Goal: Task Accomplishment & Management: Manage account settings

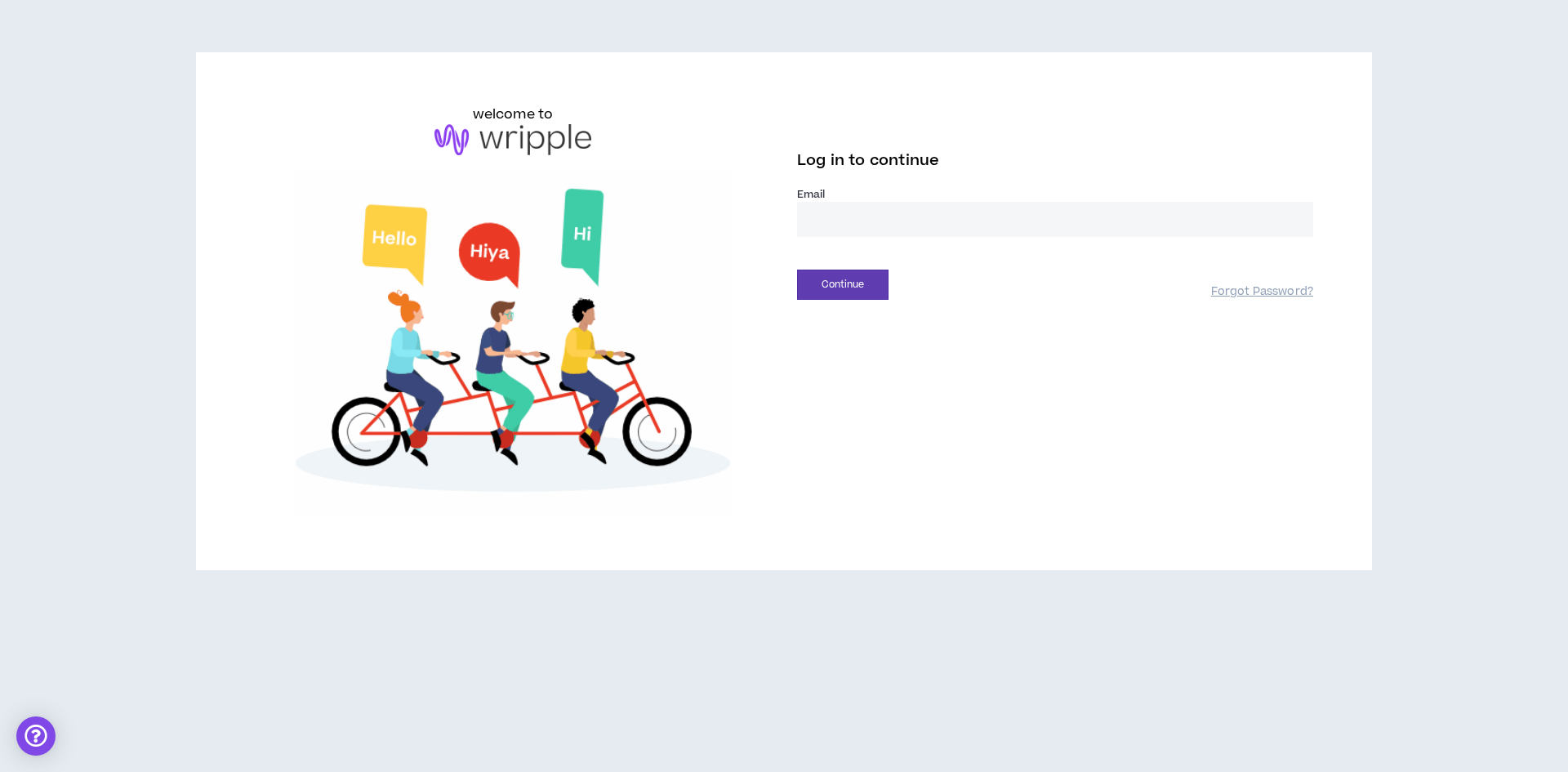
click at [846, 221] on input "email" at bounding box center [1055, 219] width 516 height 35
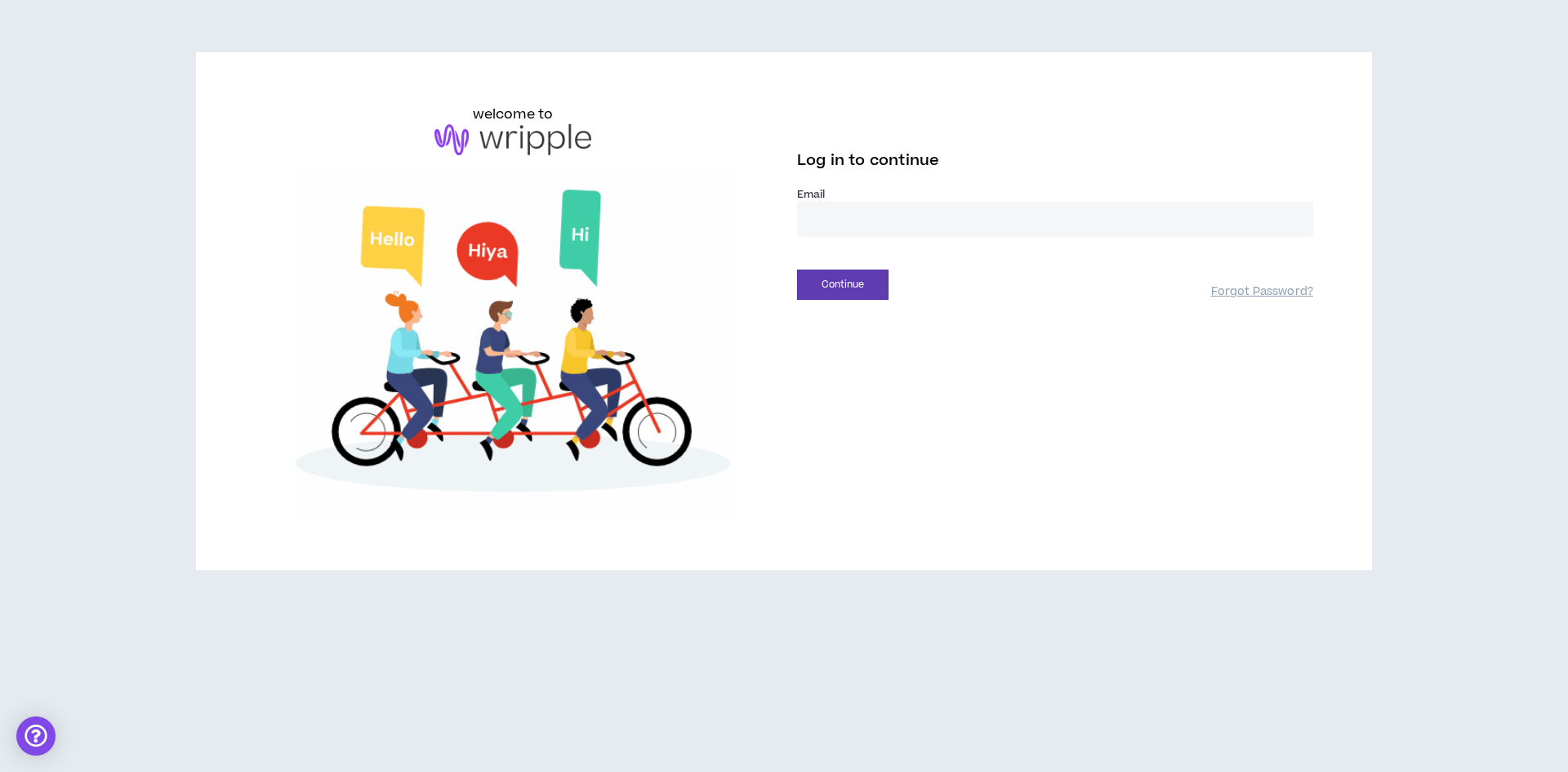
type input "**********"
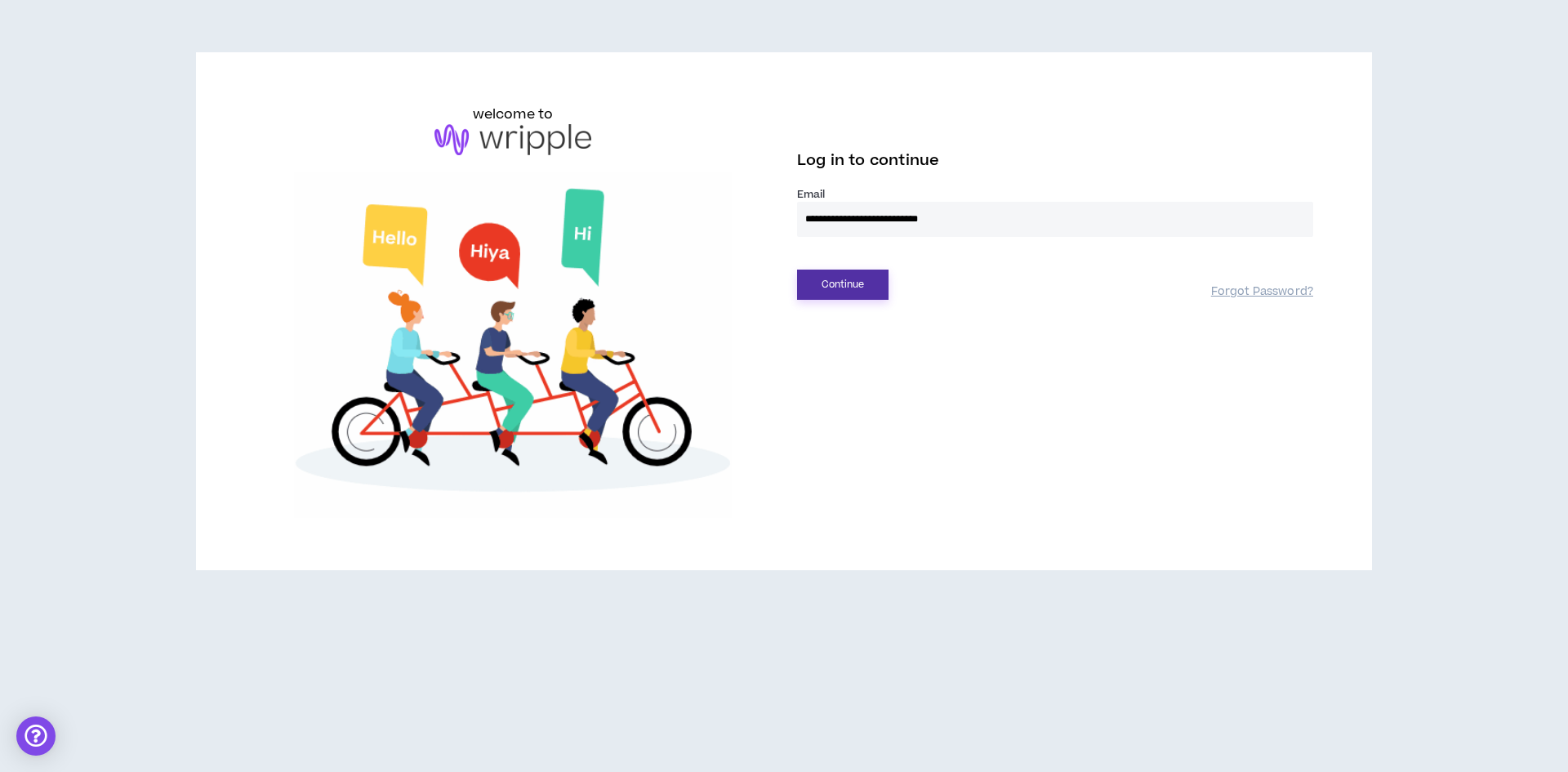
click at [839, 291] on button "Continue" at bounding box center [843, 284] width 92 height 30
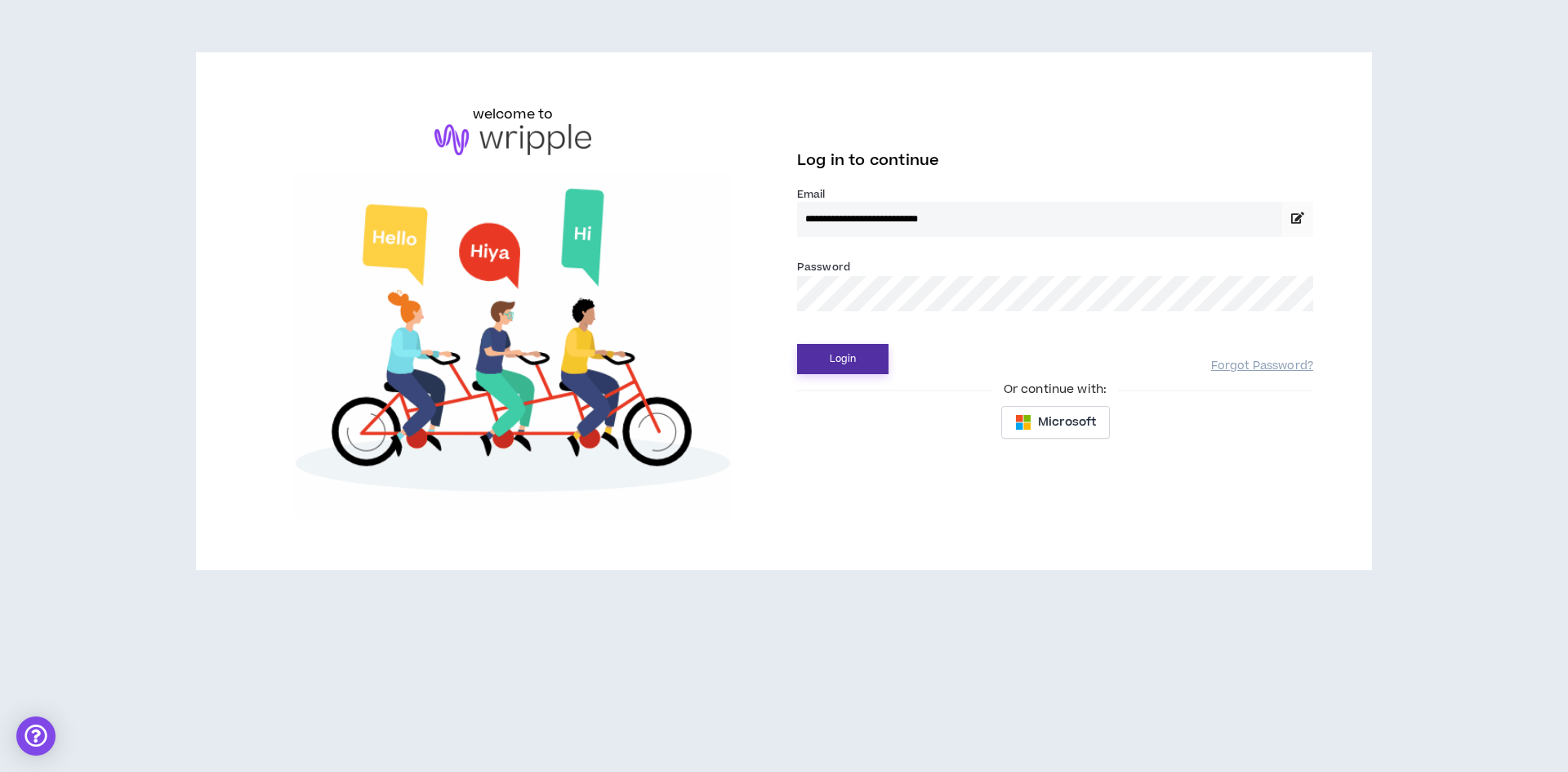
click at [846, 360] on button "Login" at bounding box center [843, 358] width 92 height 30
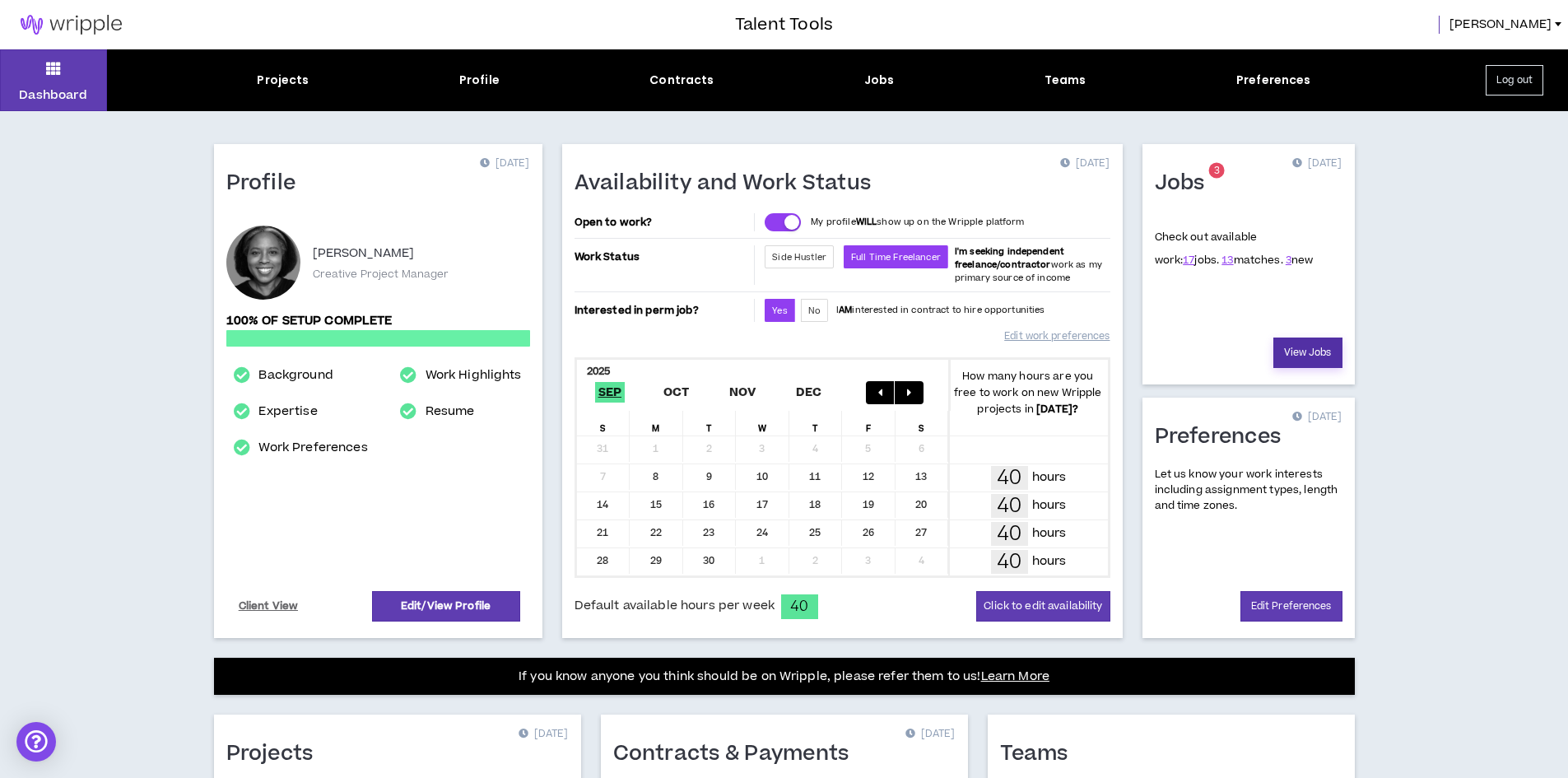
click at [1303, 346] on link "View Jobs" at bounding box center [1308, 352] width 69 height 30
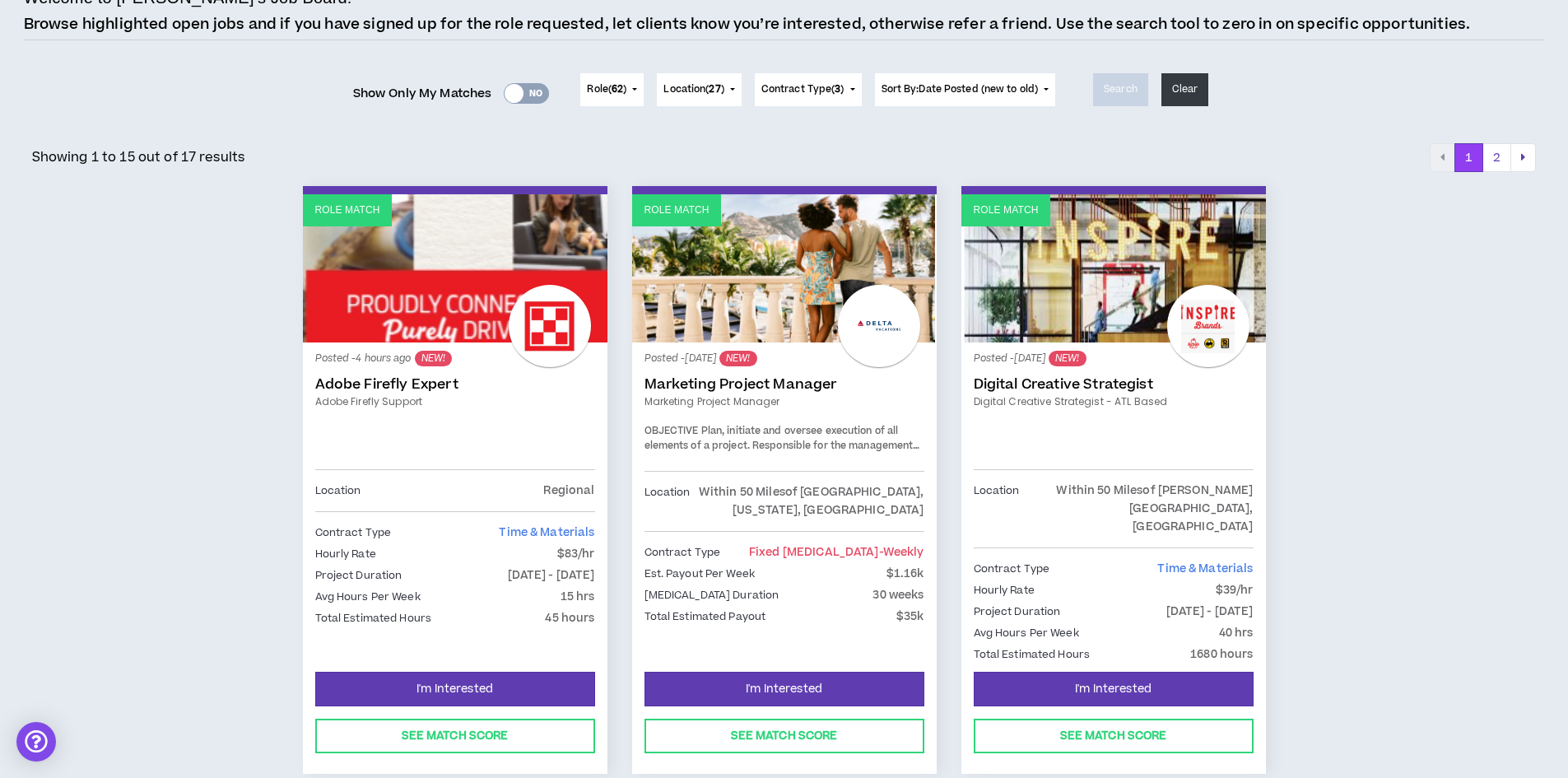
scroll to position [164, 0]
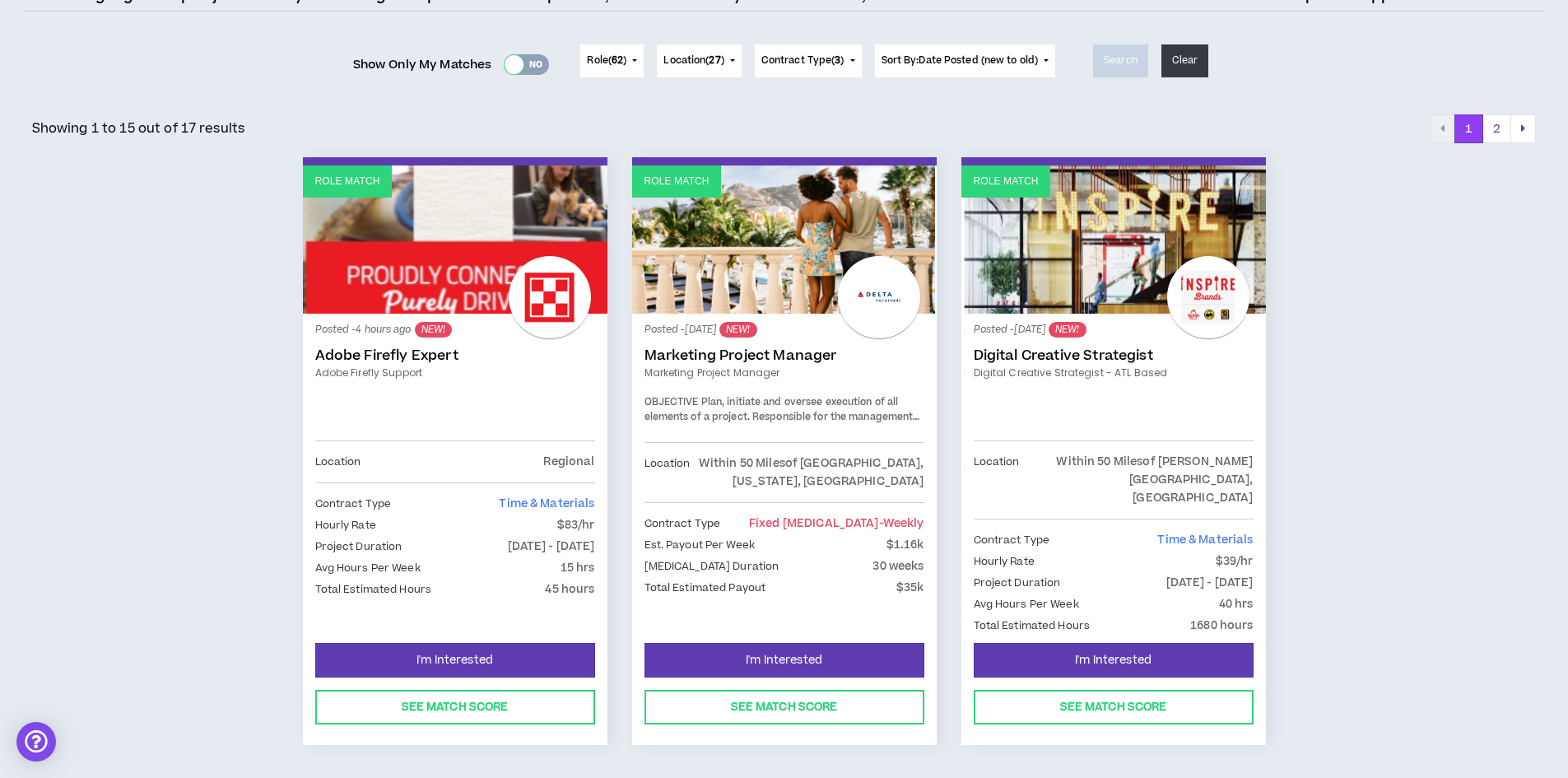
click at [511, 61] on div at bounding box center [513, 65] width 19 height 19
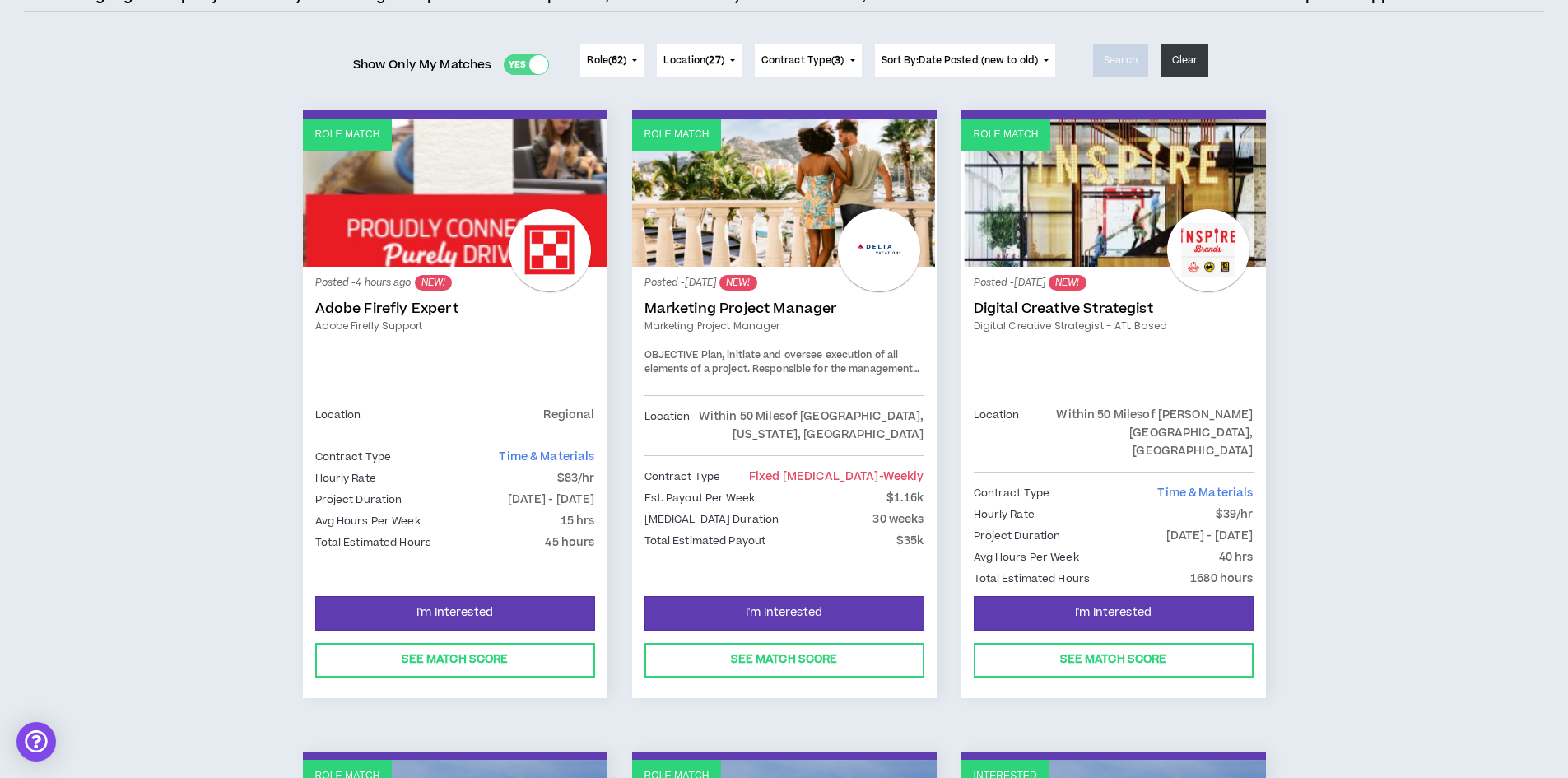
click at [747, 310] on link "Marketing Project Manager" at bounding box center [784, 309] width 280 height 17
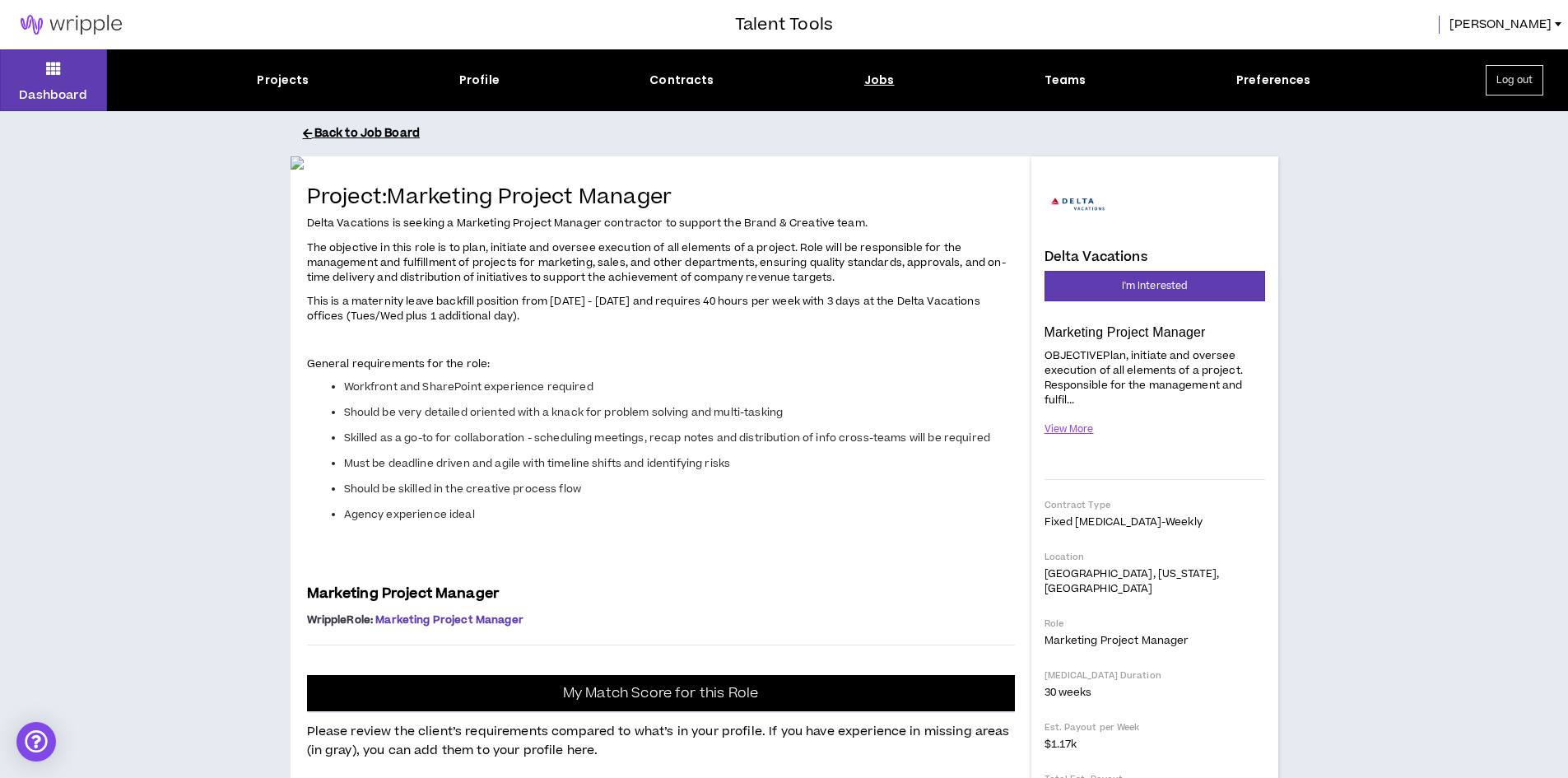
click at [356, 137] on button "Back to Job Board" at bounding box center [797, 133] width 988 height 29
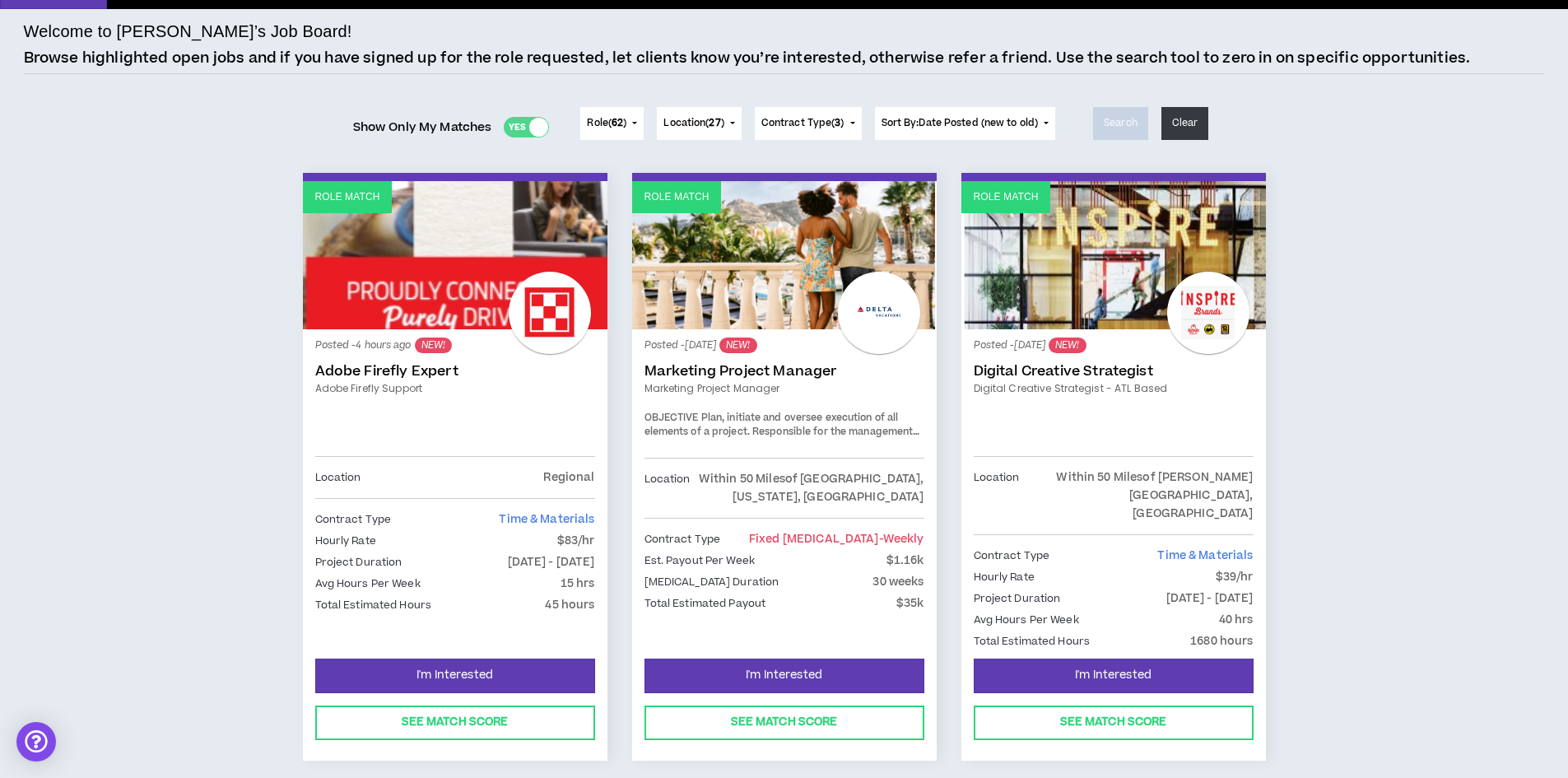
scroll to position [82, 0]
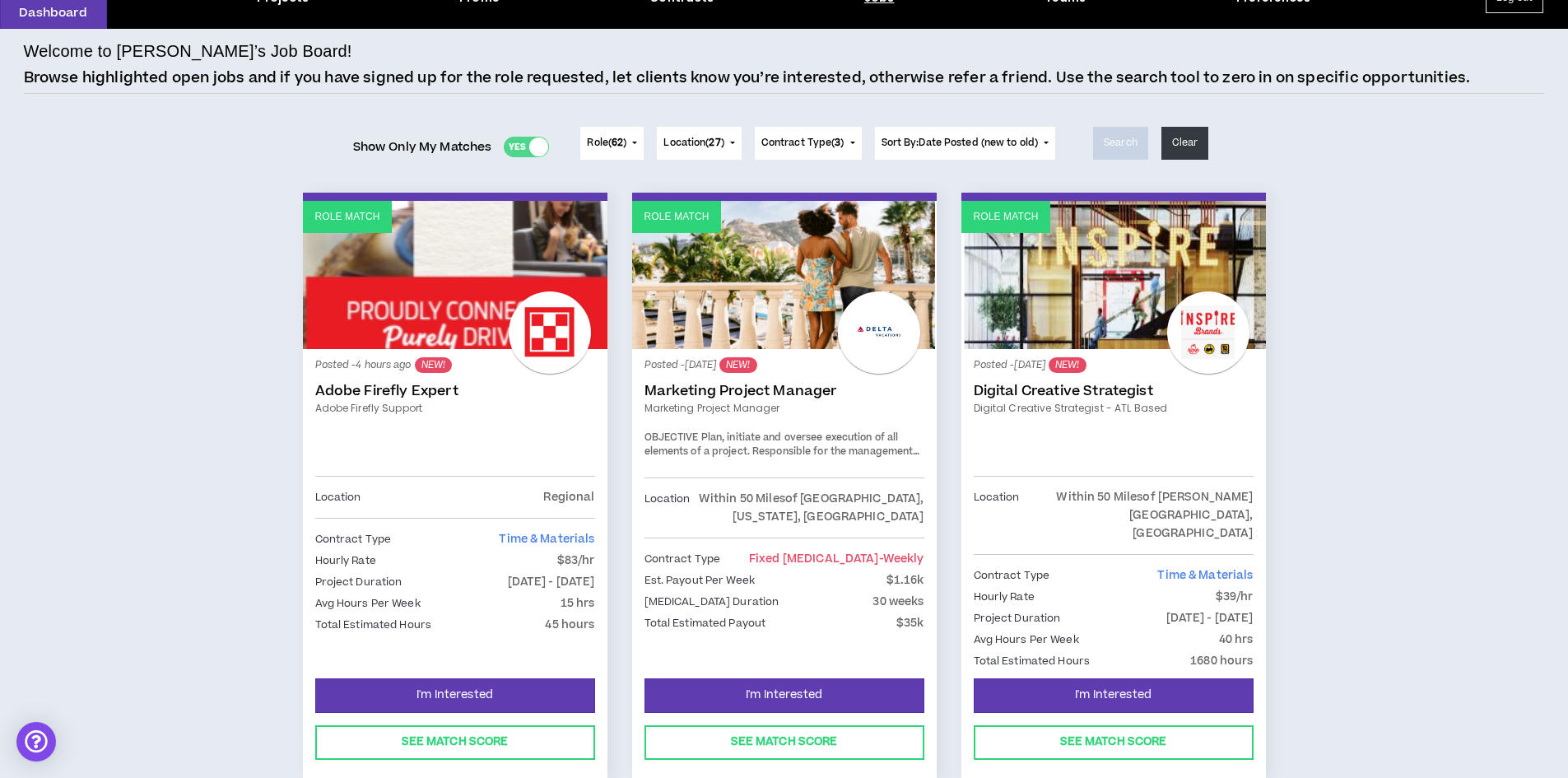
click at [733, 391] on link "Marketing Project Manager" at bounding box center [784, 391] width 280 height 17
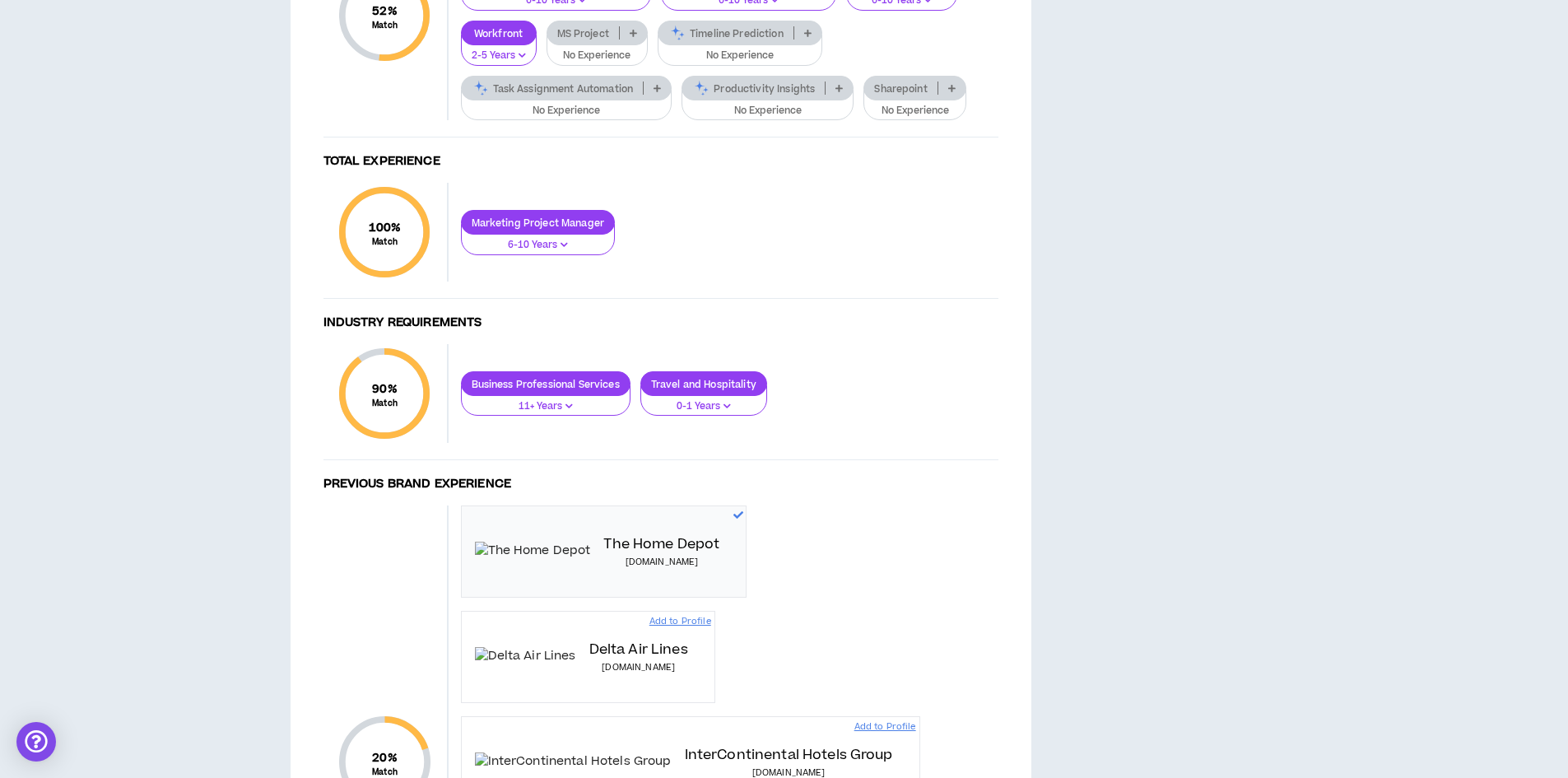
scroll to position [1071, 0]
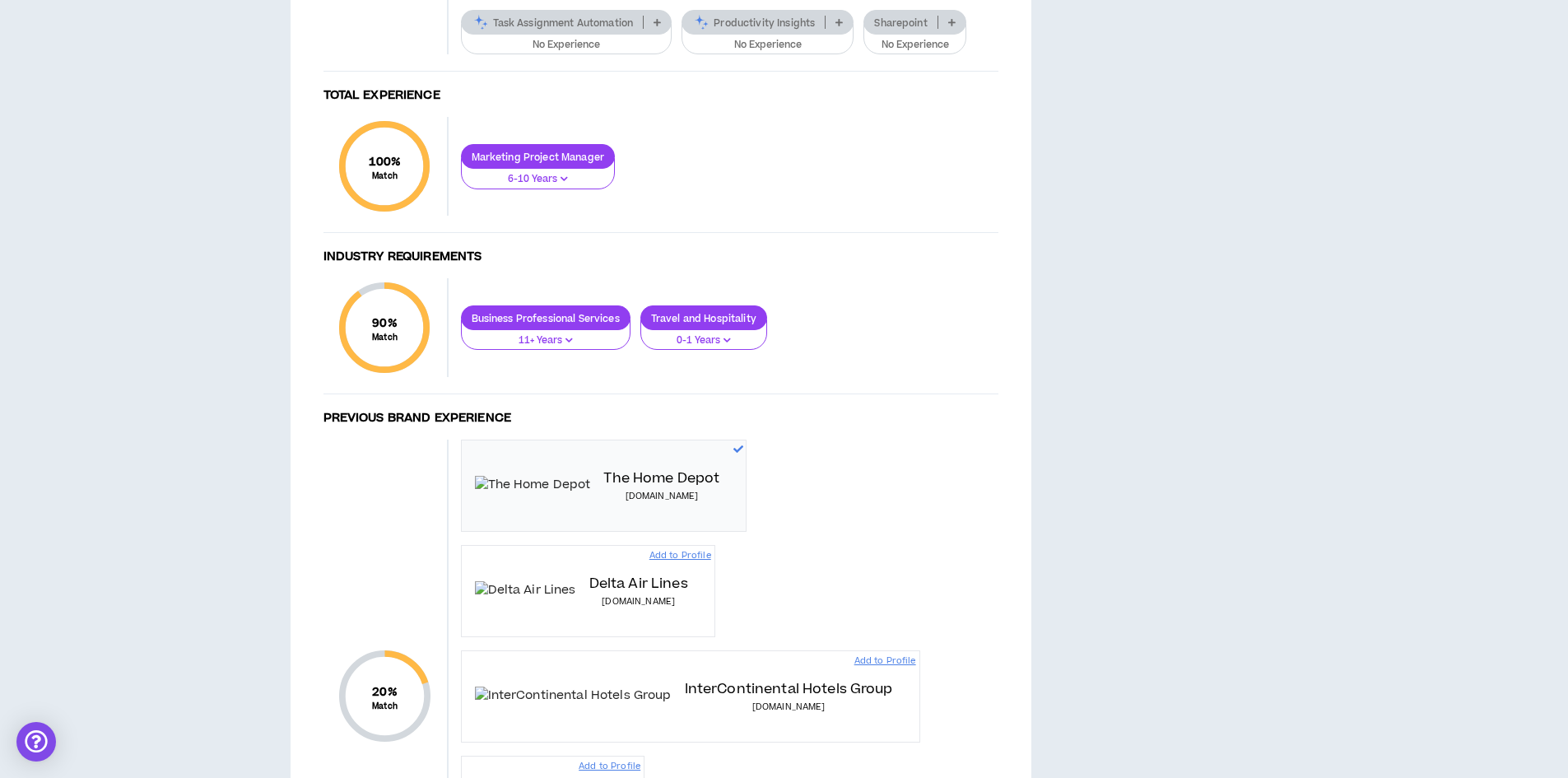
click at [952, 27] on icon at bounding box center [952, 22] width 7 height 8
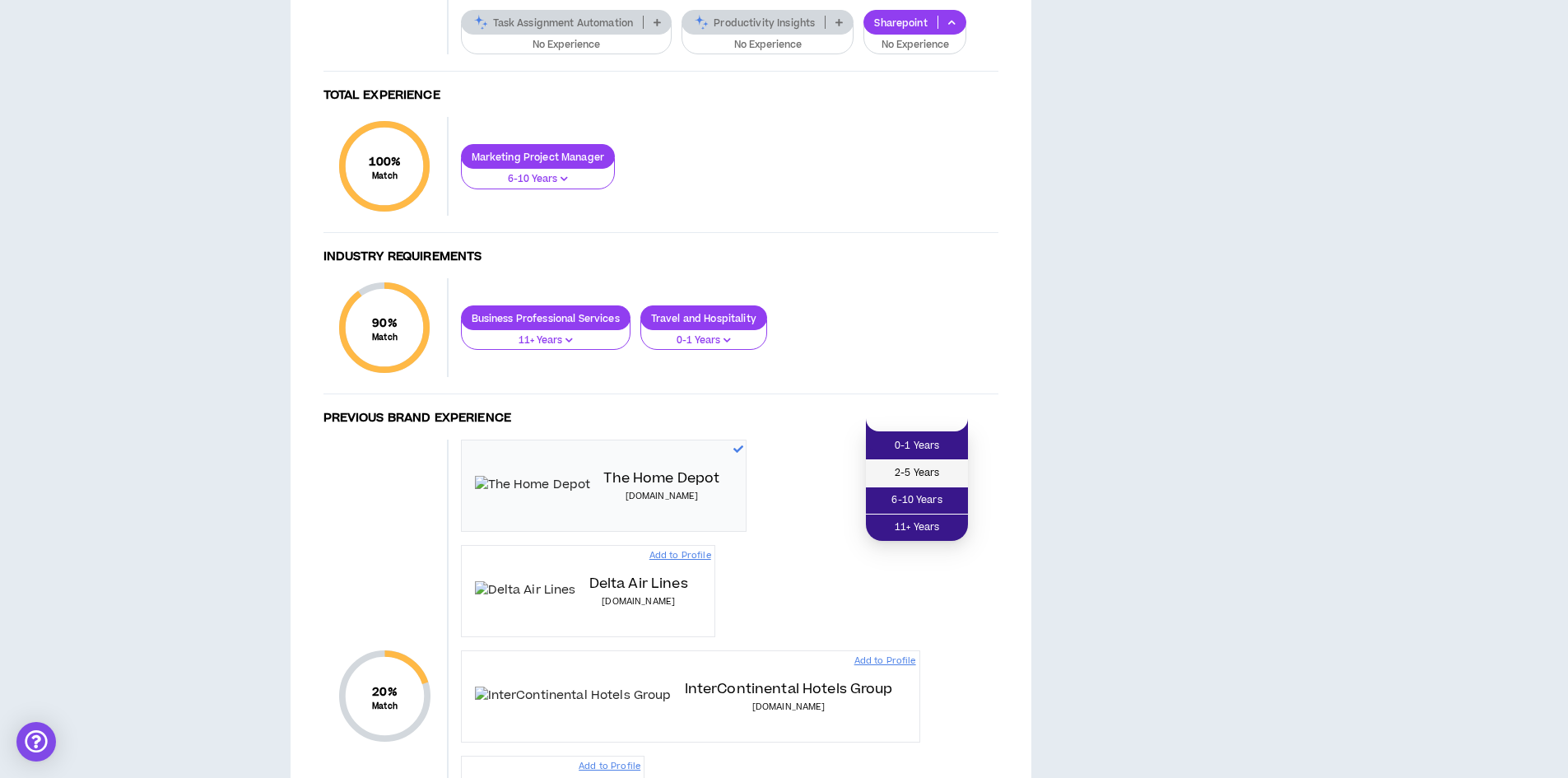
click at [944, 467] on span "2-5 Years" at bounding box center [916, 474] width 82 height 18
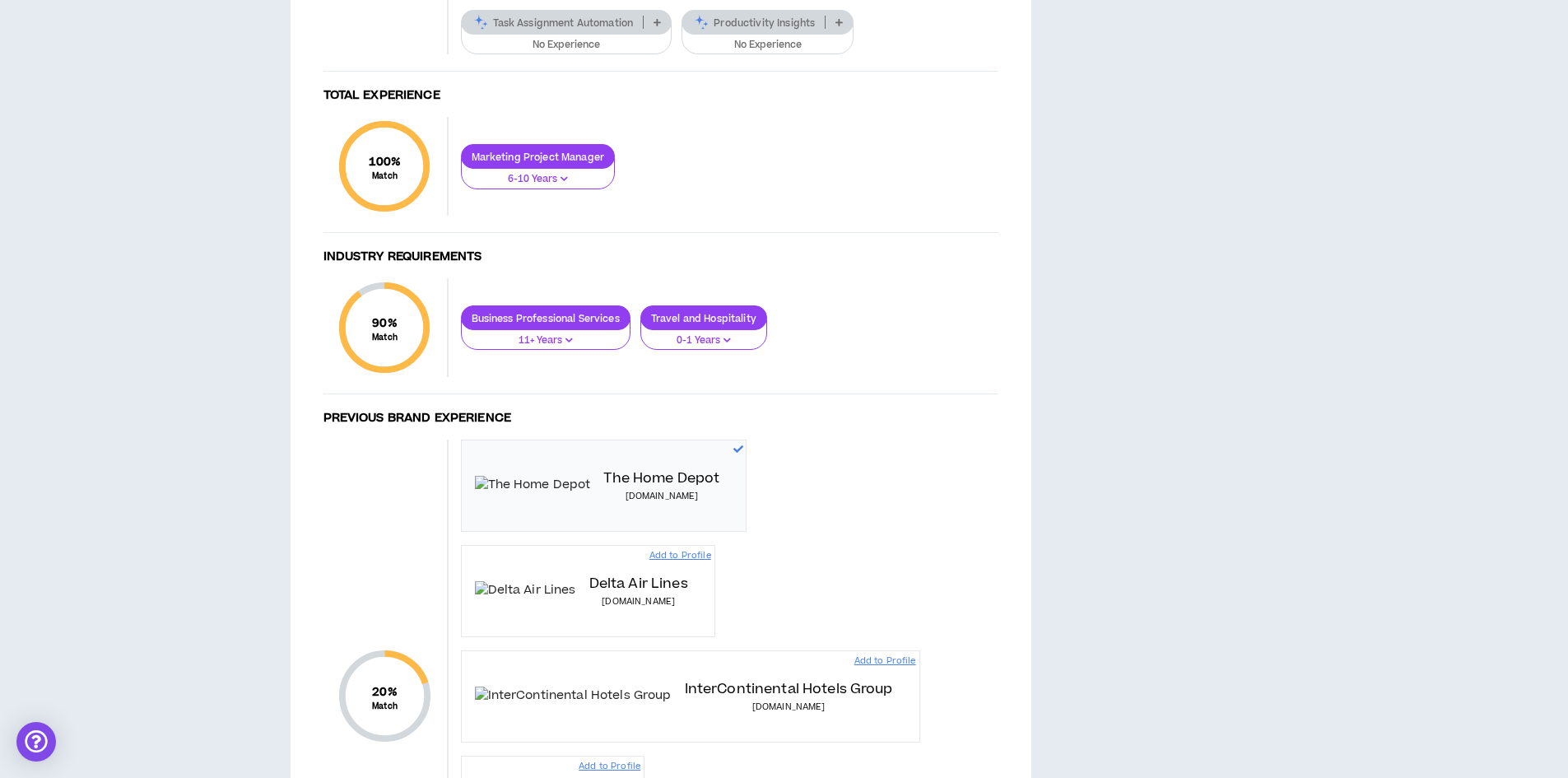
click at [657, 27] on icon at bounding box center [657, 22] width 7 height 8
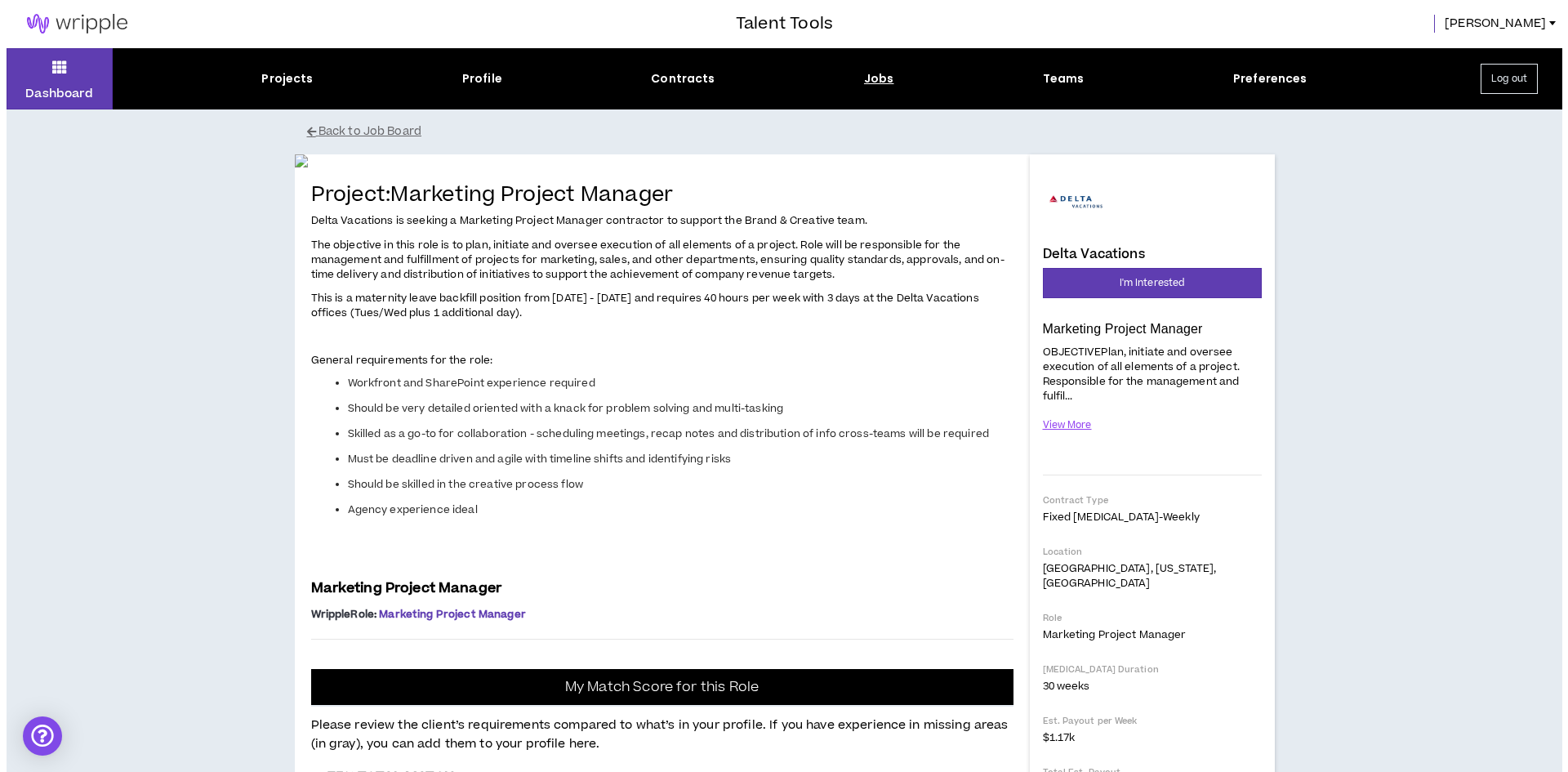
scroll to position [0, 0]
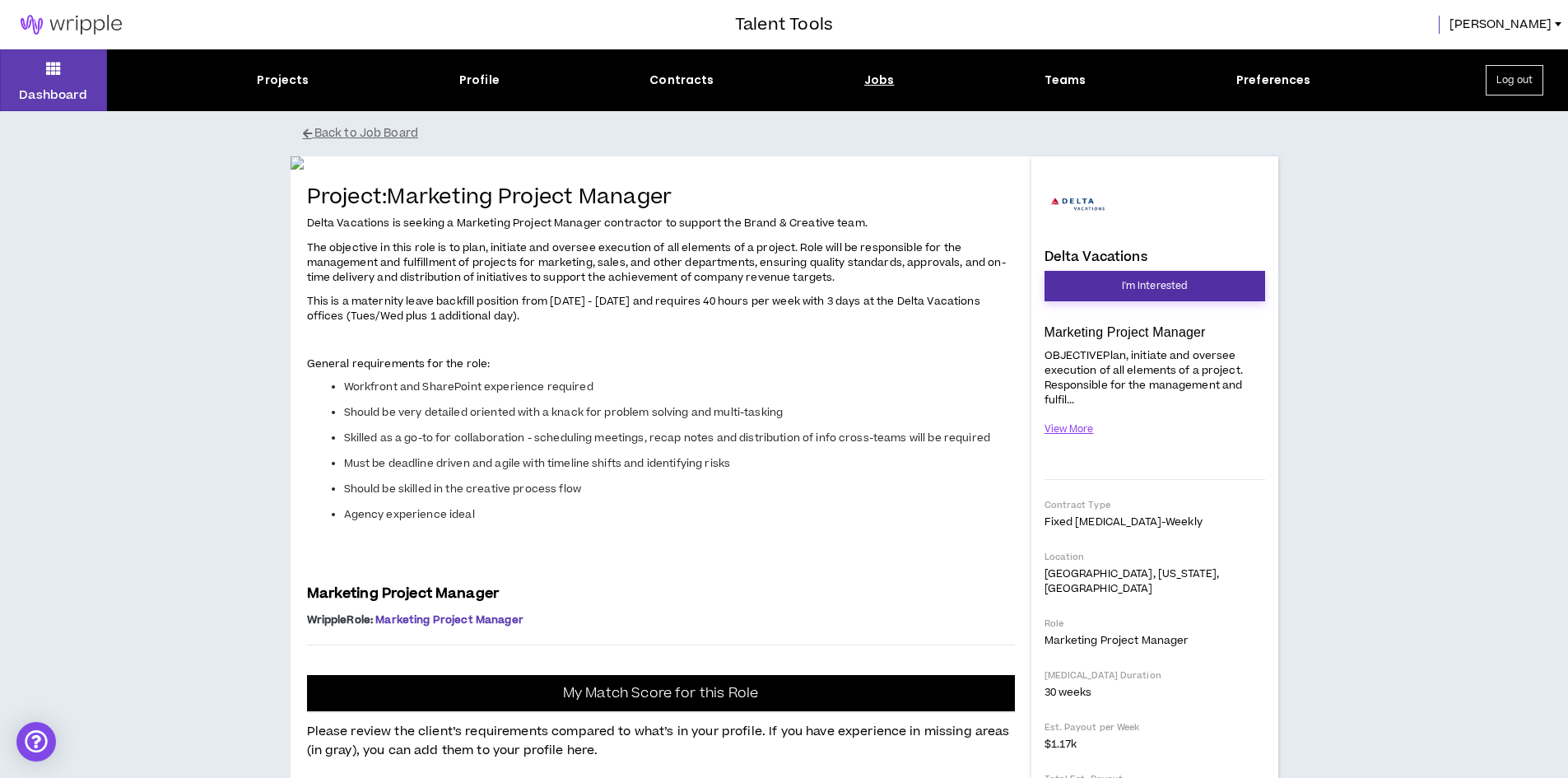
click at [1132, 280] on span "I'm Interested" at bounding box center [1154, 286] width 66 height 16
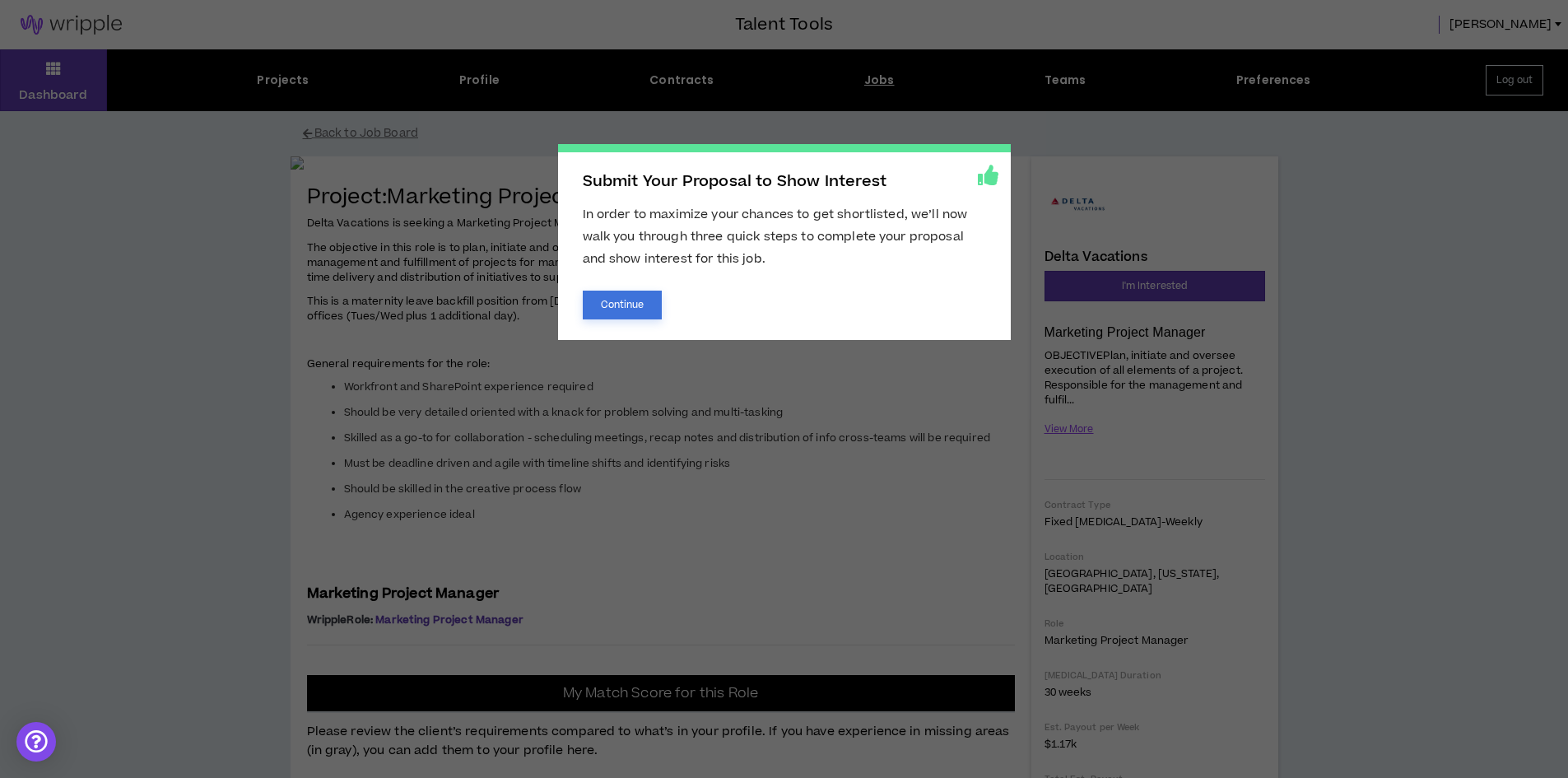
click at [629, 303] on button "Continue" at bounding box center [622, 305] width 79 height 29
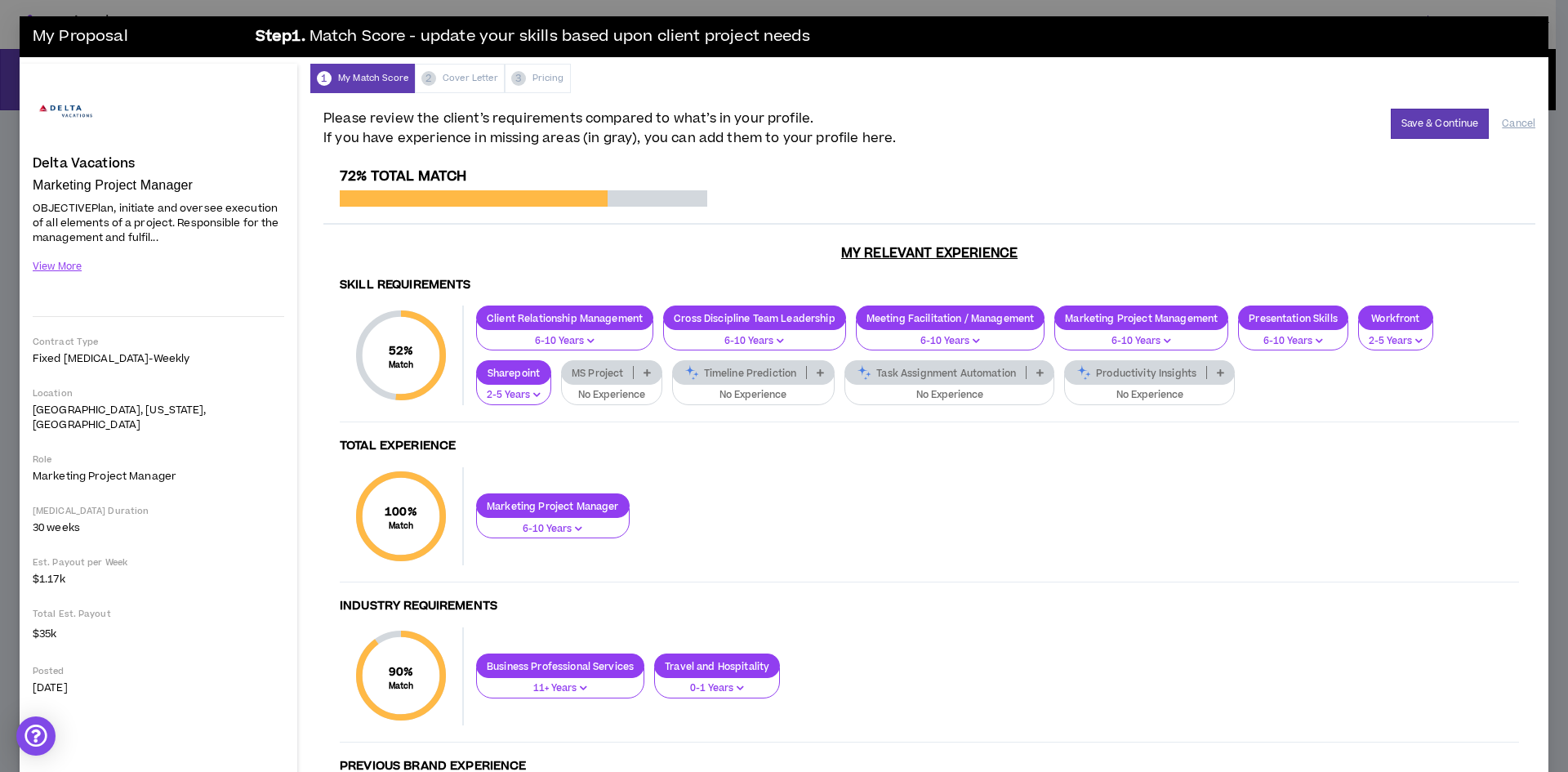
click at [465, 73] on div "1 My Match Score 2 Cover Letter 3 Pricing" at bounding box center [929, 79] width 1238 height 29
click at [1400, 121] on button "Save & Continue" at bounding box center [1441, 124] width 99 height 30
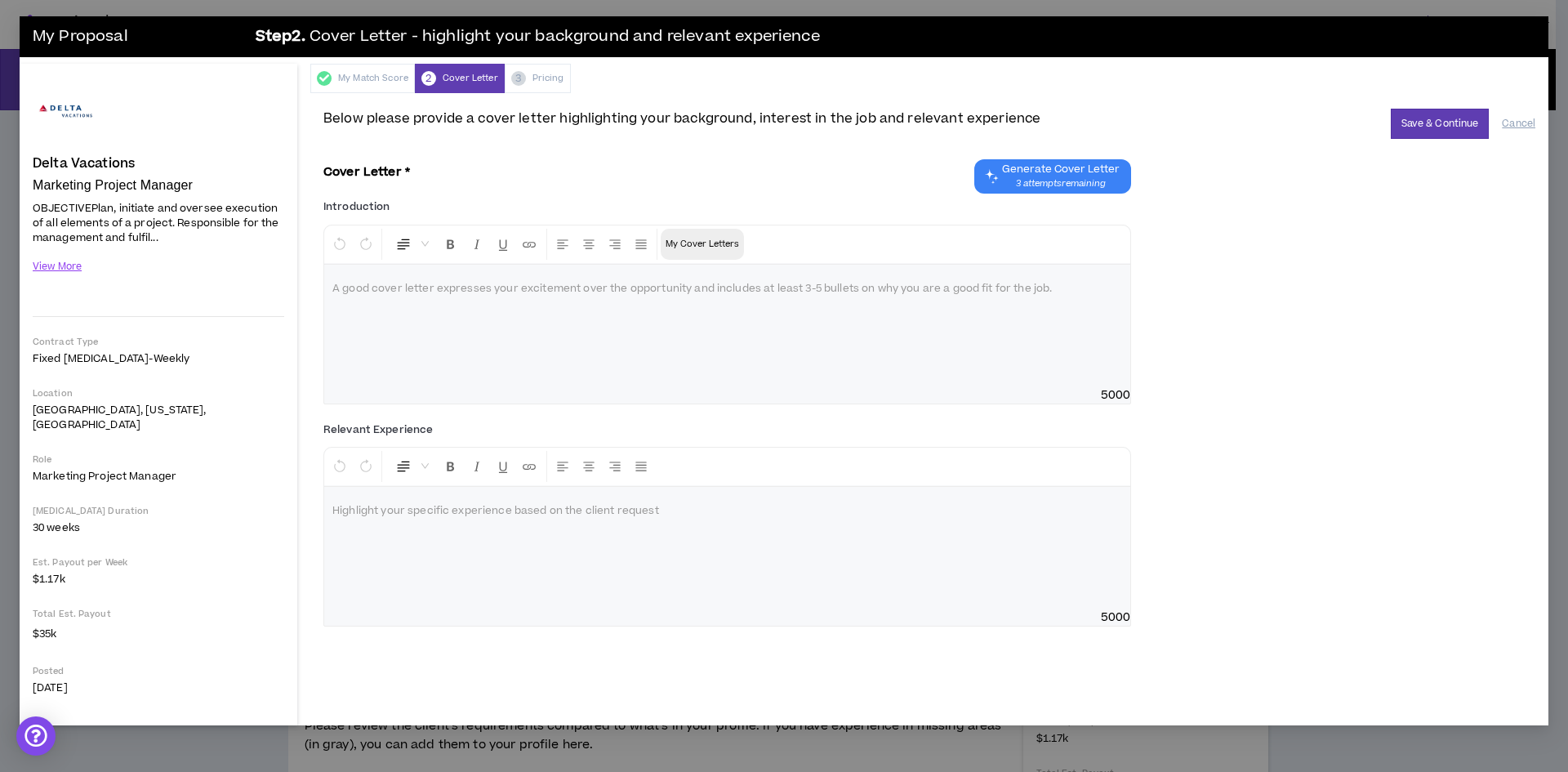
click at [696, 237] on p "My Cover Letters" at bounding box center [702, 245] width 73 height 17
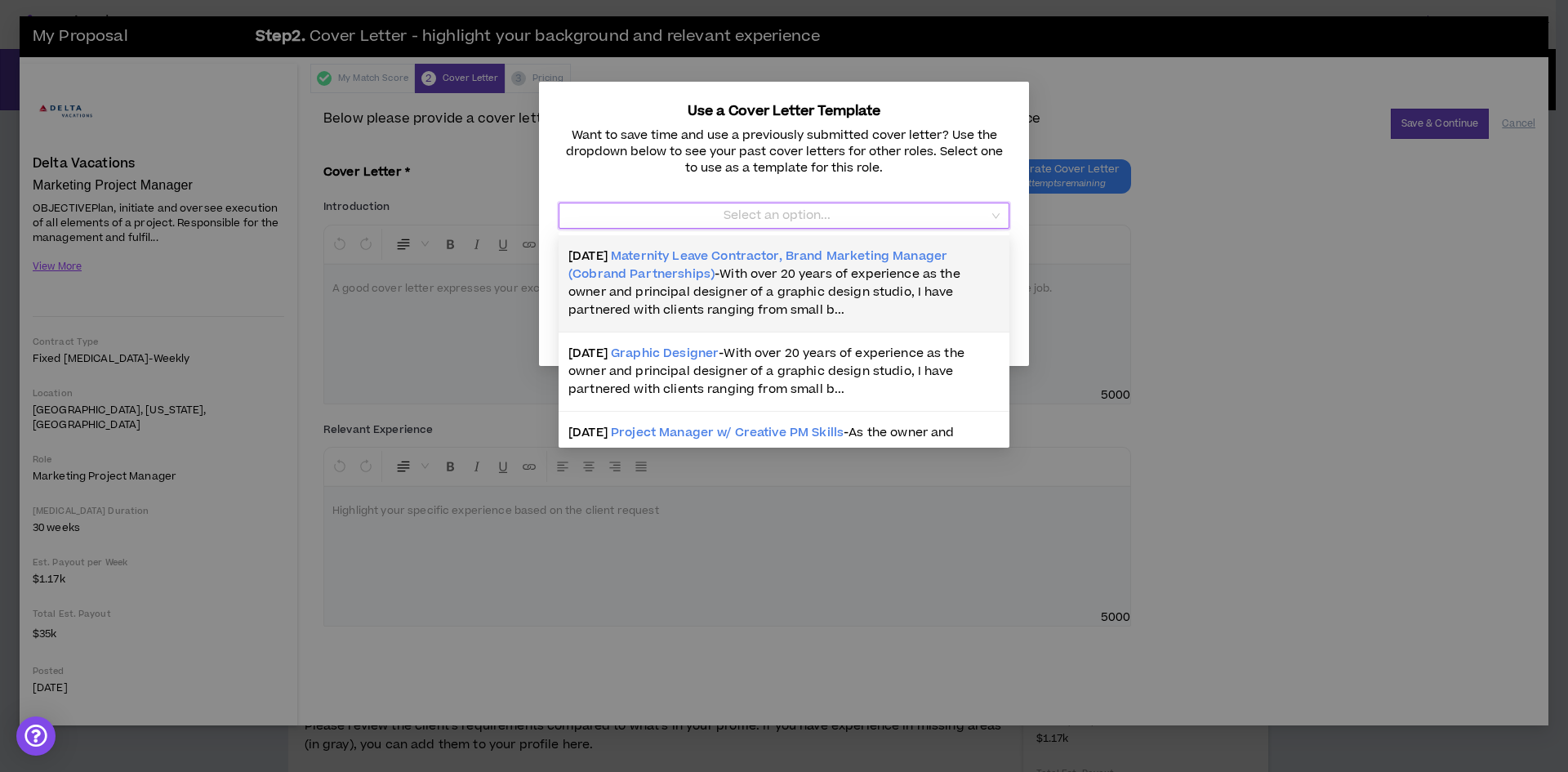
click at [853, 215] on input "Template" at bounding box center [778, 215] width 420 height 25
click at [899, 289] on span "With over 20 years of experience as the owner and principal designer of a graph…" at bounding box center [764, 292] width 392 height 53
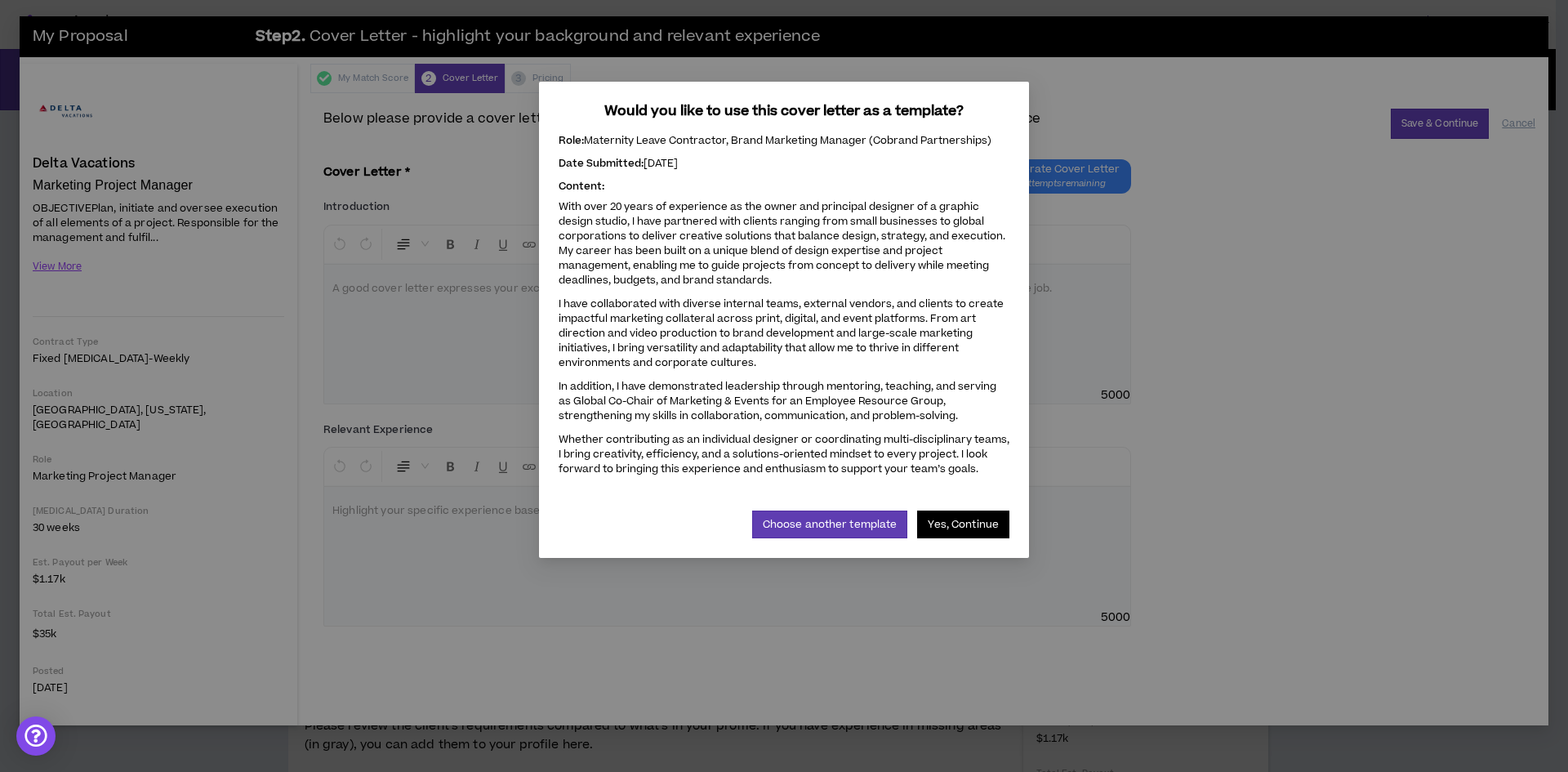
click at [966, 531] on button "Yes, Continue" at bounding box center [963, 524] width 93 height 28
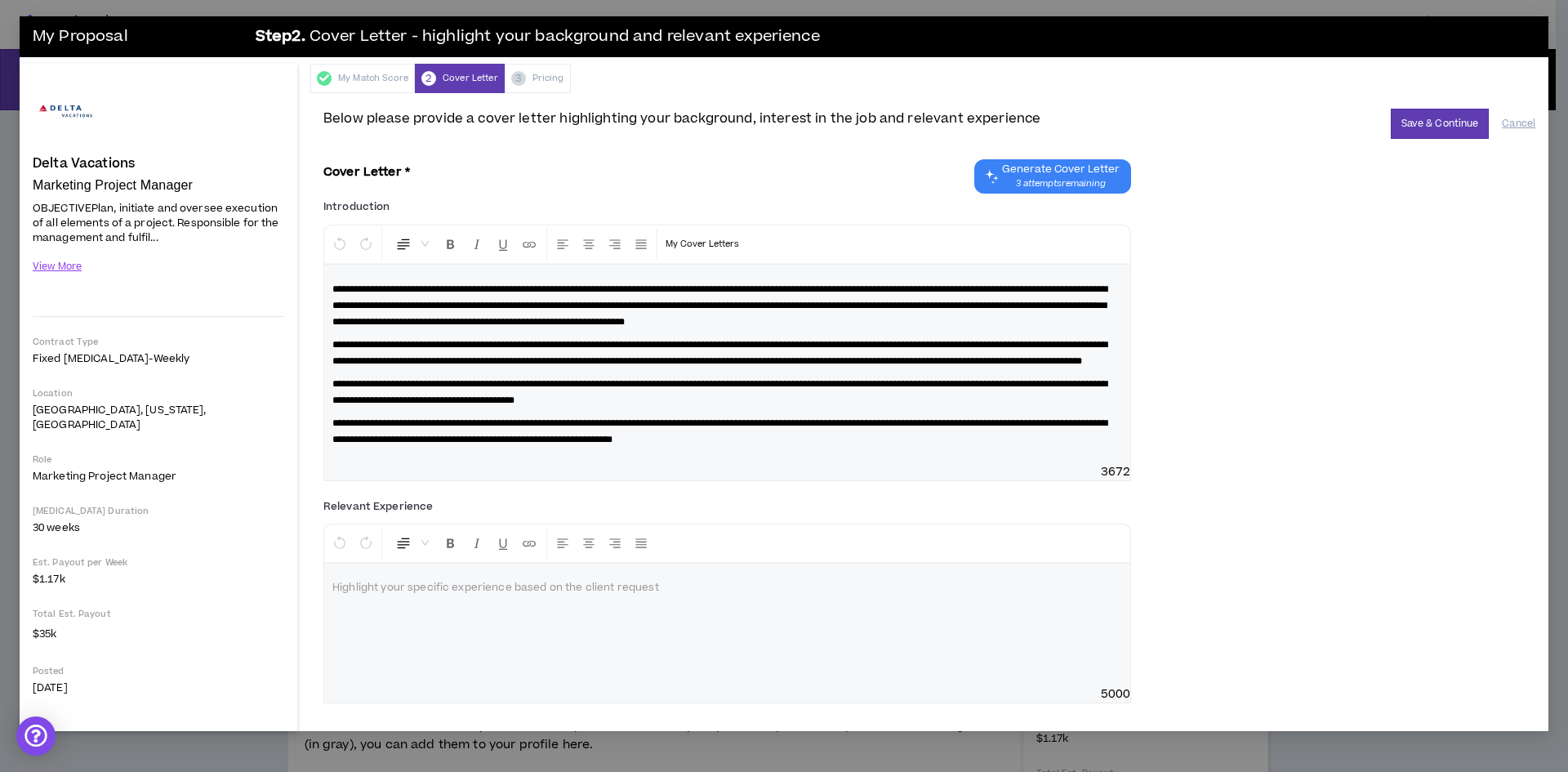
scroll to position [11, 0]
click at [685, 629] on div at bounding box center [728, 625] width 806 height 123
click at [1403, 109] on button "Save & Continue" at bounding box center [1441, 124] width 99 height 30
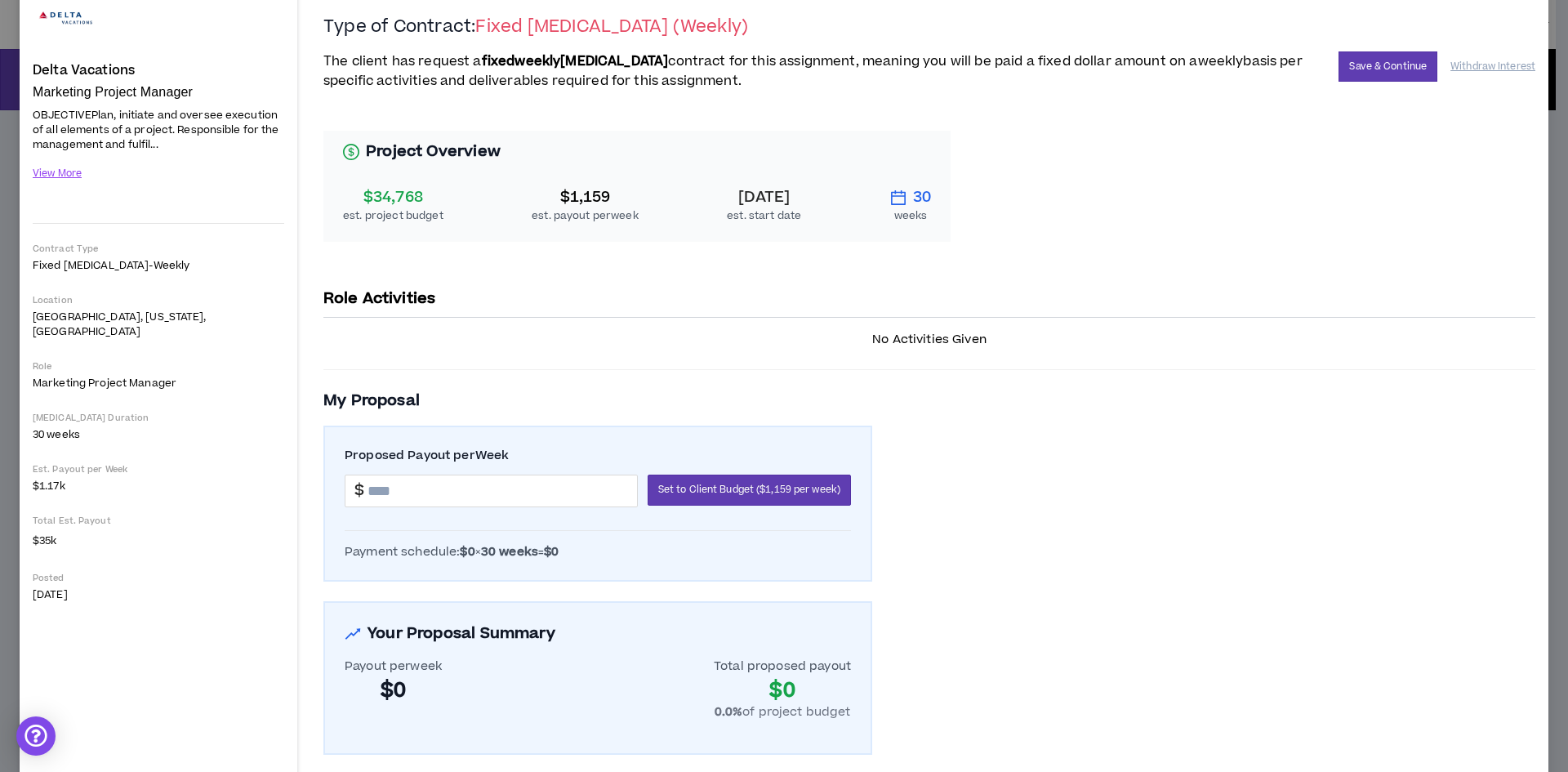
scroll to position [140, 0]
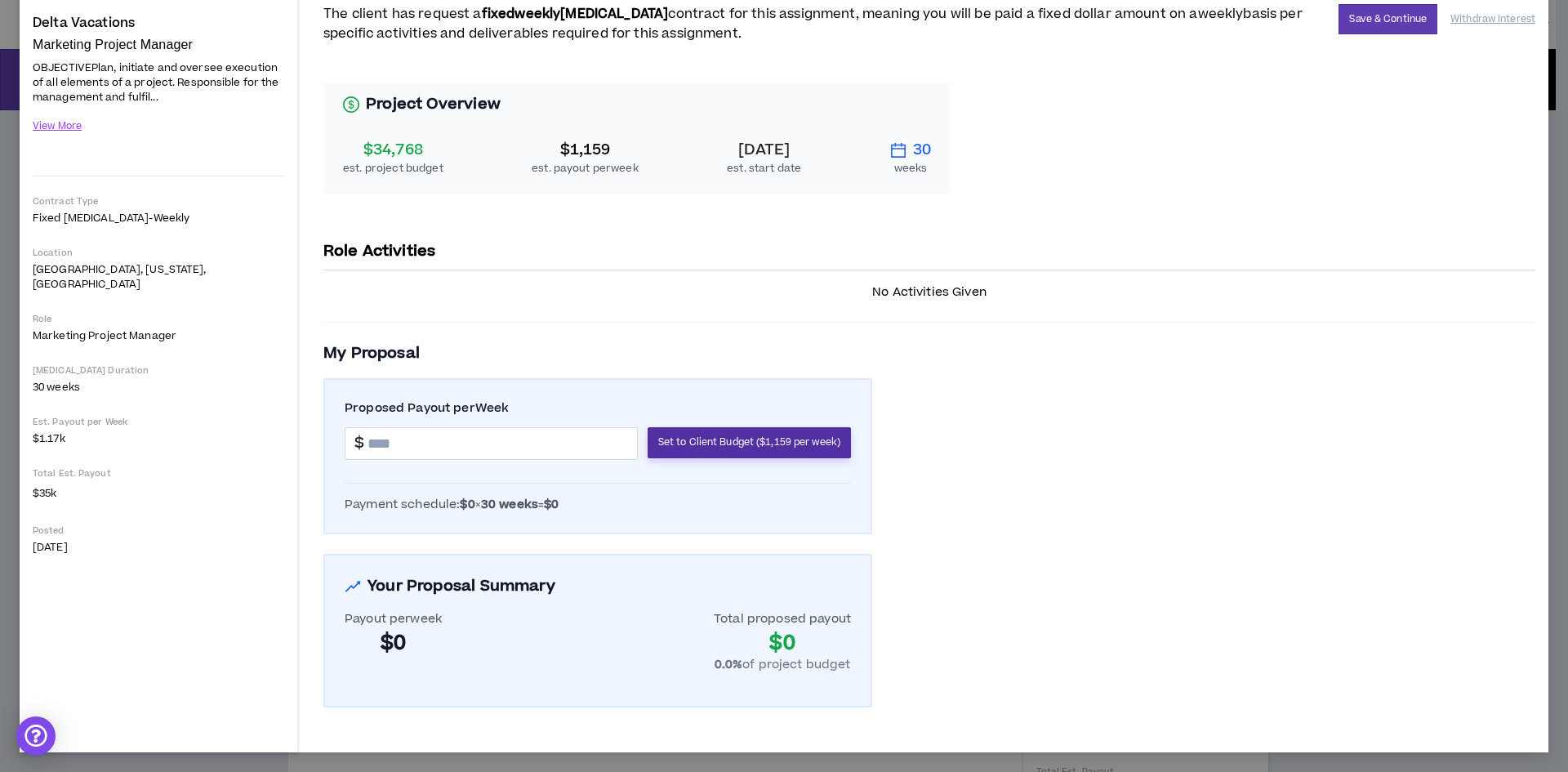
click at [744, 438] on span "Set to Client Budget ($1,159 per week)" at bounding box center [749, 442] width 182 height 16
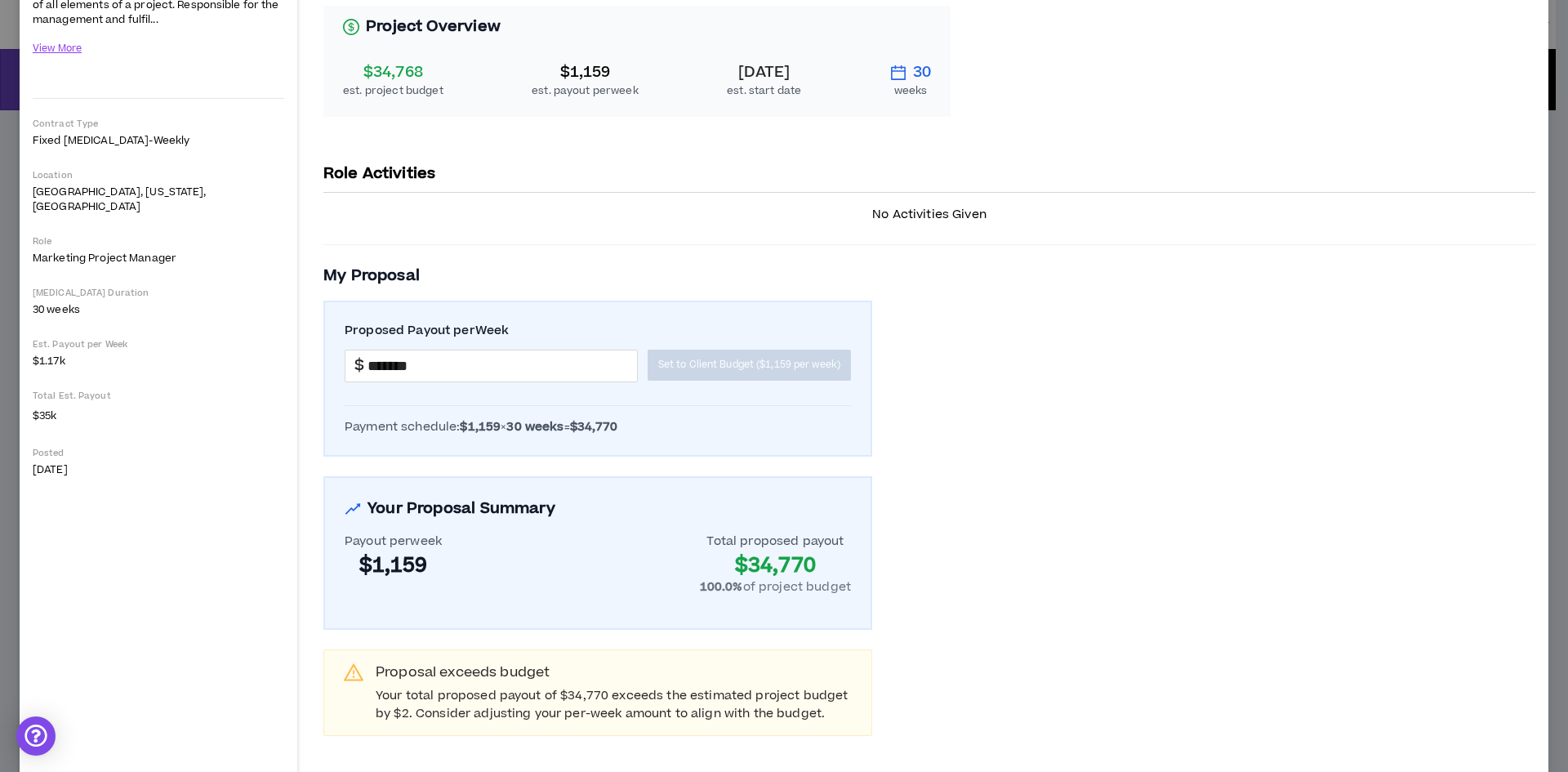
scroll to position [247, 0]
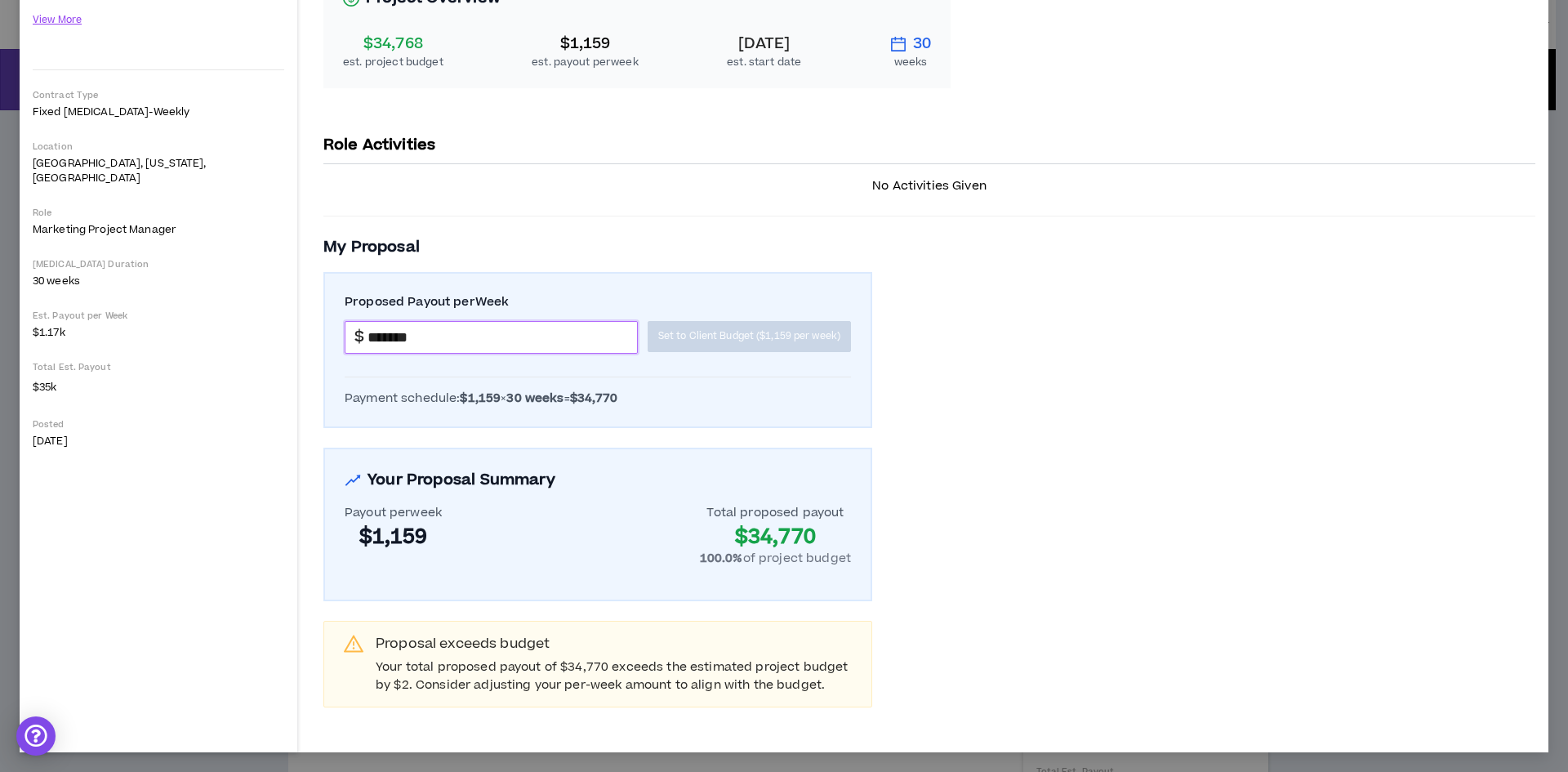
click at [400, 335] on input "*******" at bounding box center [502, 337] width 269 height 31
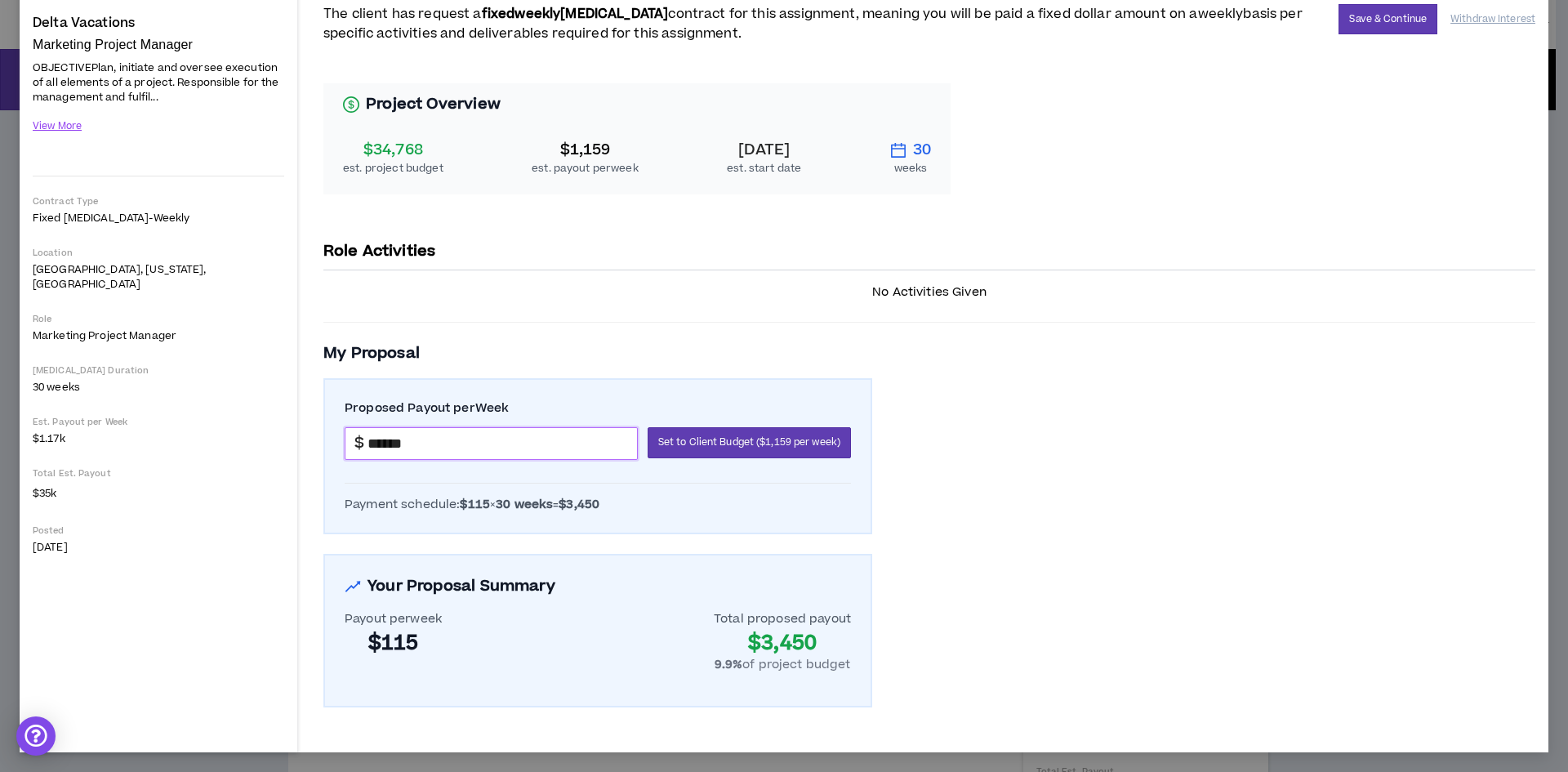
scroll to position [140, 0]
click at [418, 444] on input "*******" at bounding box center [502, 444] width 269 height 31
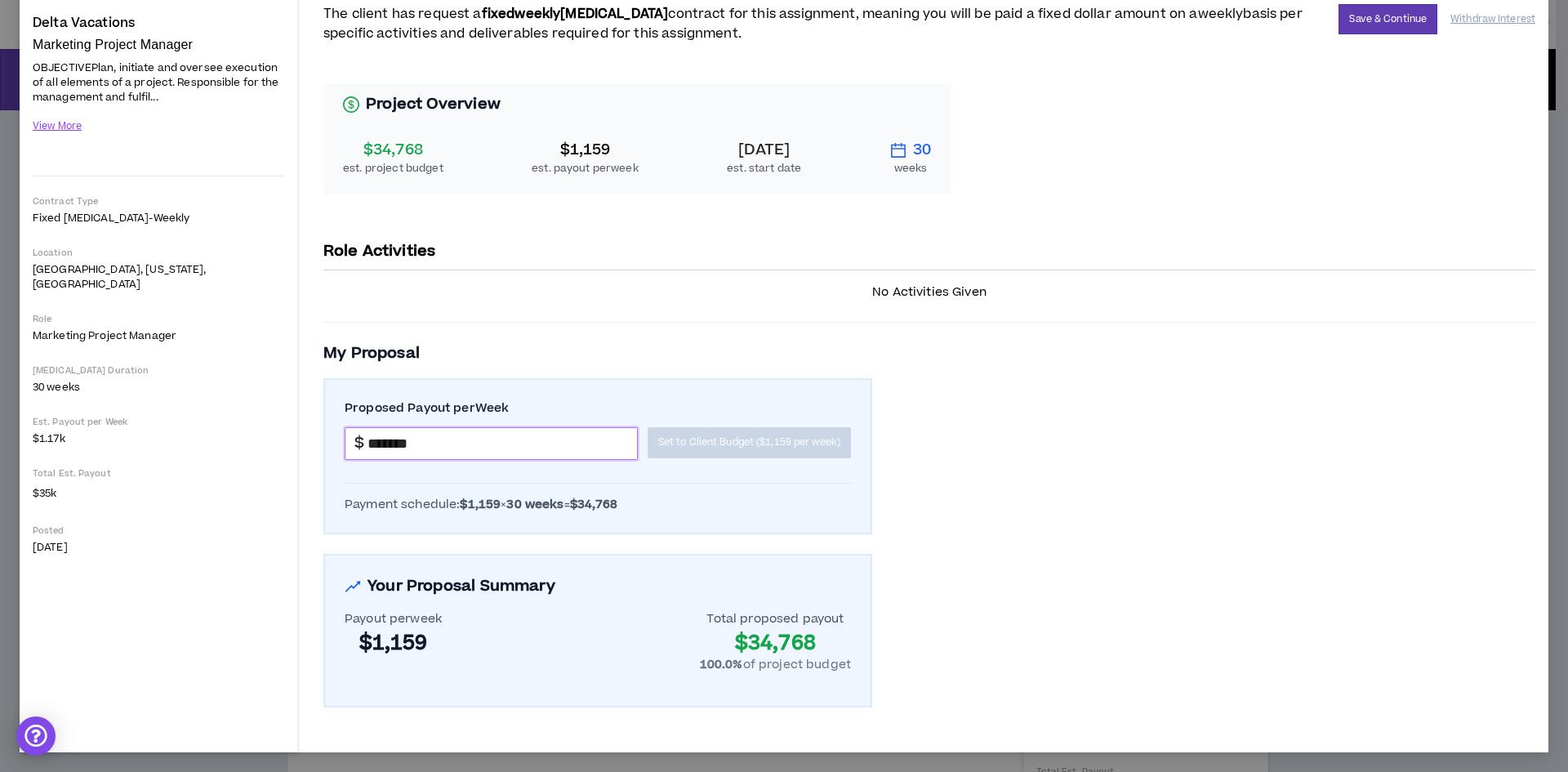
type input "*******"
click at [1014, 542] on div "Project Overview $34,768 est. project budget $1,159 est. payout per week [DATE]…" at bounding box center [929, 386] width 1212 height 644
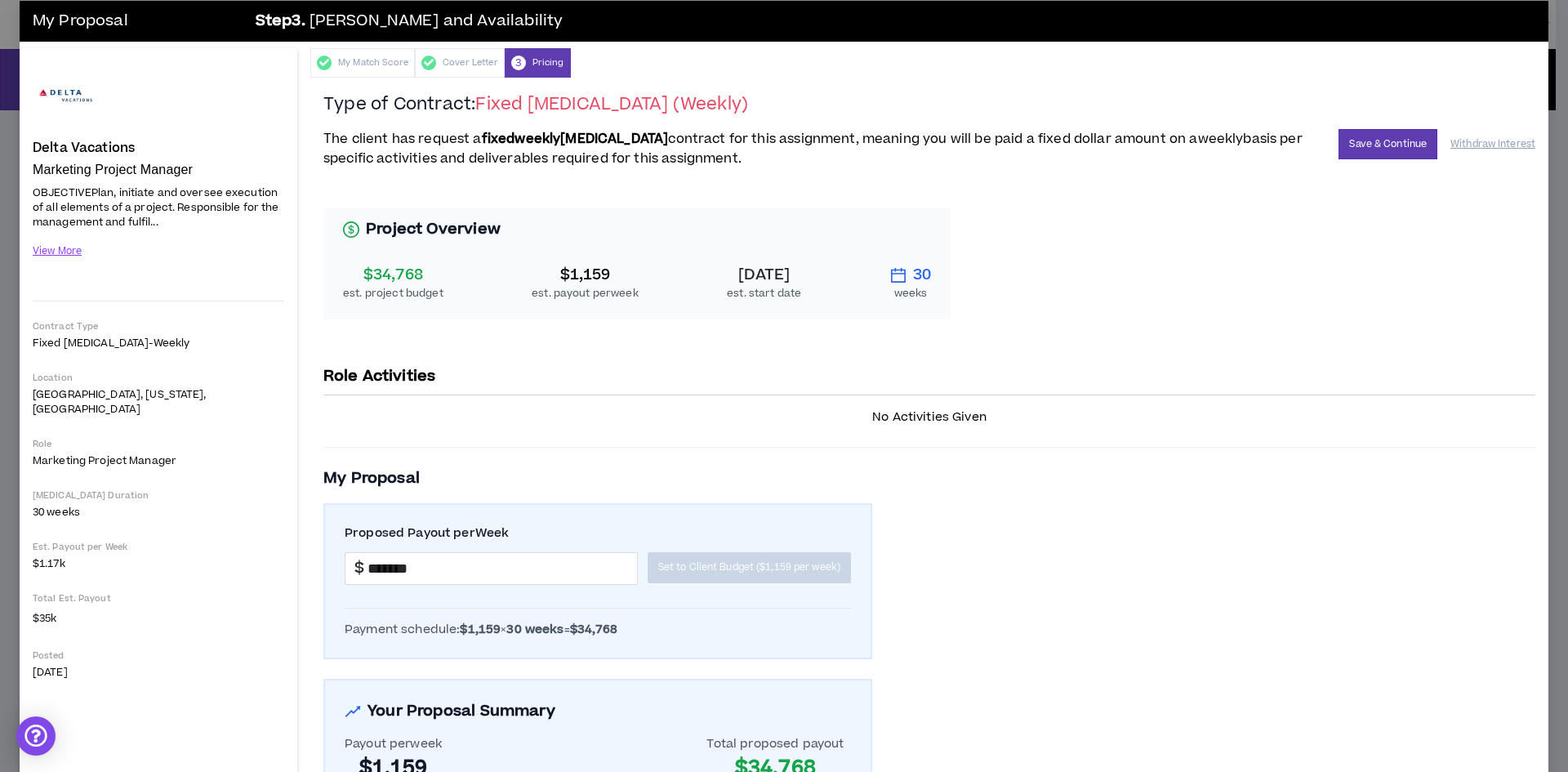
scroll to position [0, 0]
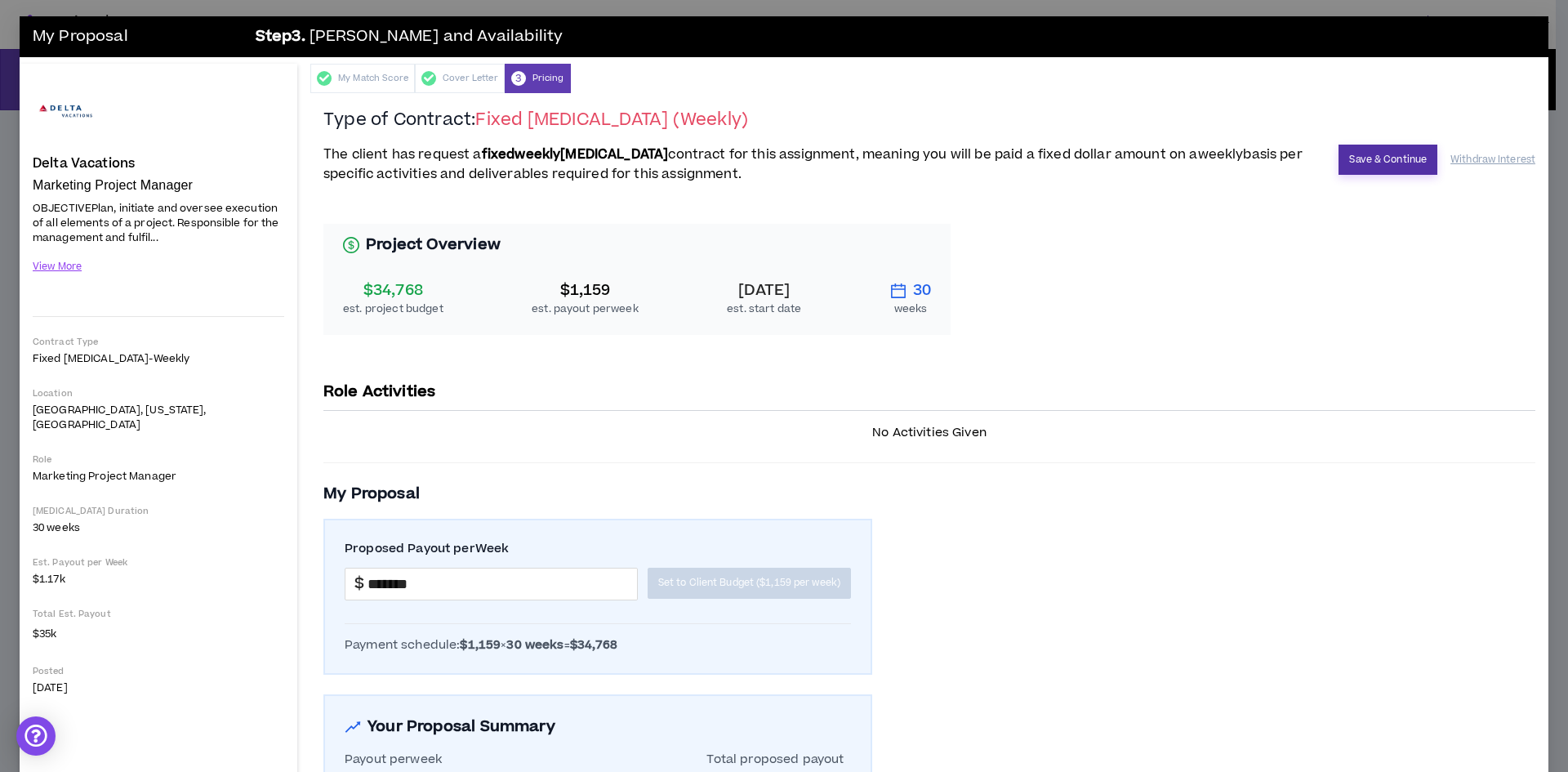
click at [1375, 155] on button "Save & Continue" at bounding box center [1388, 160] width 99 height 30
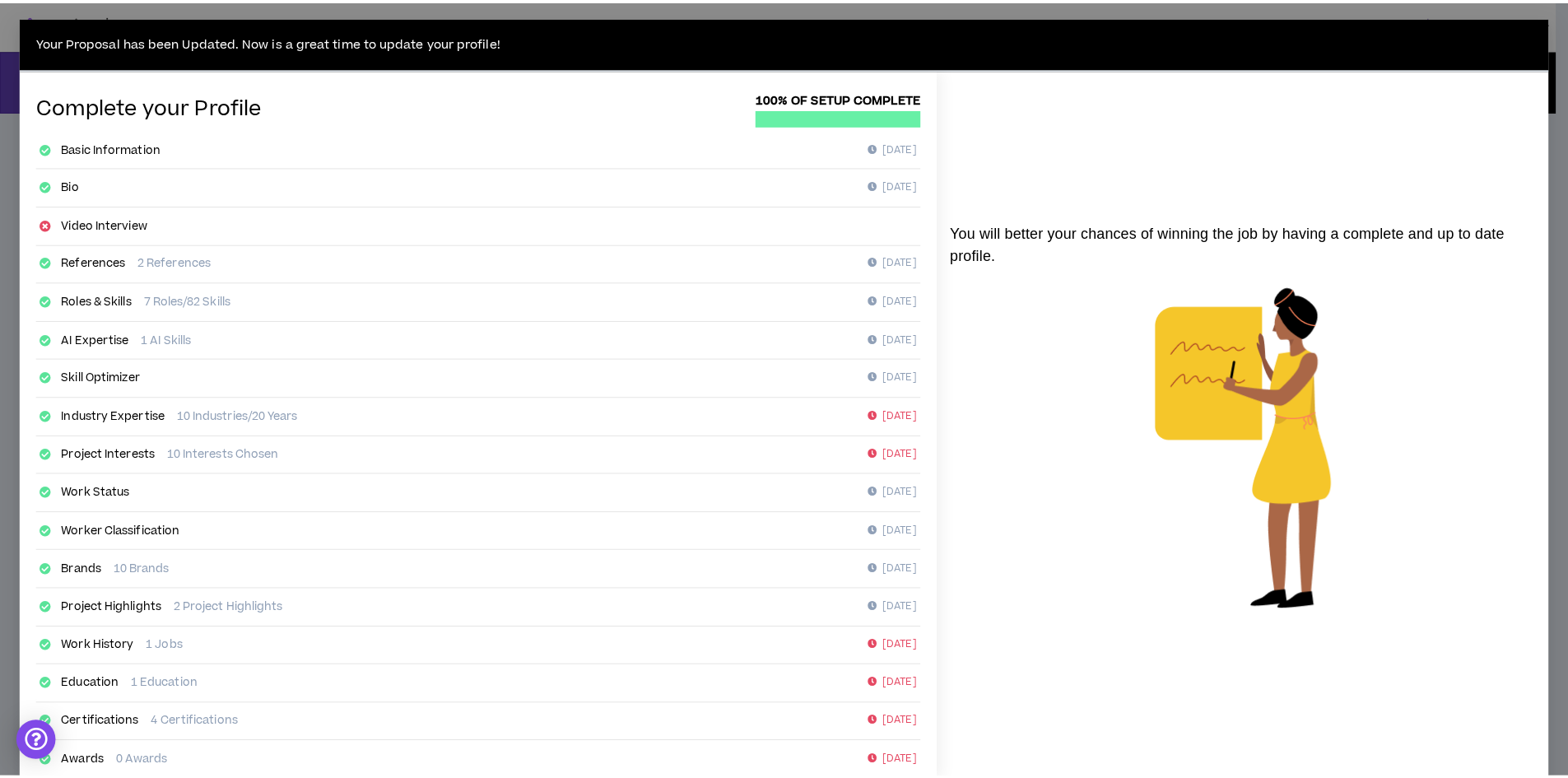
scroll to position [88, 0]
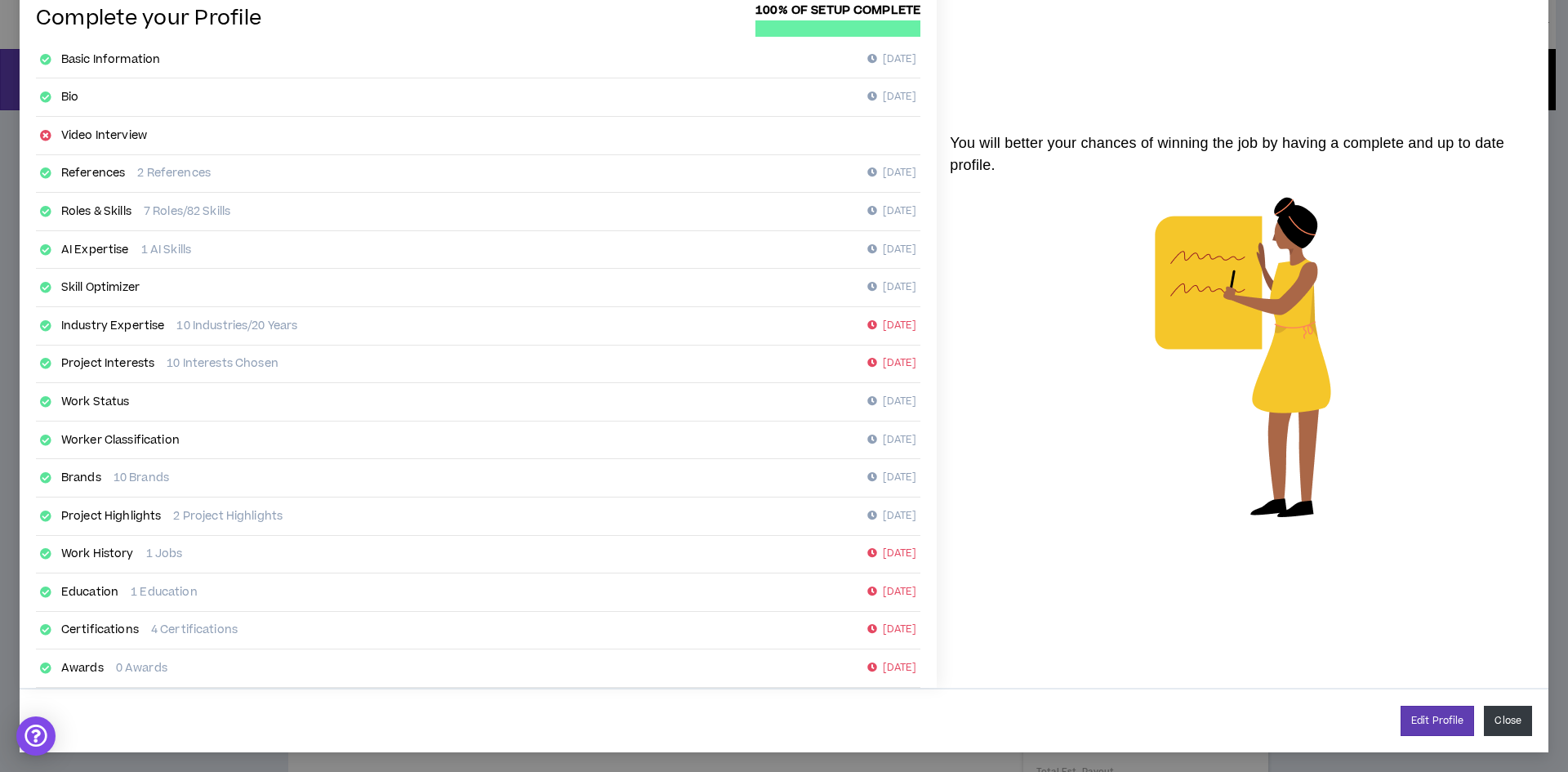
click at [1493, 722] on button "Close" at bounding box center [1508, 721] width 49 height 30
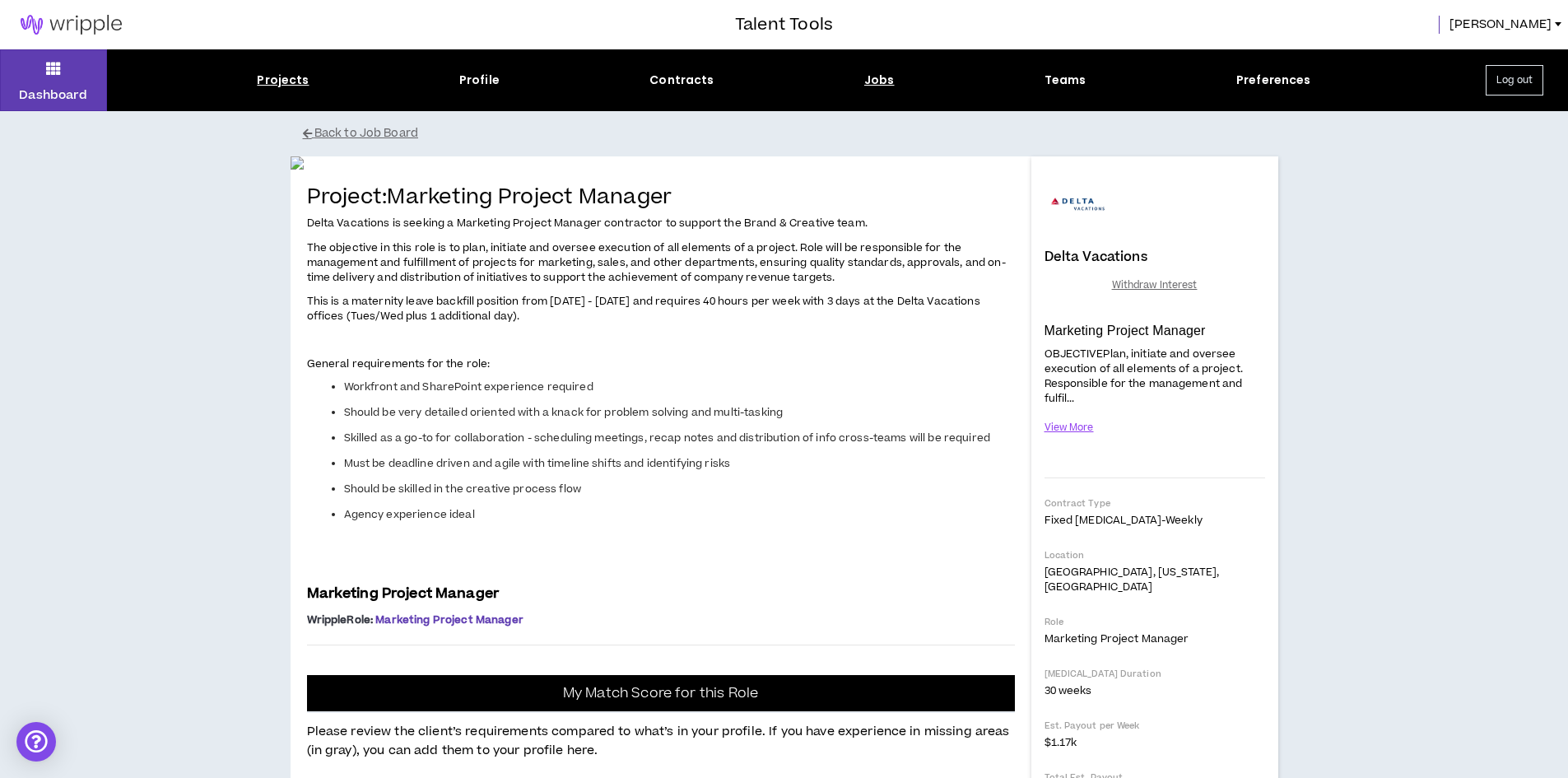
click at [290, 82] on div "Projects" at bounding box center [283, 80] width 52 height 18
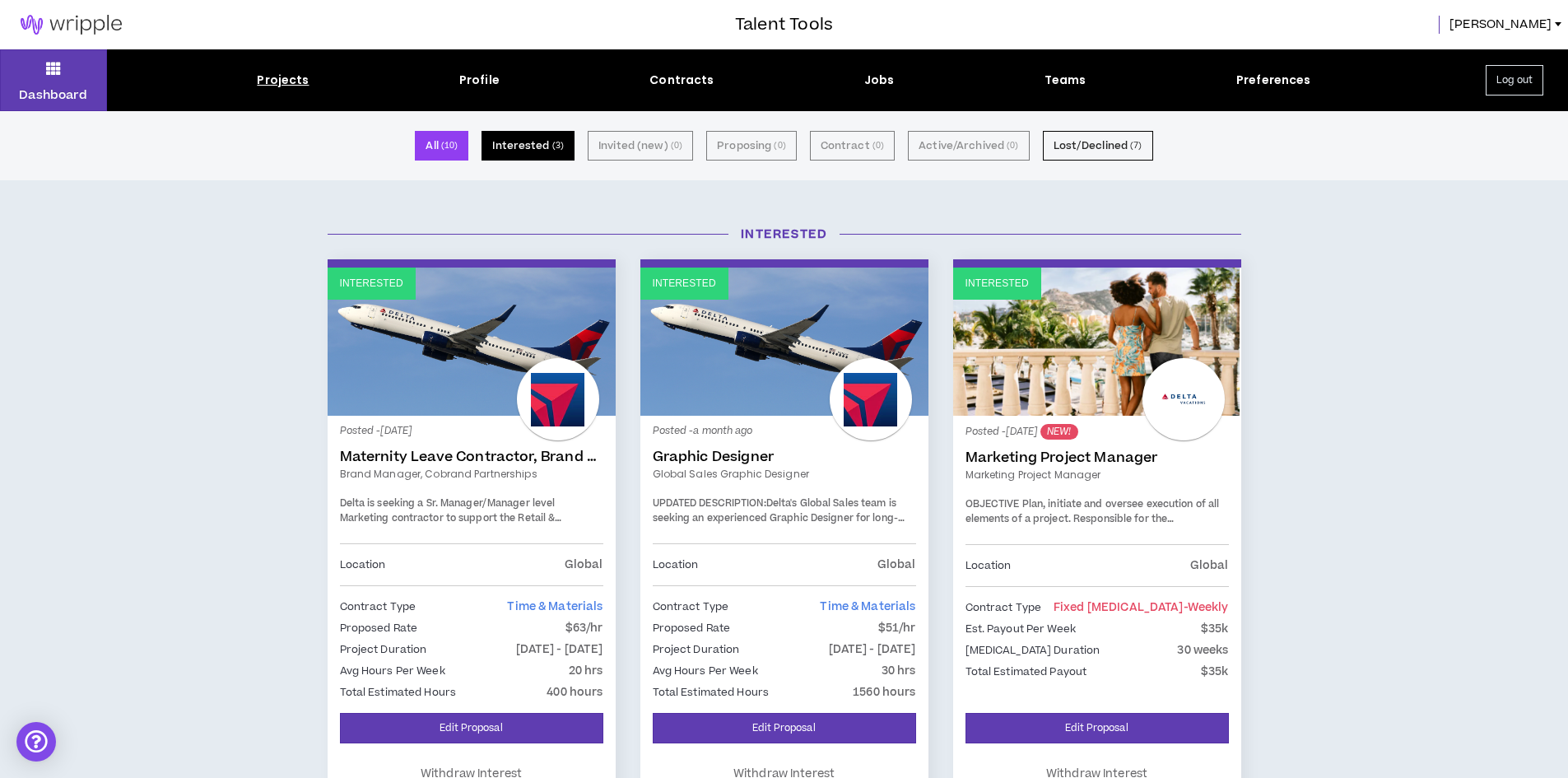
click at [526, 141] on button "Interested ( 3 )" at bounding box center [527, 146] width 93 height 30
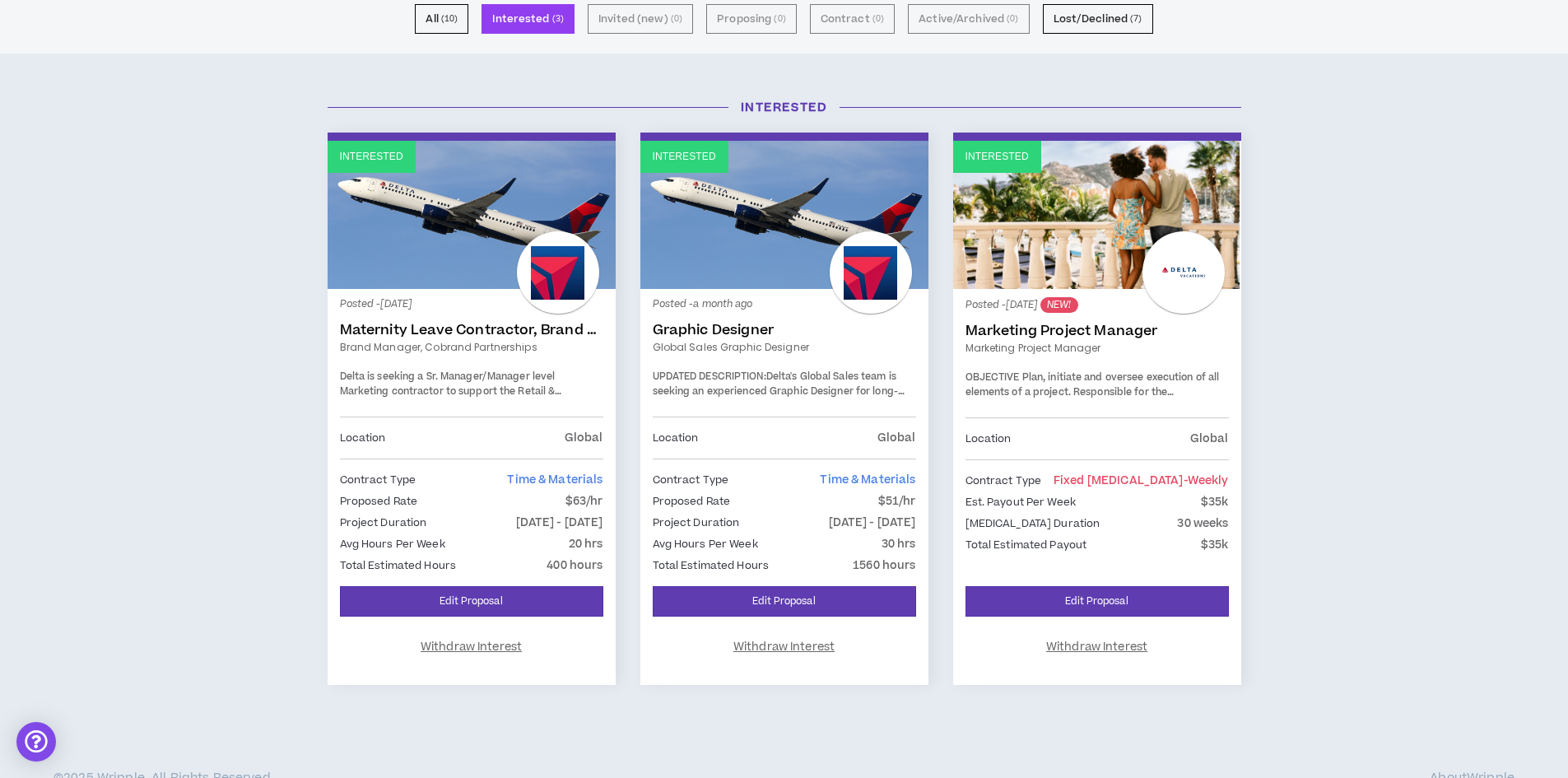
scroll to position [141, 0]
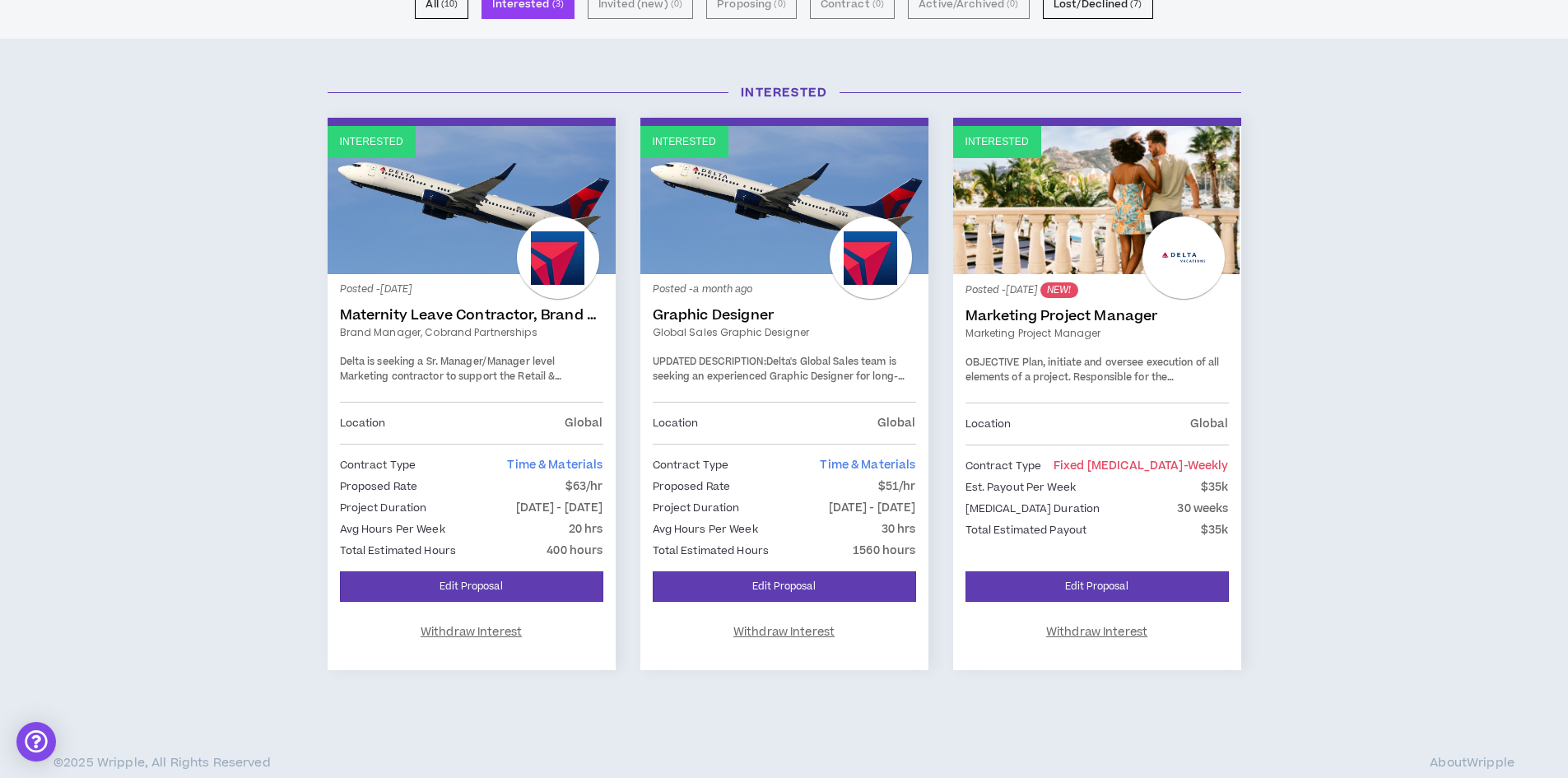
click at [425, 316] on link "Maternity Leave Contractor, Brand Marketing Manager (Cobrand Partnerships)" at bounding box center [471, 315] width 263 height 17
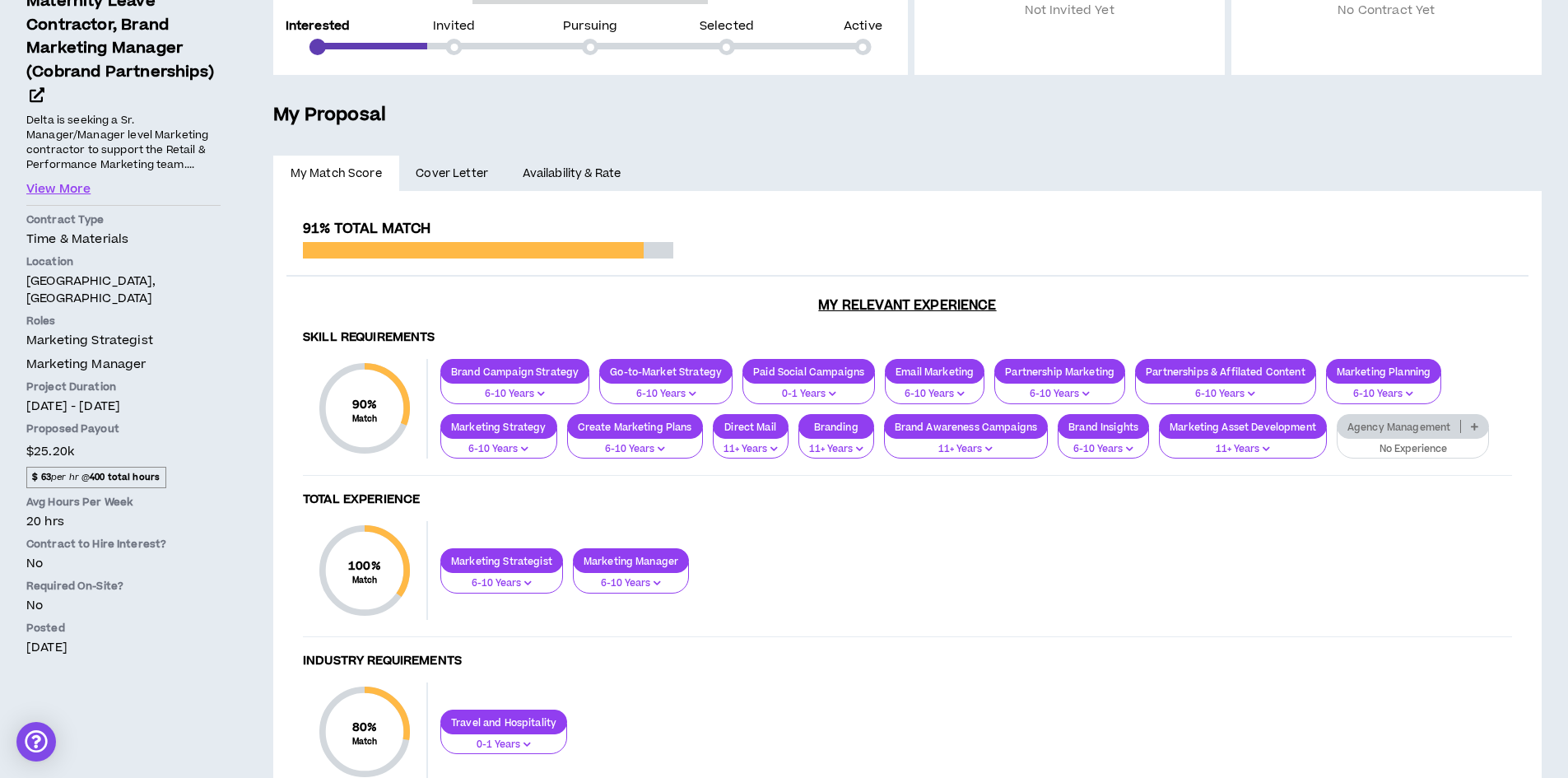
scroll to position [353, 0]
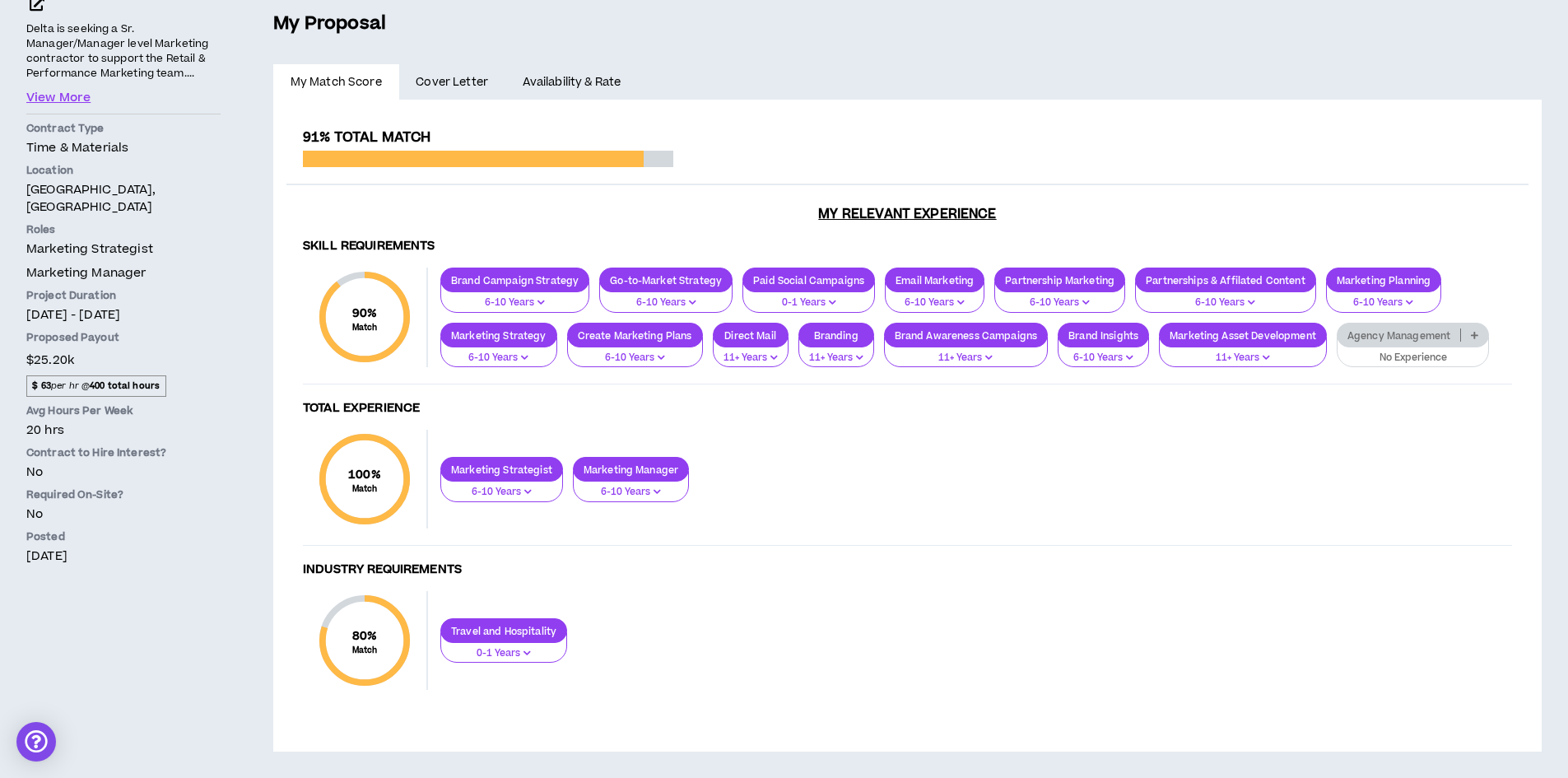
click at [452, 87] on span "Cover Letter" at bounding box center [452, 82] width 72 height 18
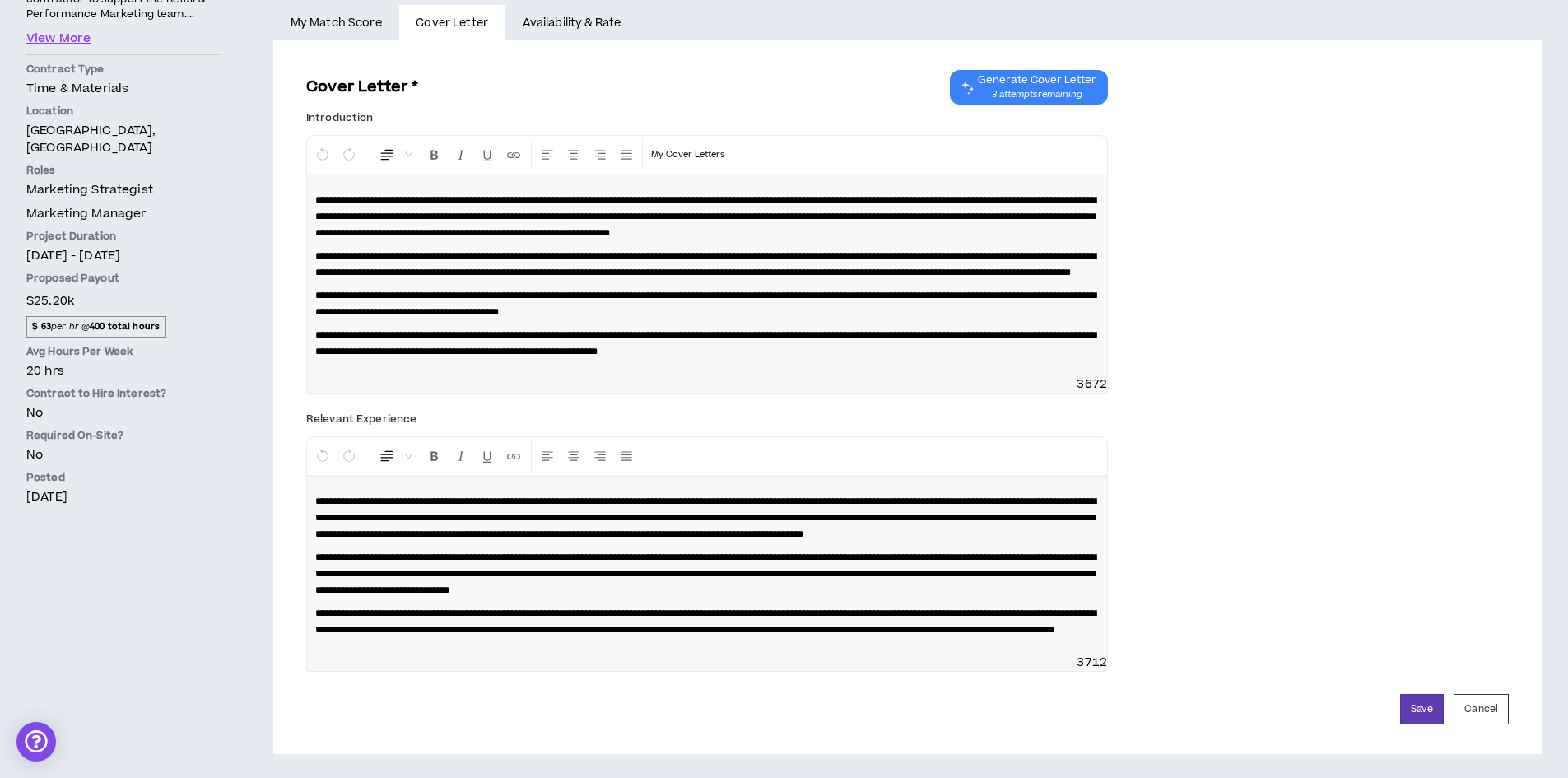
scroll to position [480, 0]
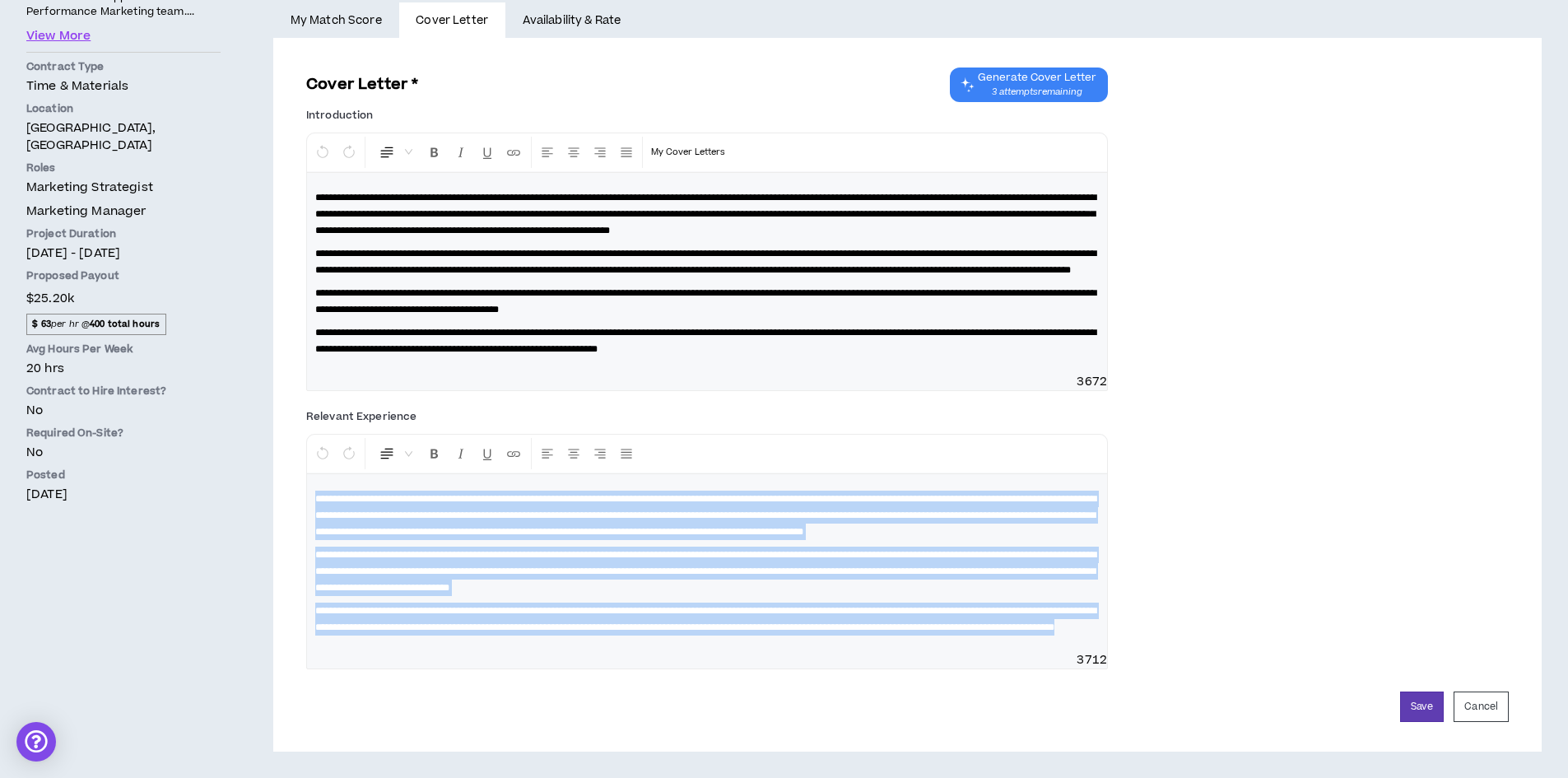
drag, startPoint x: 718, startPoint y: 629, endPoint x: 299, endPoint y: 469, distance: 448.5
click at [299, 469] on div "**********" at bounding box center [907, 395] width 1242 height 682
copy div "**********"
click at [619, 523] on p "**********" at bounding box center [706, 515] width 784 height 49
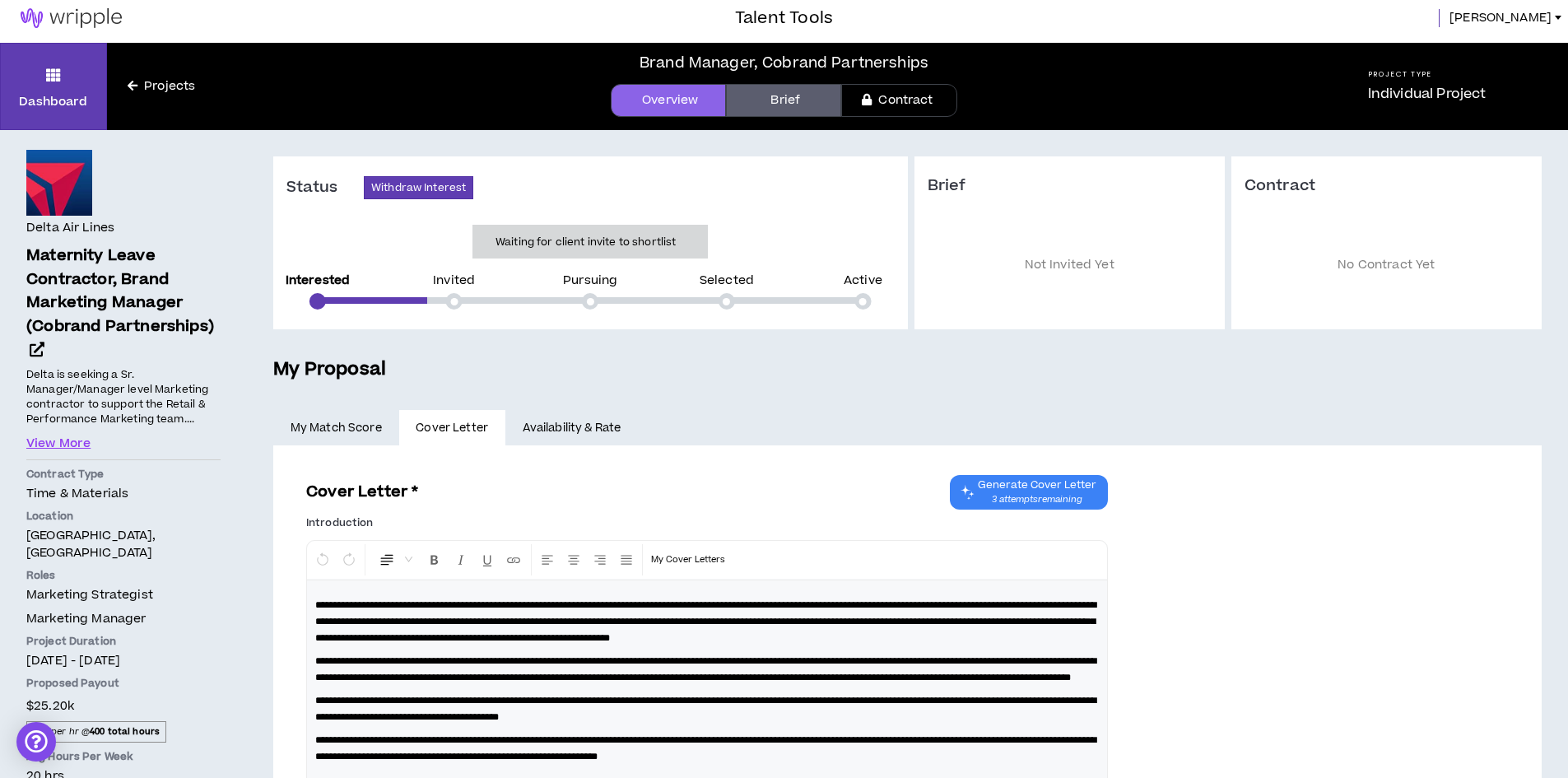
scroll to position [0, 0]
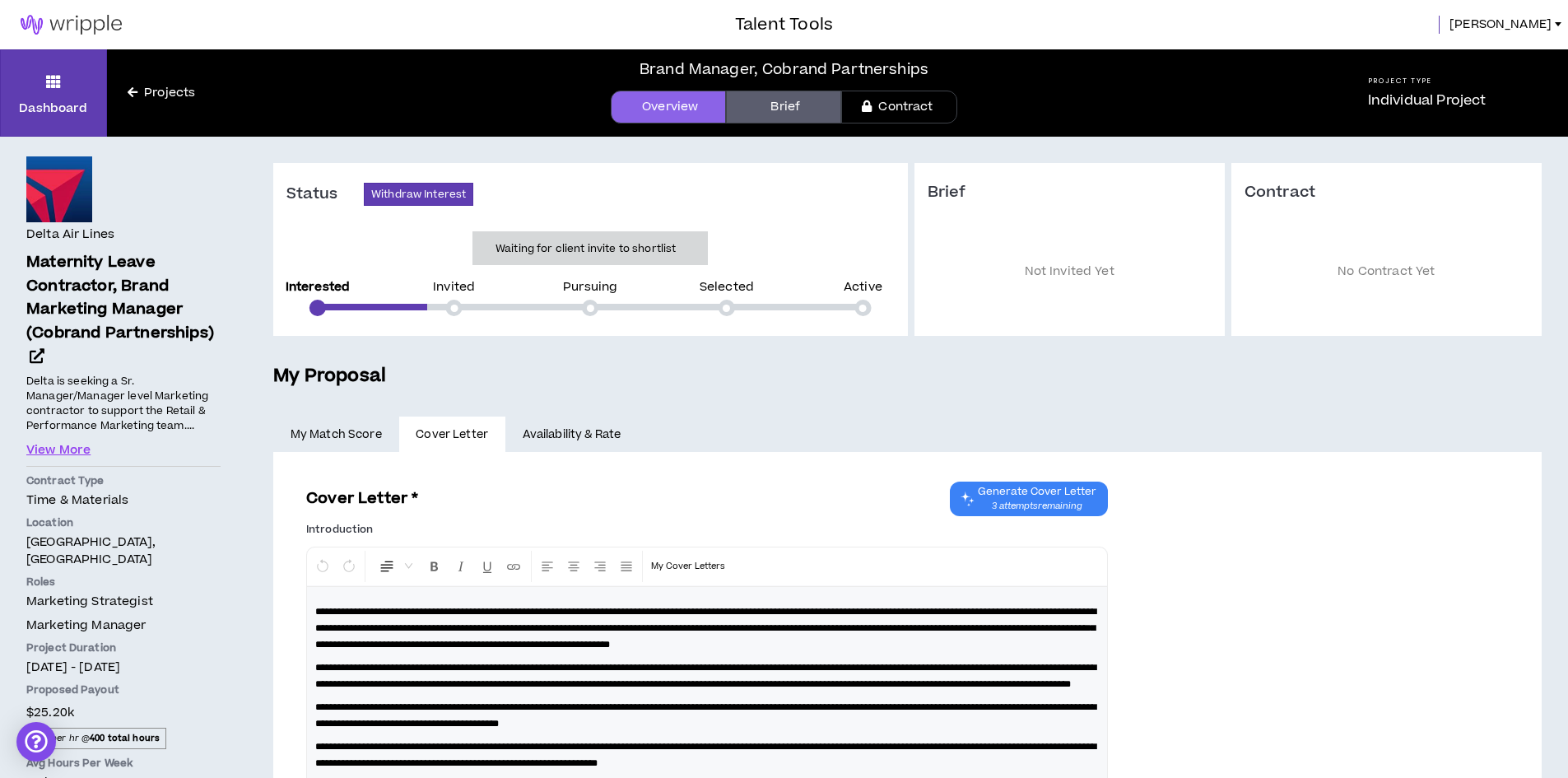
click at [164, 87] on link "Projects" at bounding box center [162, 93] width 109 height 18
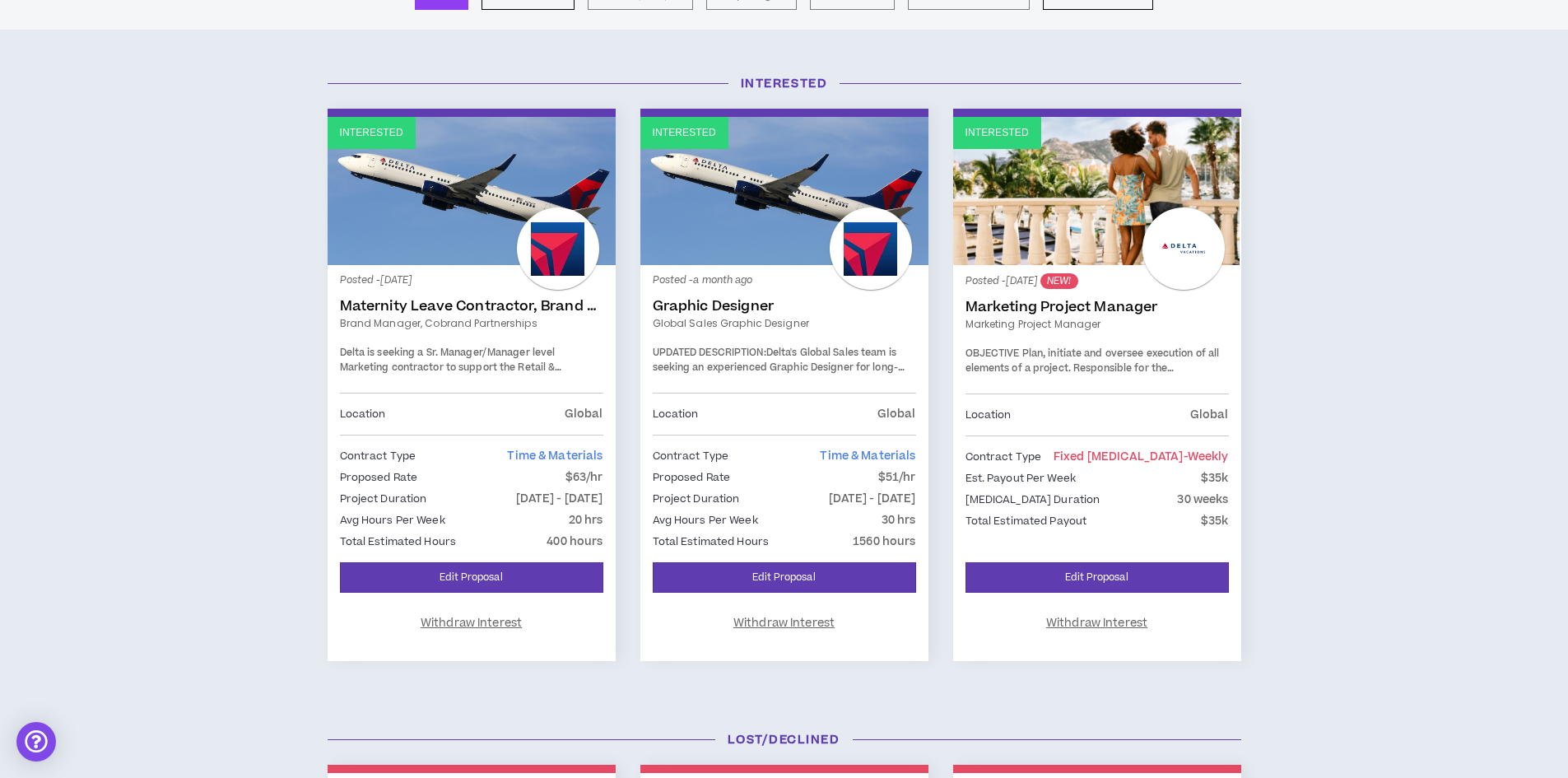
scroll to position [164, 0]
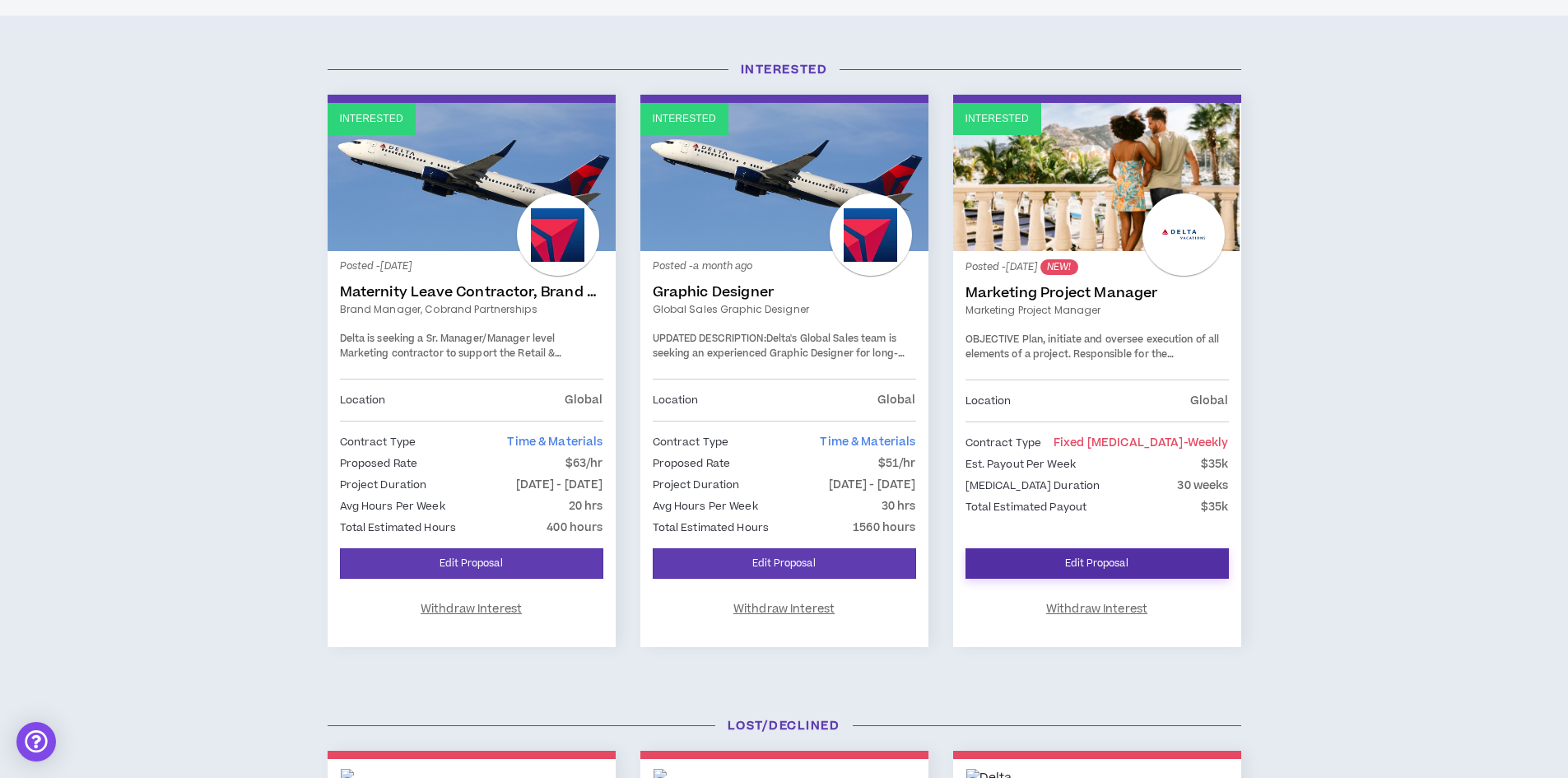
click at [1095, 558] on link "Edit Proposal" at bounding box center [1097, 564] width 263 height 30
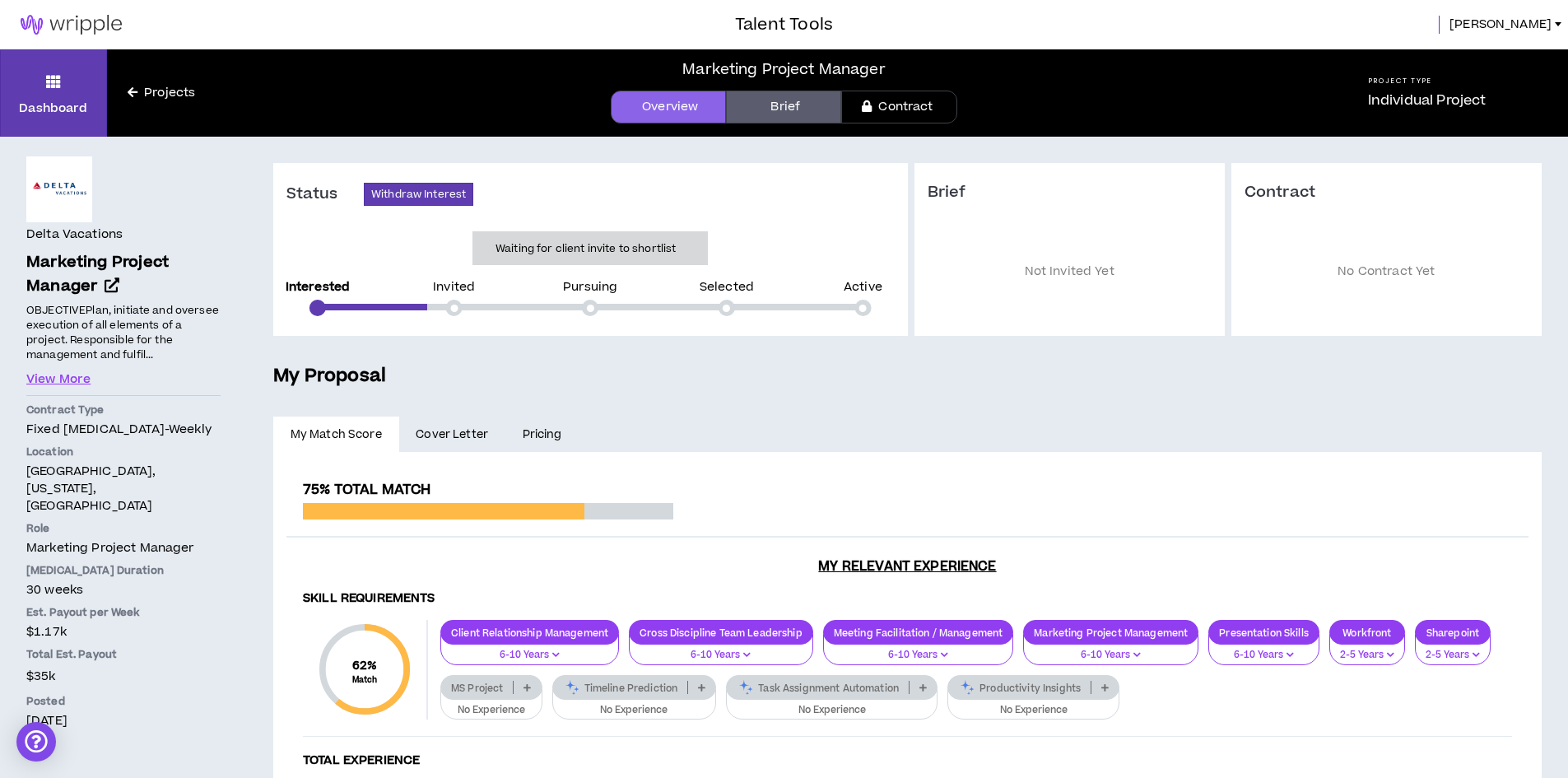
click at [149, 94] on link "Projects" at bounding box center [162, 93] width 109 height 18
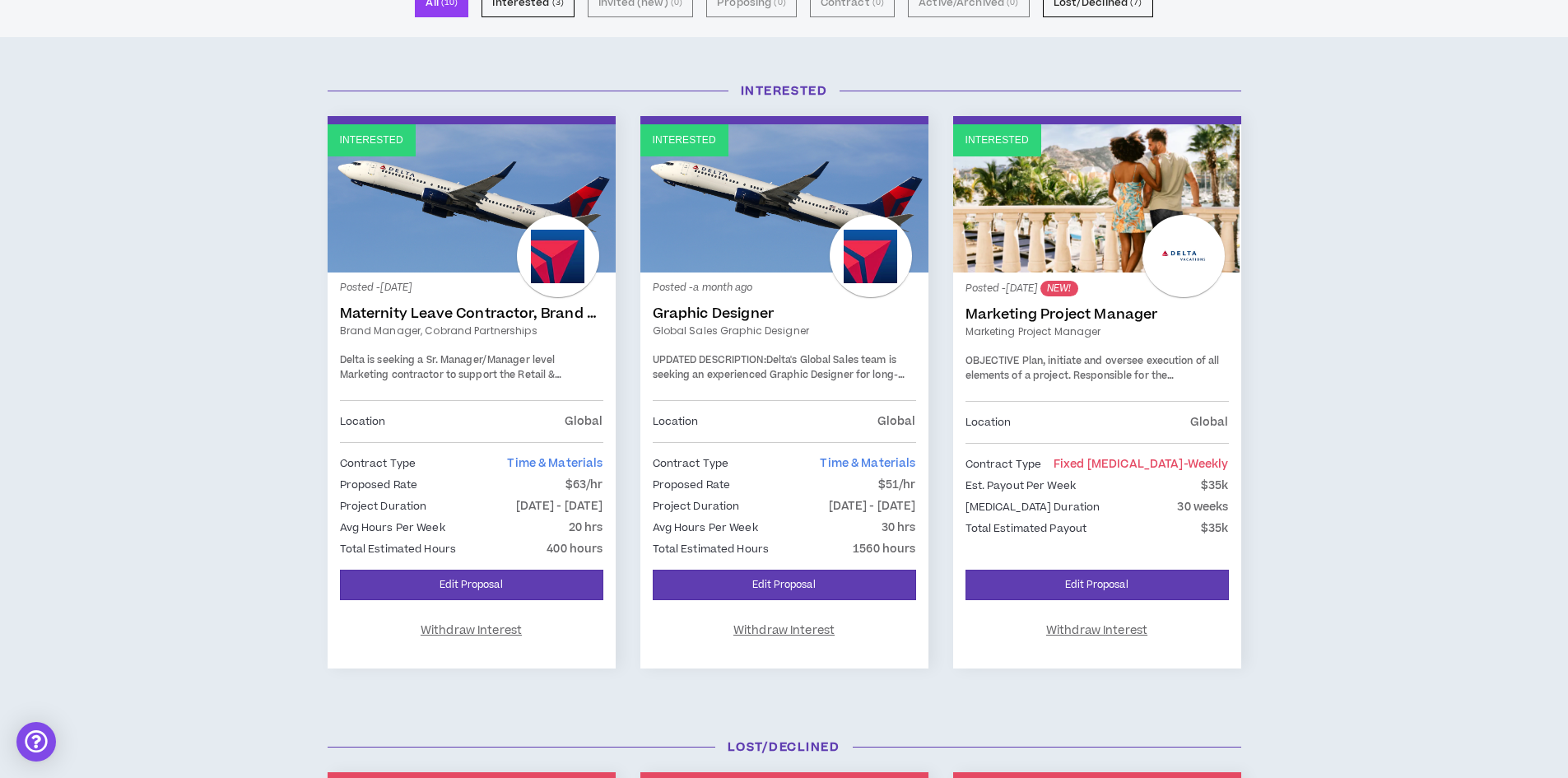
scroll to position [164, 0]
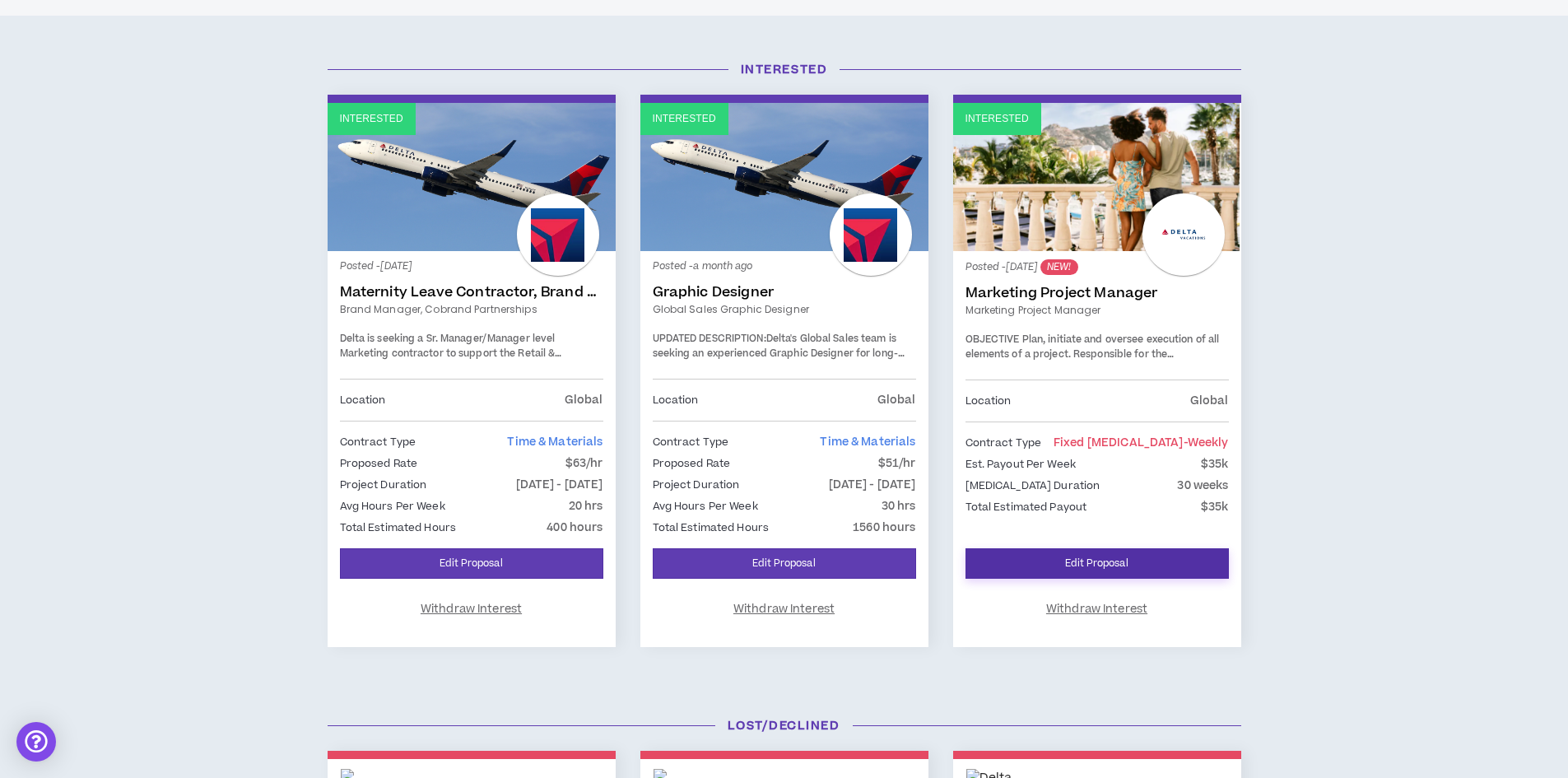
click at [1086, 561] on link "Edit Proposal" at bounding box center [1097, 564] width 263 height 30
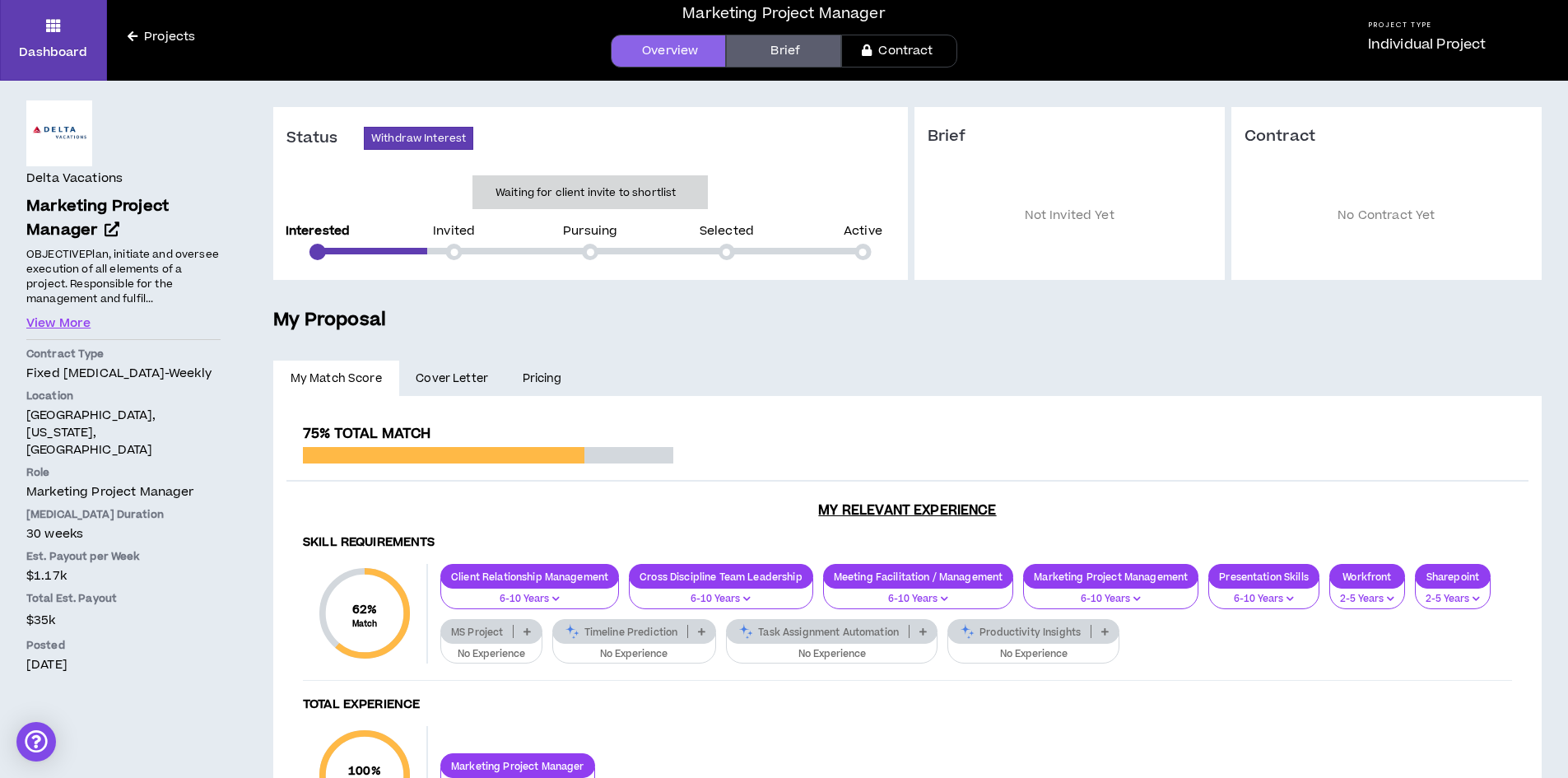
scroll to position [82, 0]
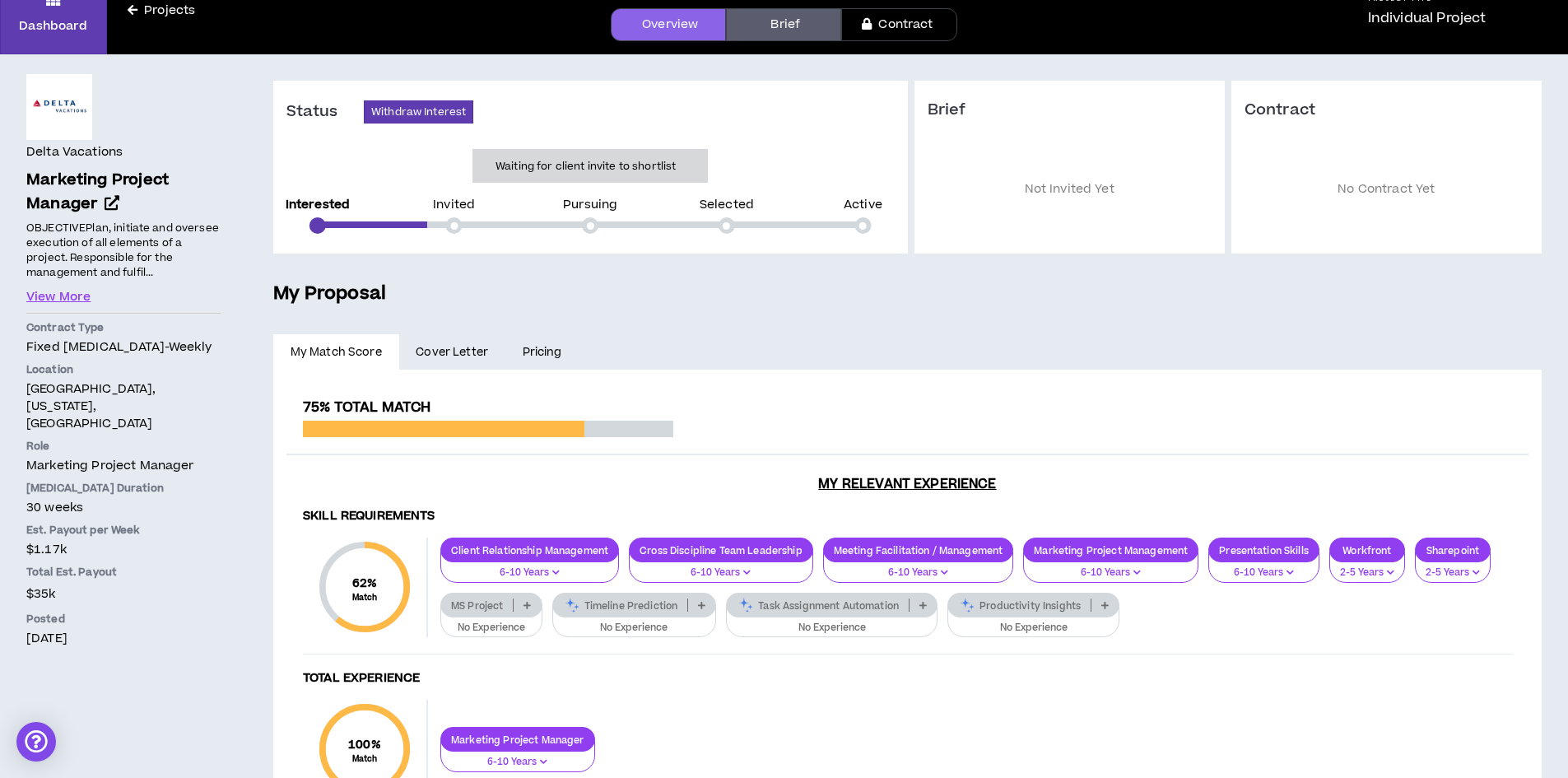
click at [459, 348] on span "Cover Letter" at bounding box center [452, 353] width 72 height 18
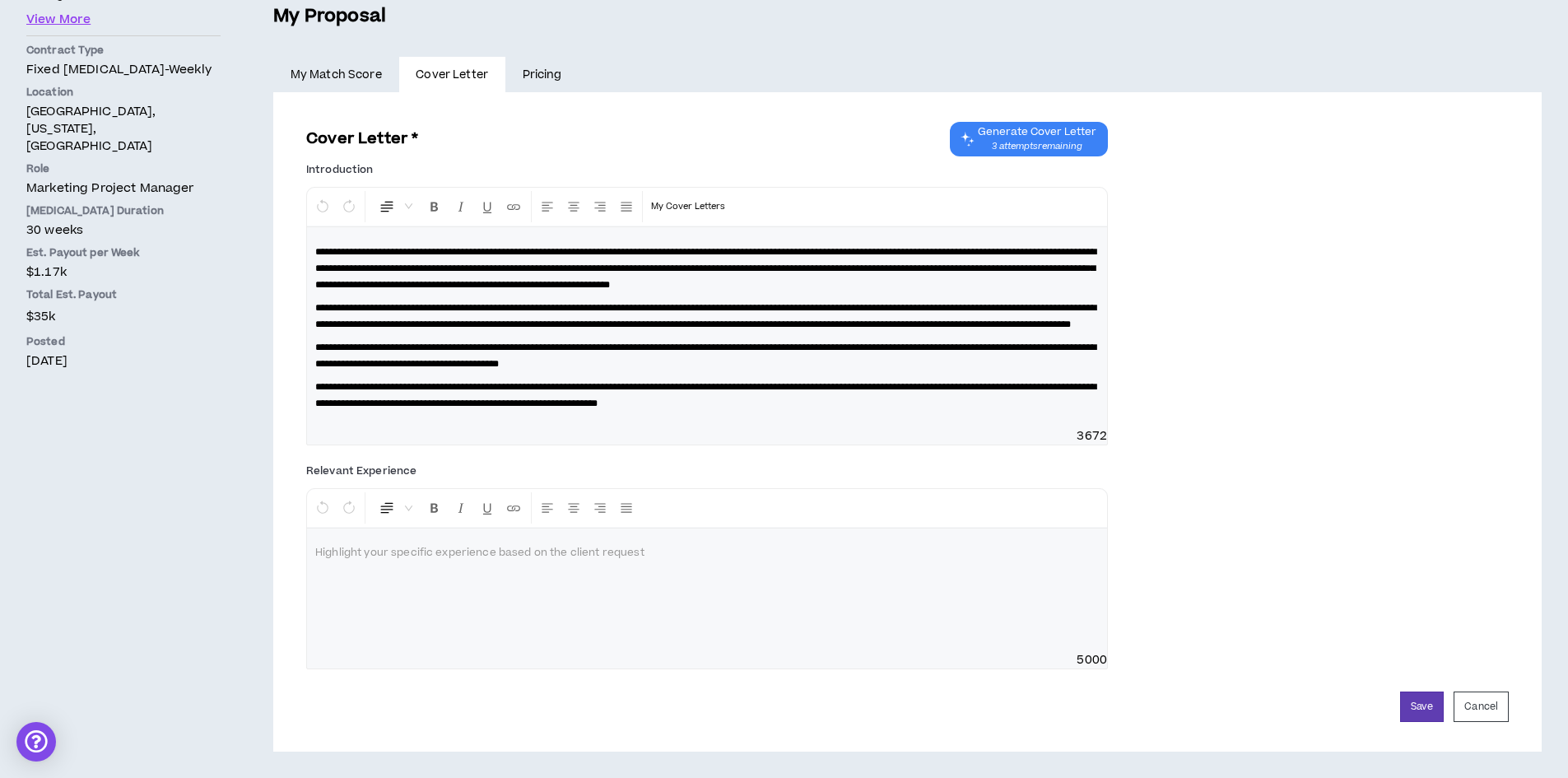
scroll to position [393, 0]
click at [444, 565] on div at bounding box center [706, 590] width 800 height 124
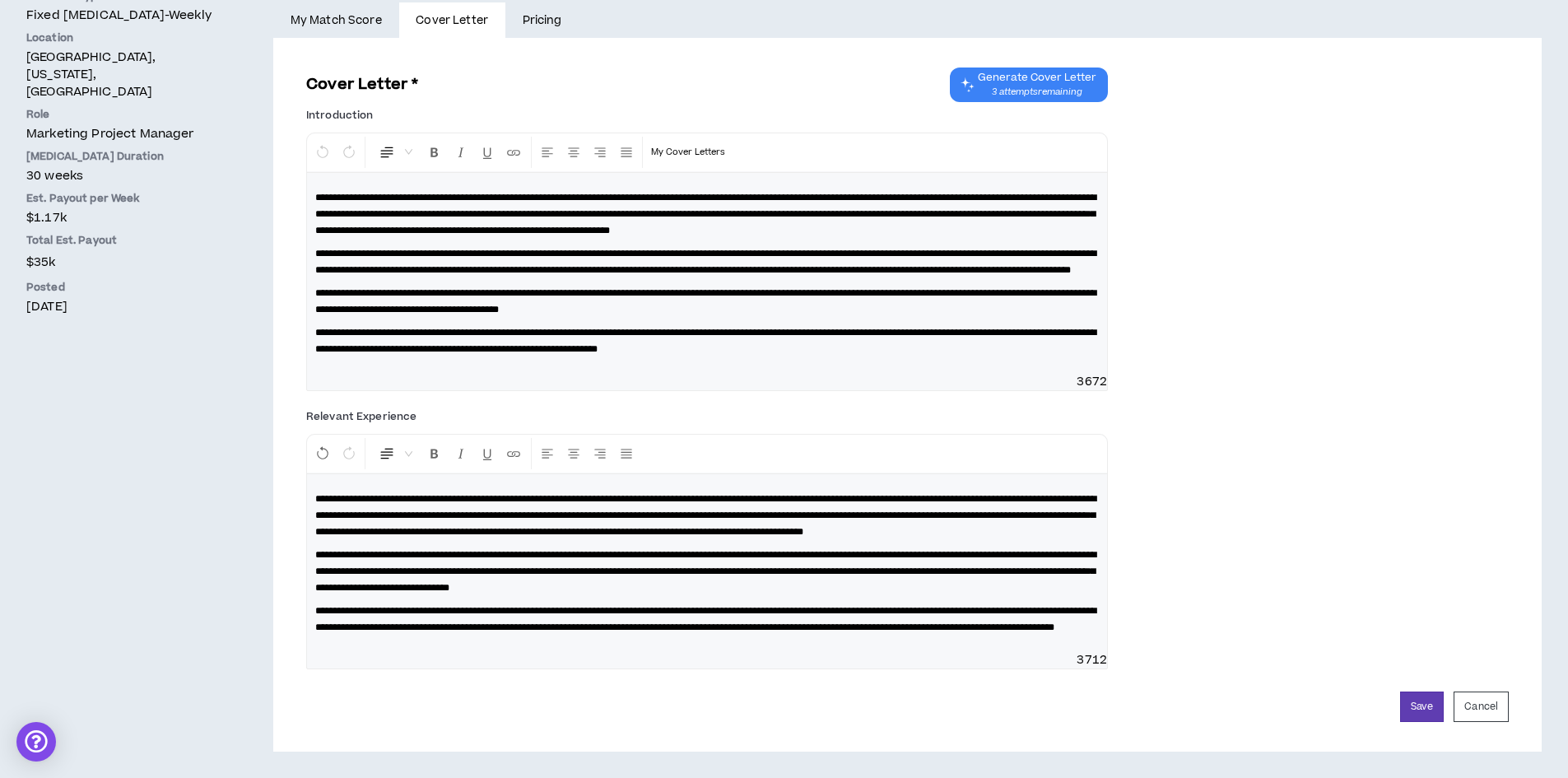
scroll to position [480, 0]
drag, startPoint x: 1050, startPoint y: 614, endPoint x: 482, endPoint y: 633, distance: 568.3
click at [482, 633] on span "**********" at bounding box center [706, 619] width 781 height 27
click at [1051, 612] on span "**********" at bounding box center [706, 619] width 781 height 27
click at [558, 627] on p "**********" at bounding box center [706, 619] width 784 height 33
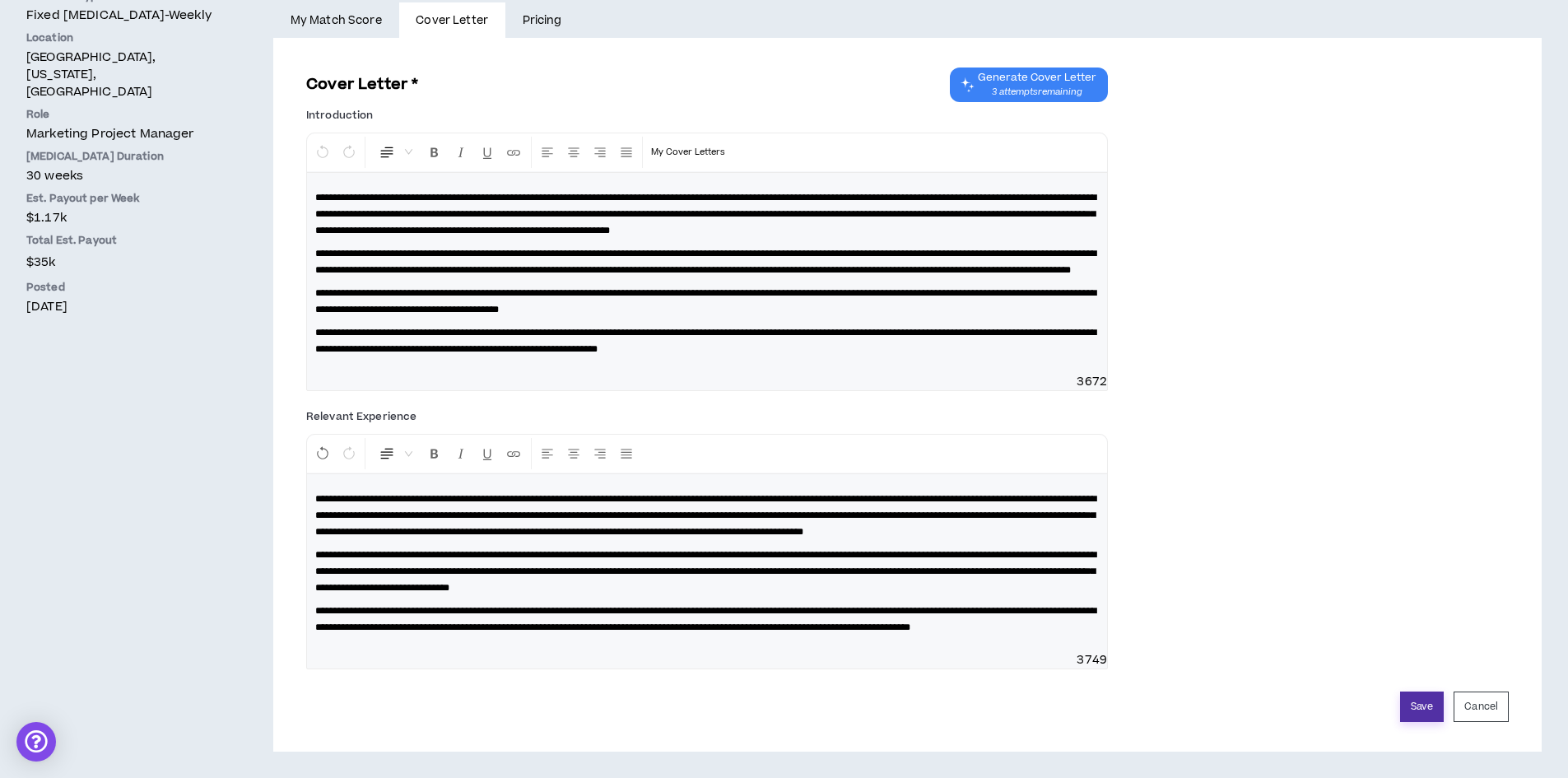
click at [1415, 704] on button "Save" at bounding box center [1421, 707] width 43 height 30
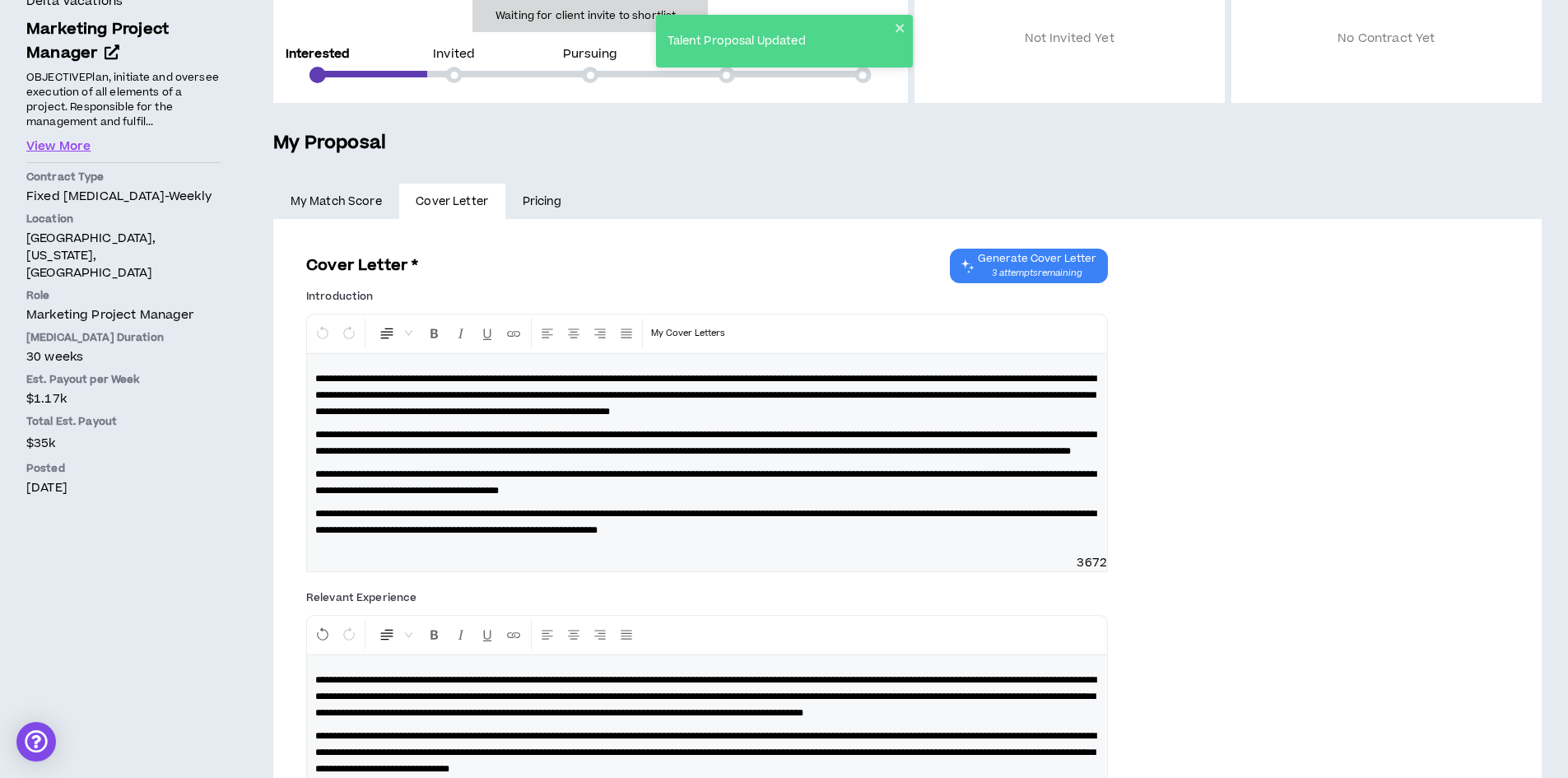
scroll to position [151, 0]
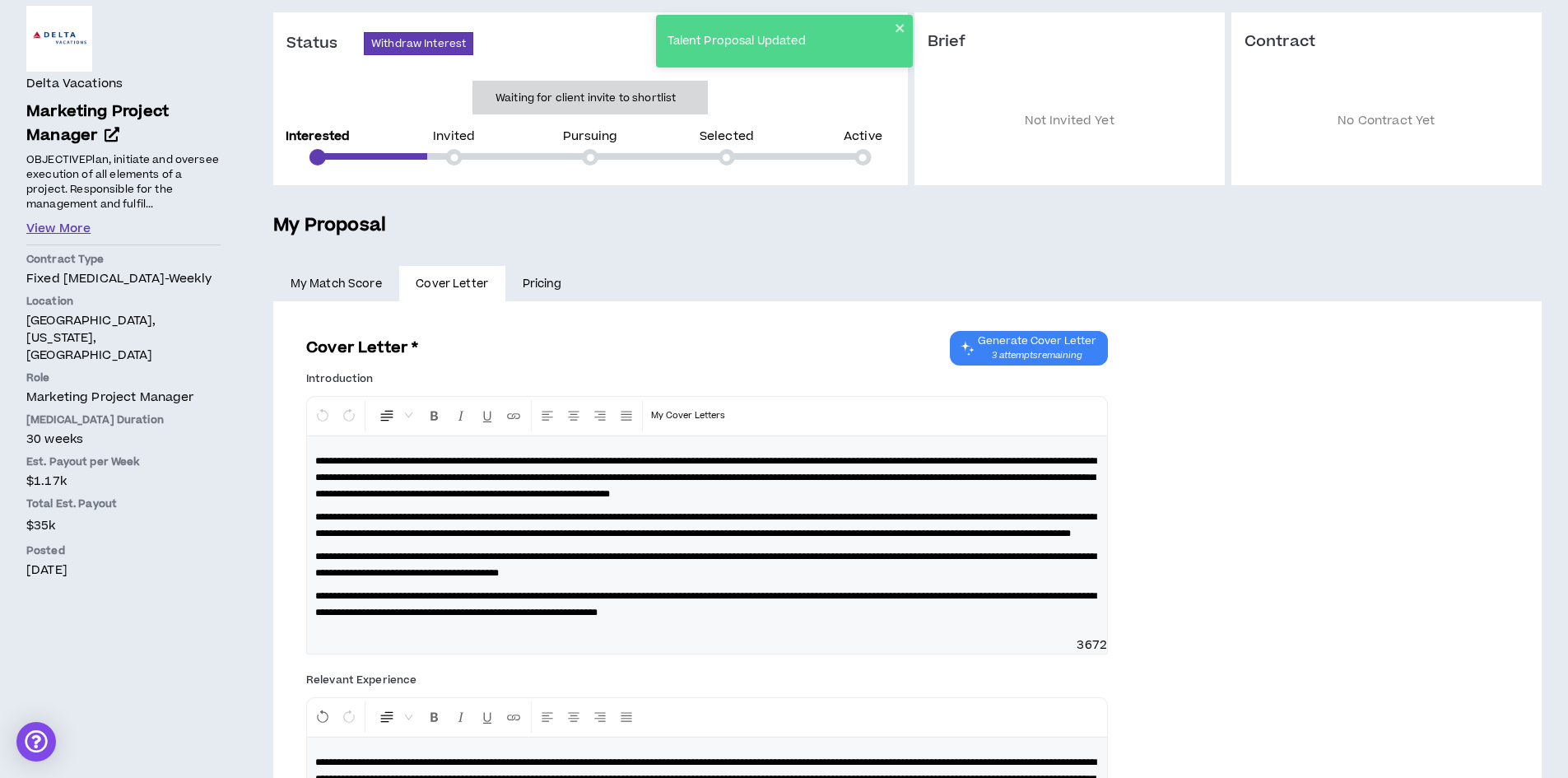
click at [72, 233] on button "View More" at bounding box center [59, 229] width 65 height 18
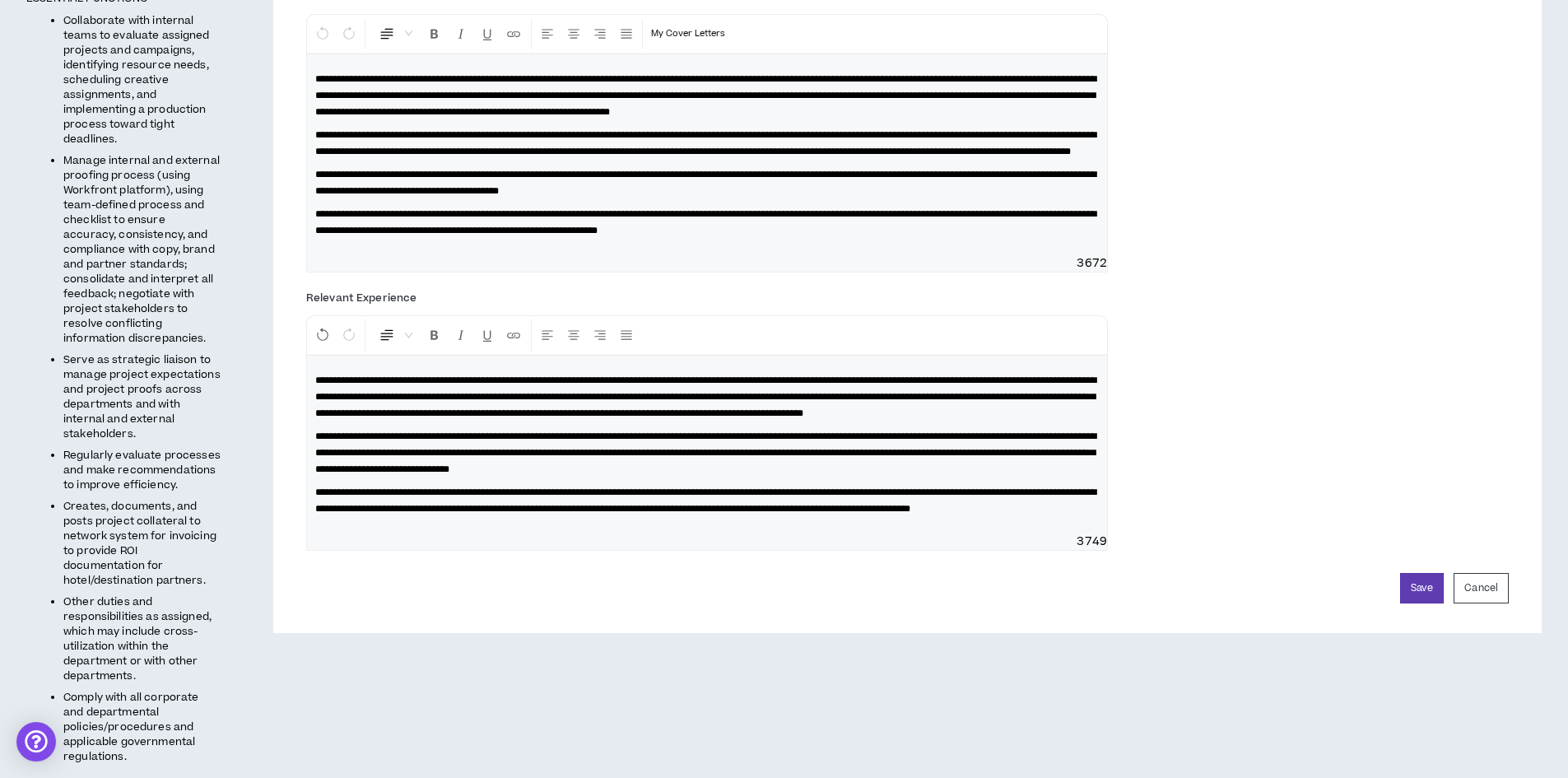
scroll to position [563, 0]
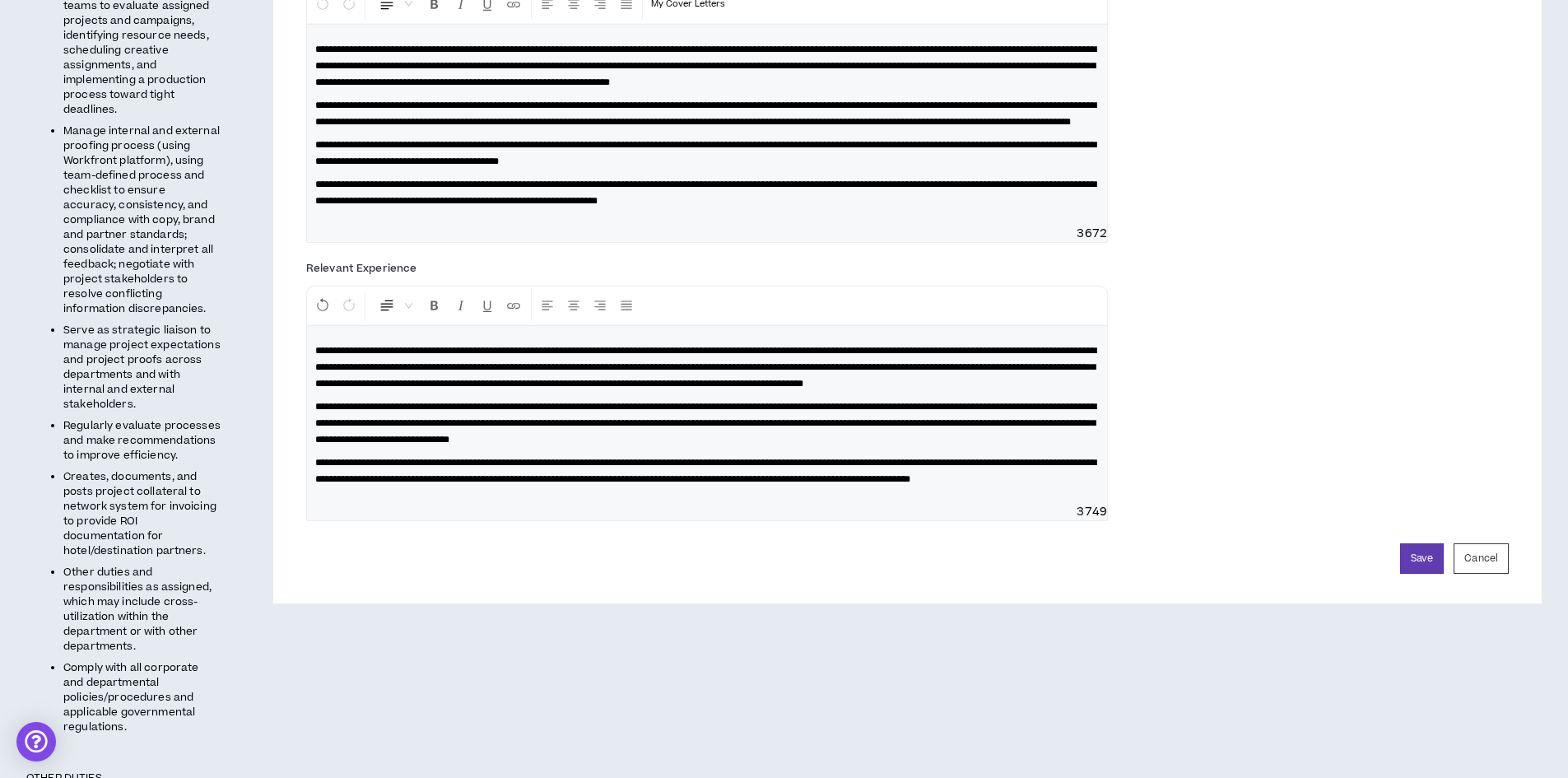
click at [1080, 484] on span "**********" at bounding box center [706, 471] width 781 height 27
click at [1416, 574] on button "Save" at bounding box center [1421, 558] width 43 height 30
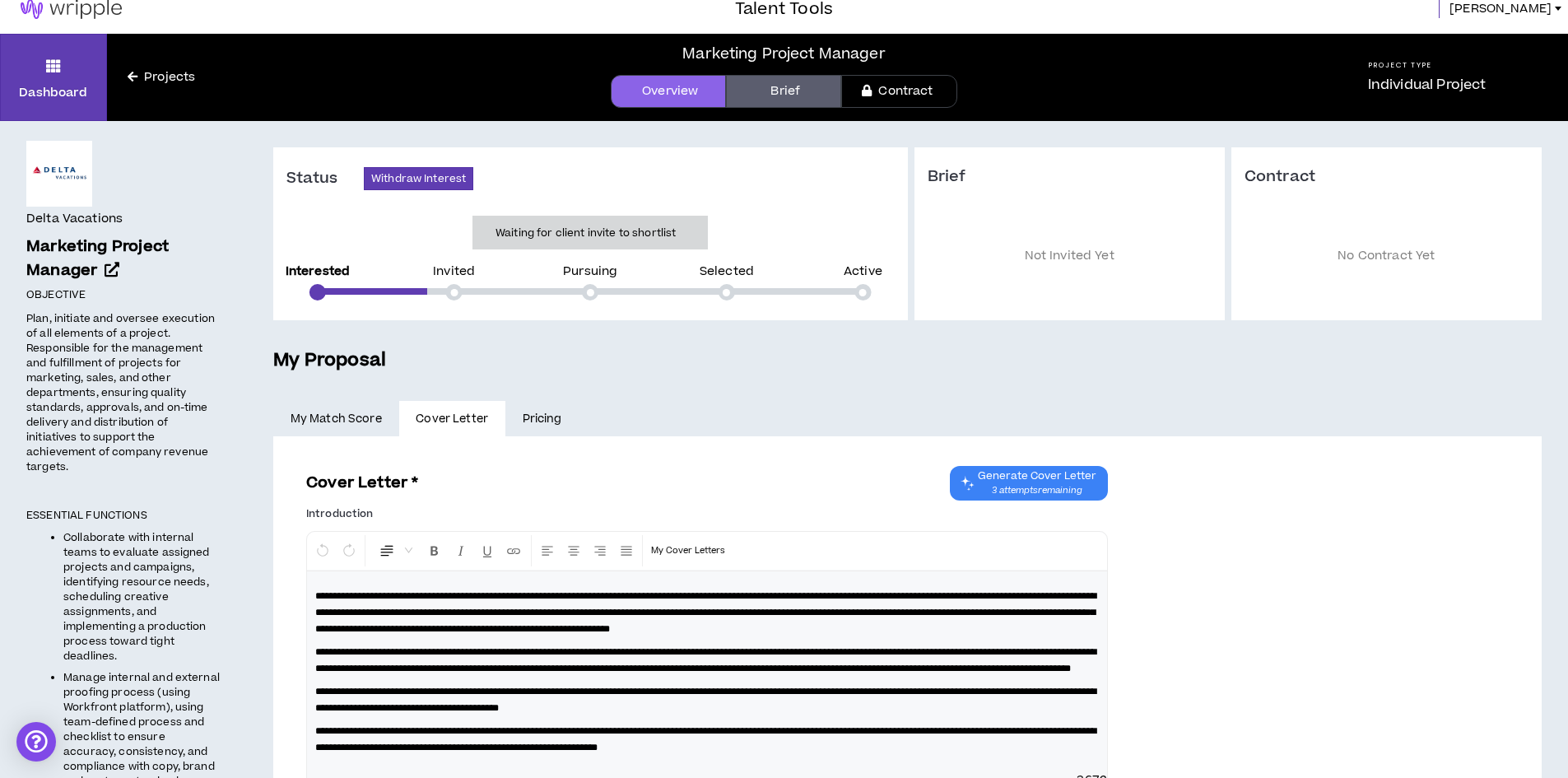
scroll to position [0, 0]
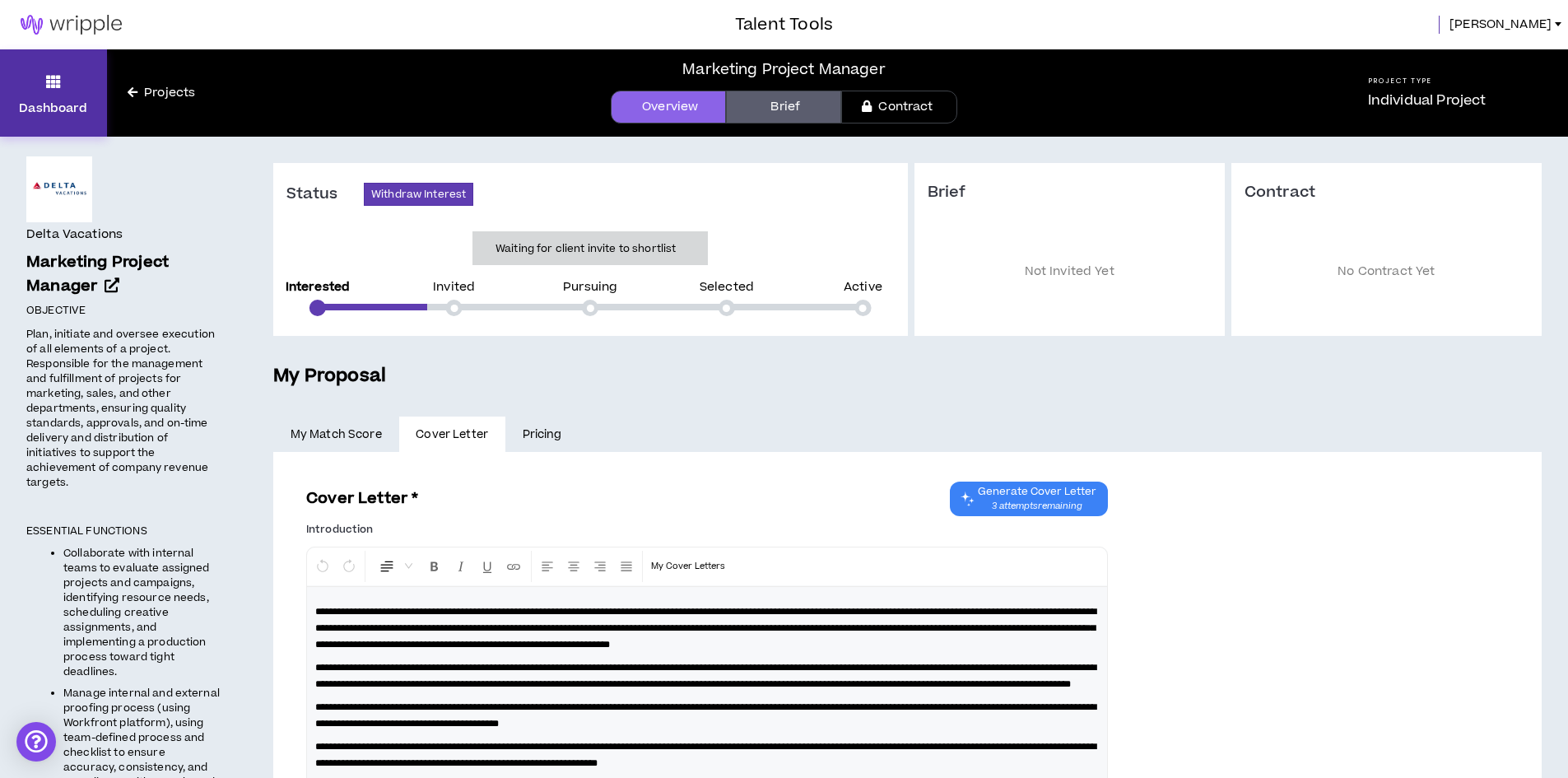
click at [51, 78] on icon at bounding box center [54, 81] width 15 height 23
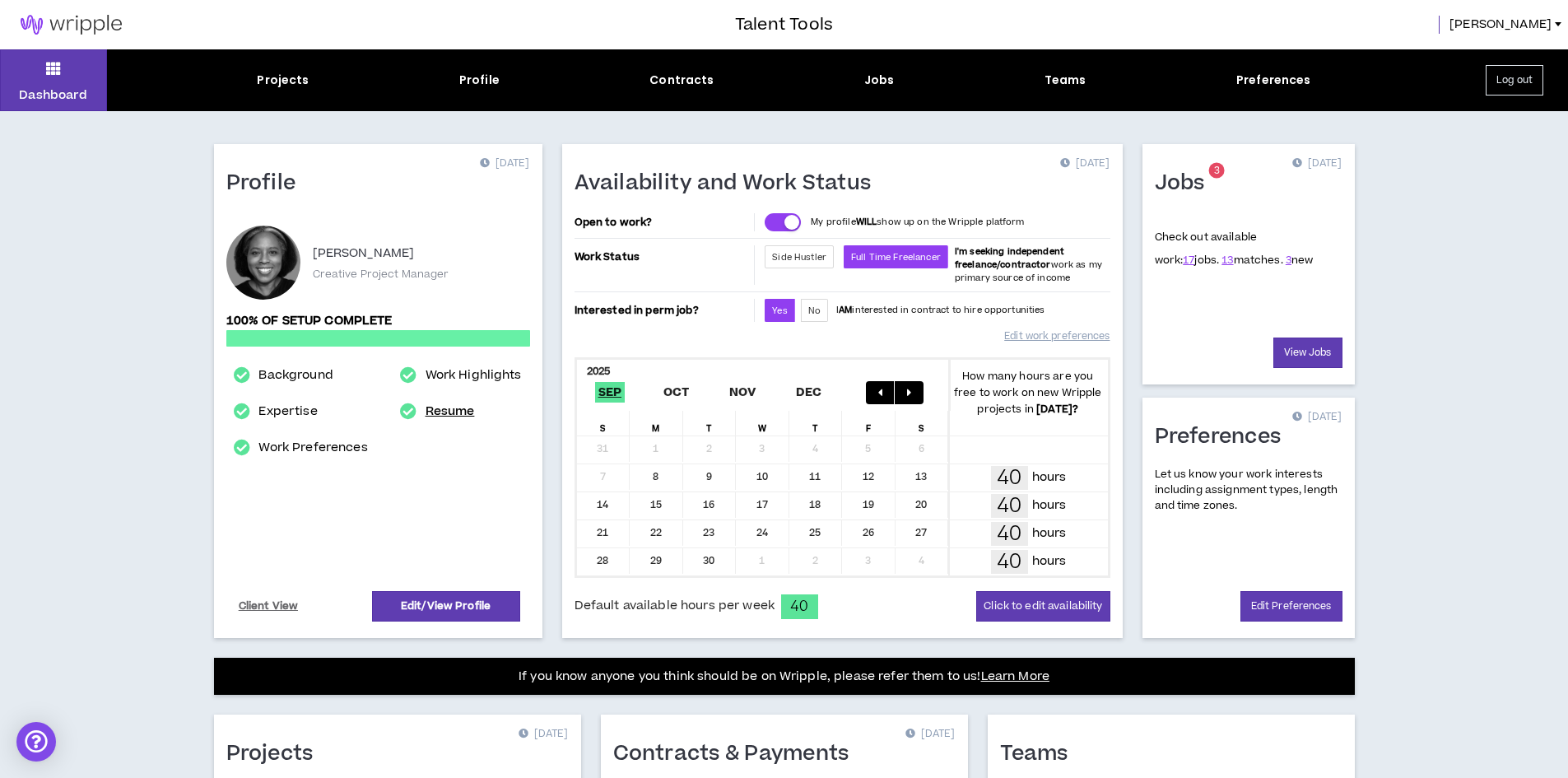
click at [458, 408] on link "Resume" at bounding box center [450, 411] width 49 height 19
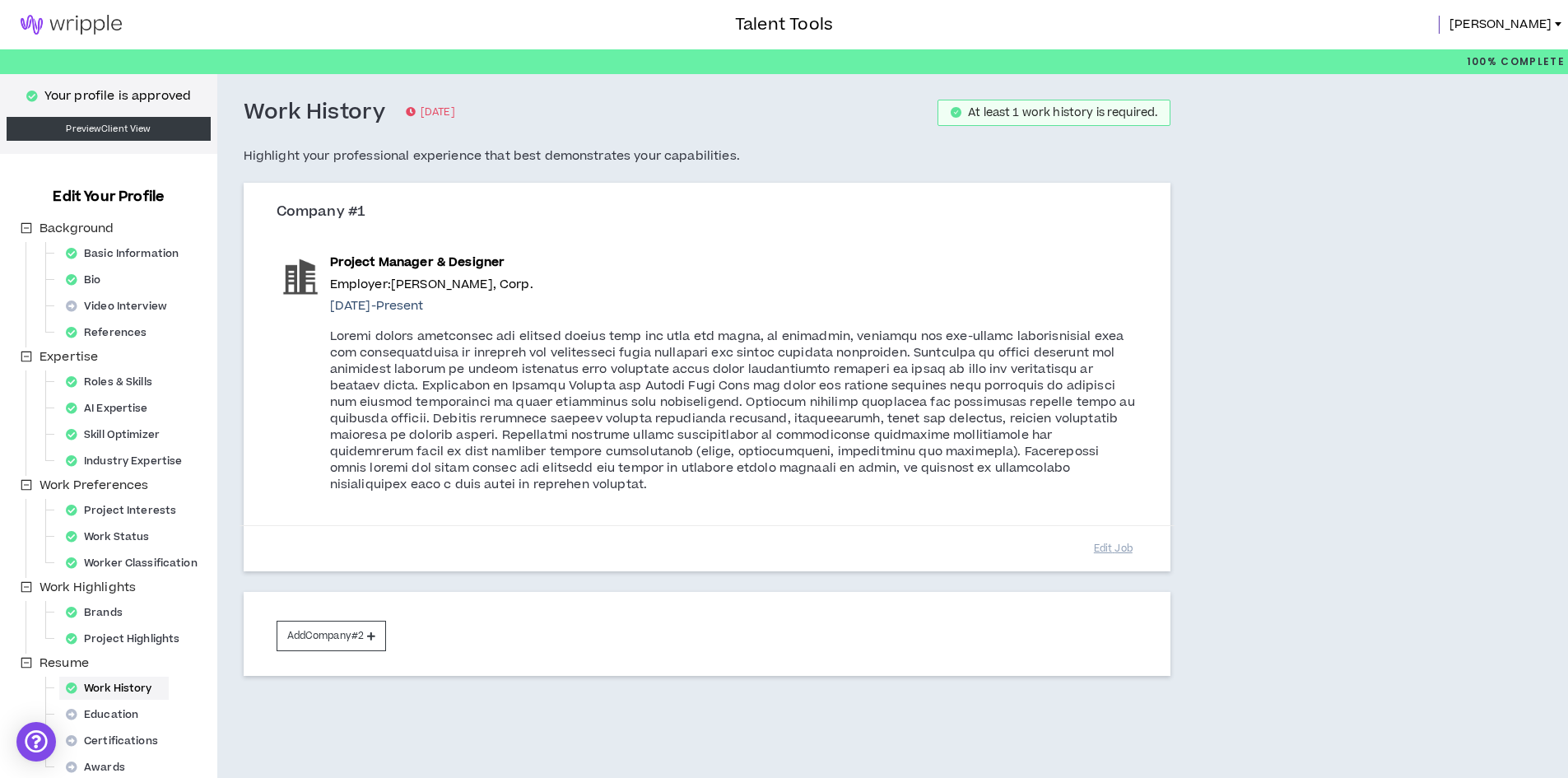
click at [736, 334] on p at bounding box center [733, 411] width 807 height 164
click at [1124, 549] on button "Edit Job" at bounding box center [1113, 548] width 82 height 29
select select "*"
select select "****"
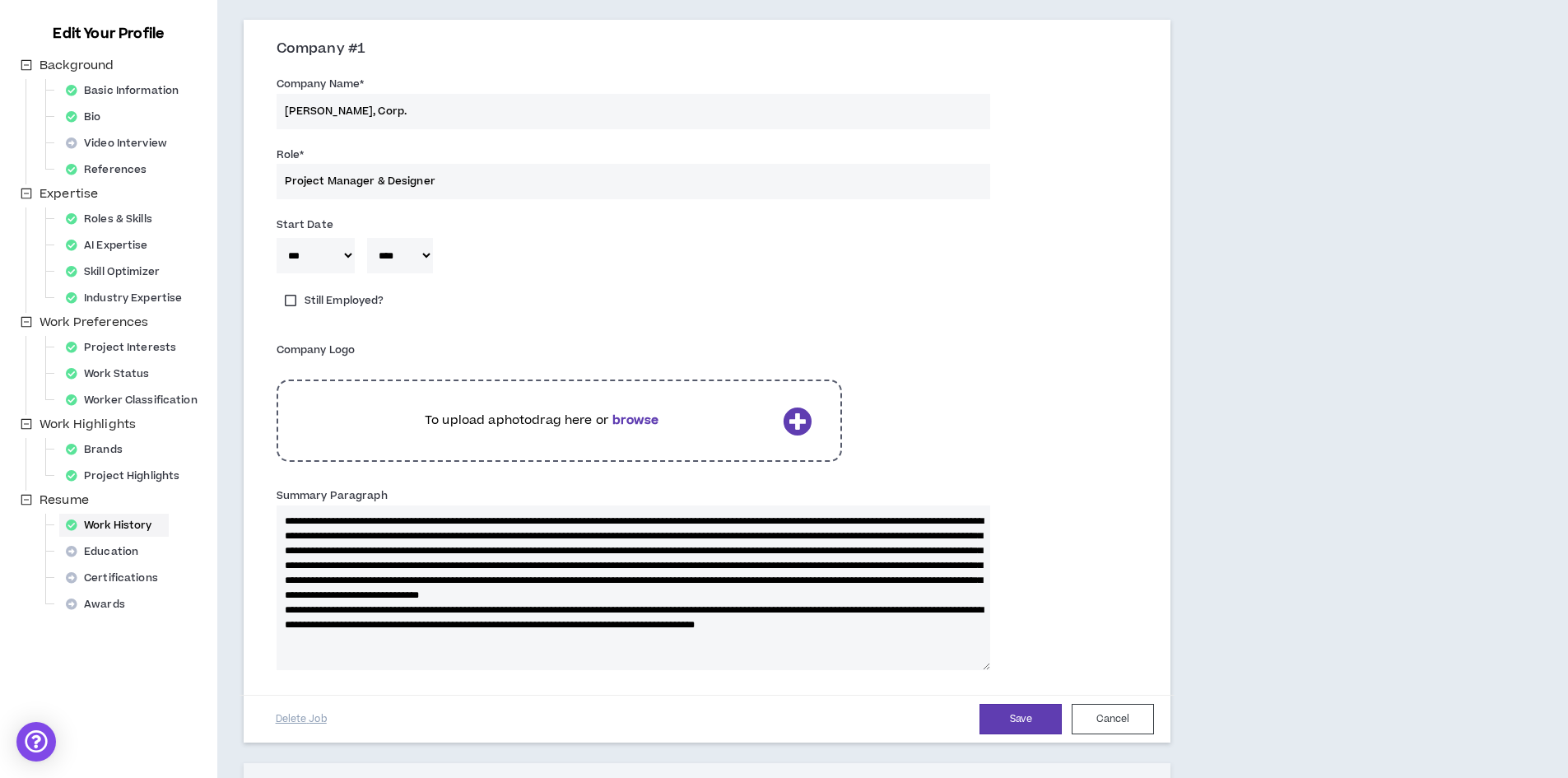
scroll to position [164, 0]
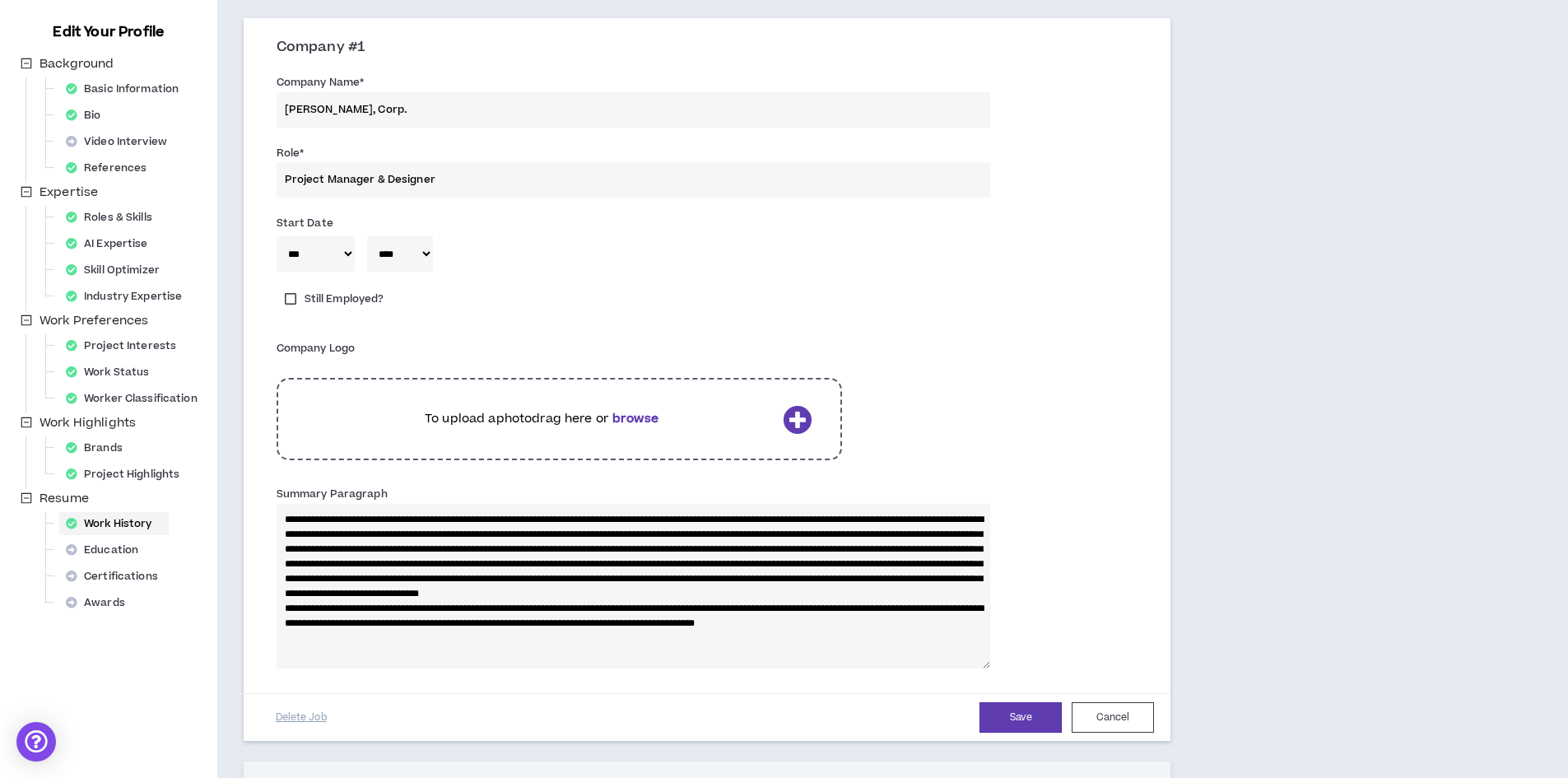
drag, startPoint x: 633, startPoint y: 520, endPoint x: 539, endPoint y: 509, distance: 94.6
click at [539, 509] on textarea "Summary Paragraph" at bounding box center [633, 587] width 714 height 164
type textarea "**********"
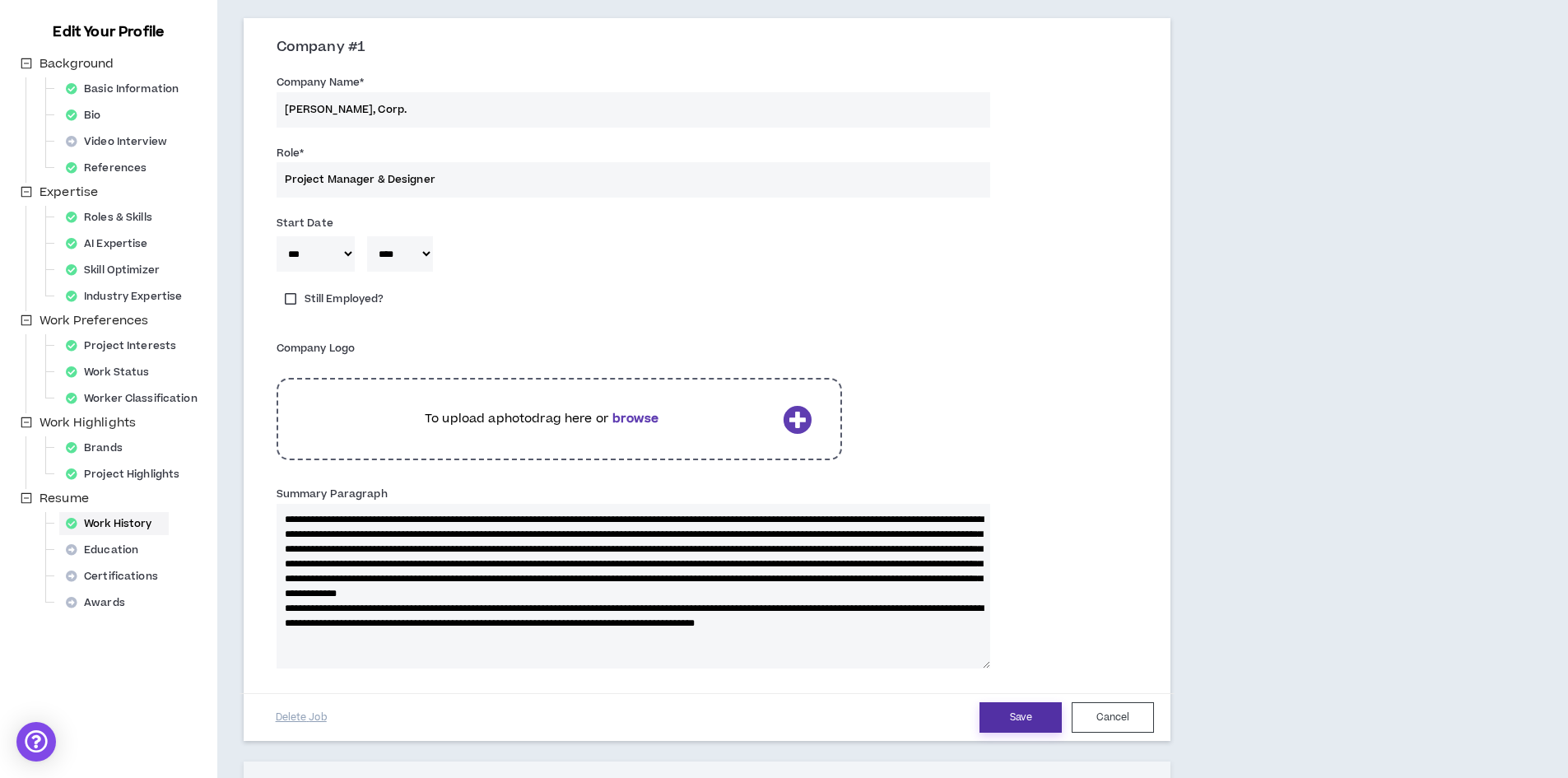
click at [1016, 711] on button "Save" at bounding box center [1020, 717] width 82 height 30
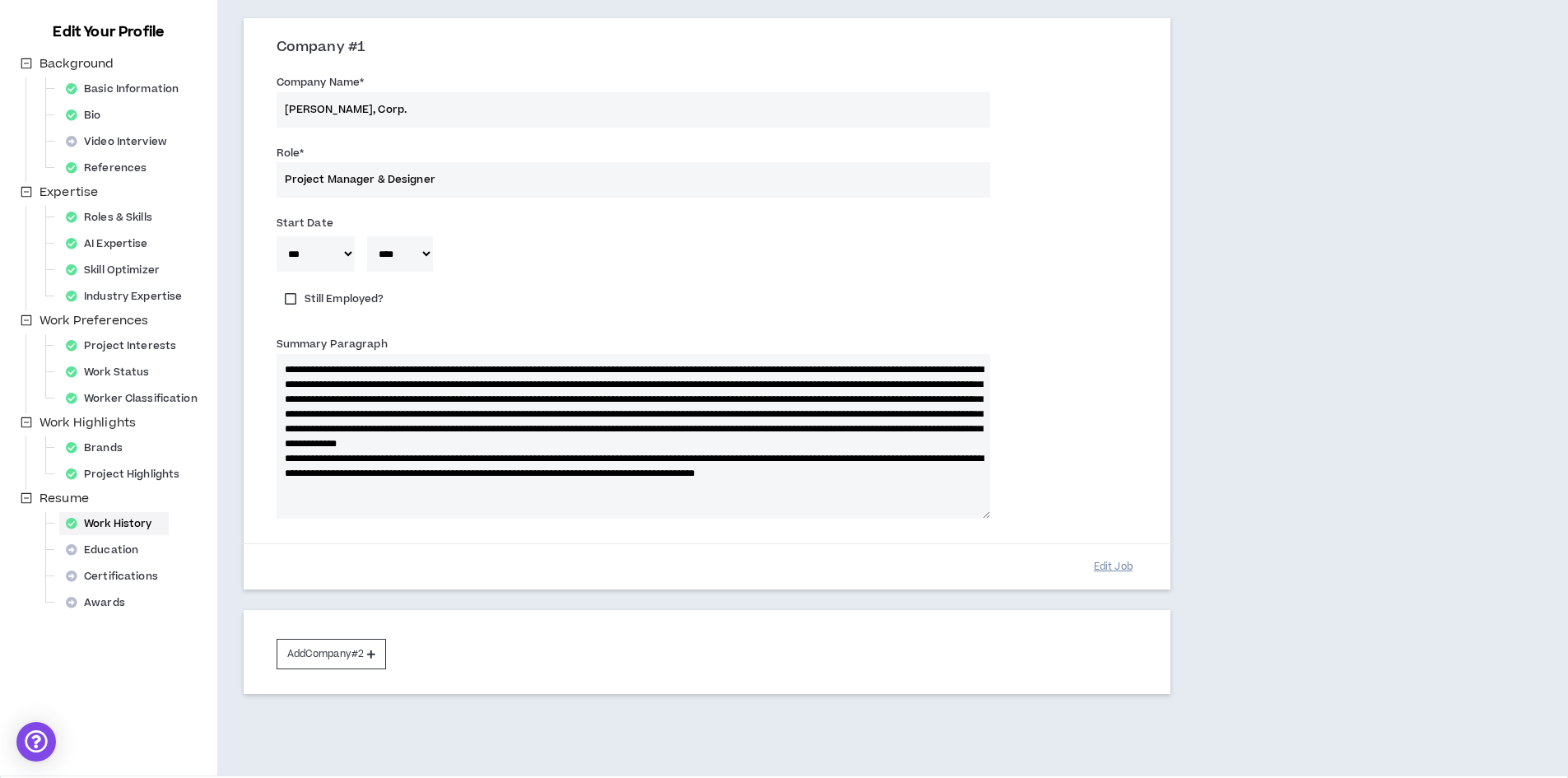
click at [1100, 562] on button "Edit Job" at bounding box center [1113, 566] width 82 height 29
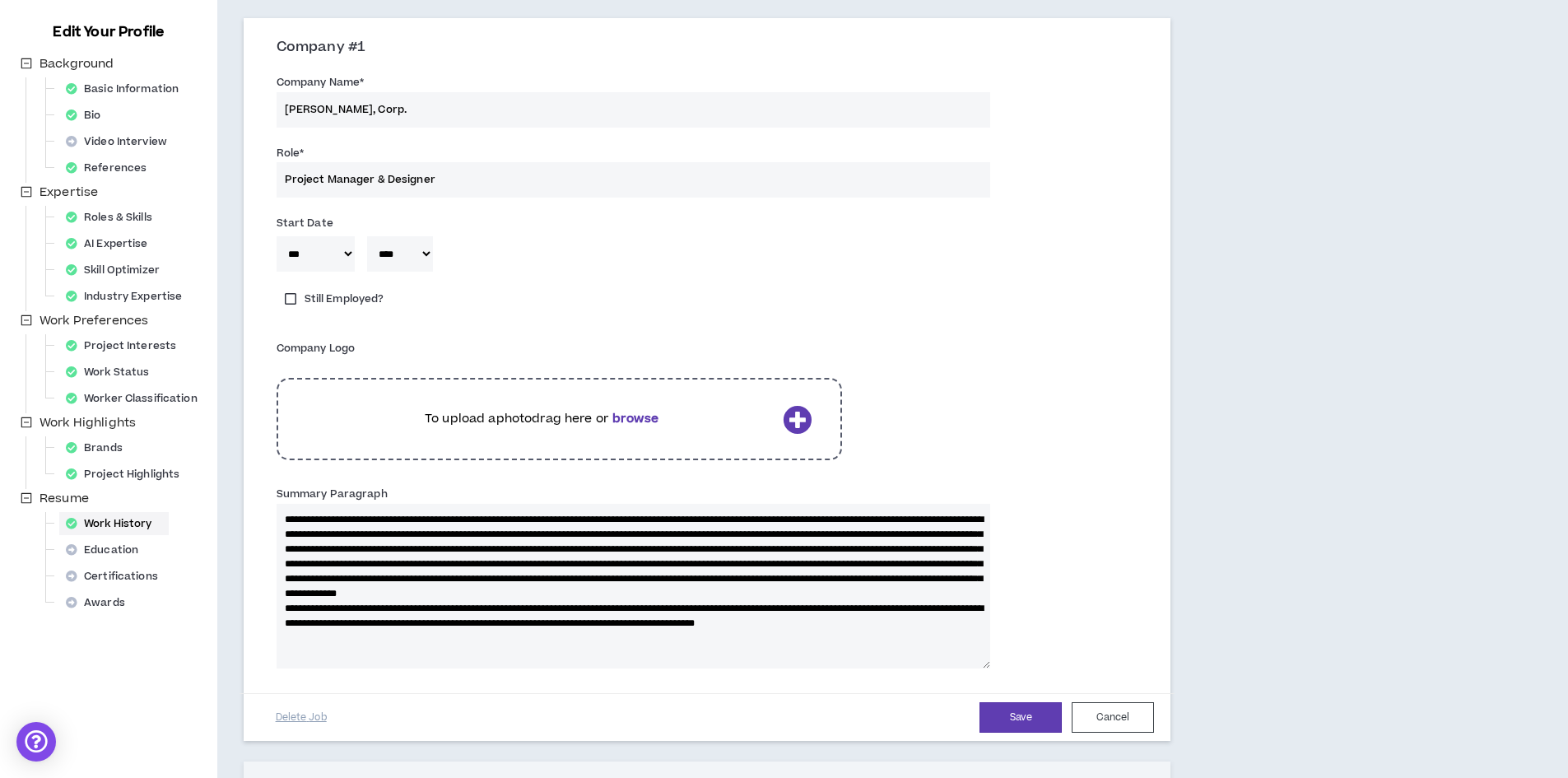
click at [286, 622] on textarea "Summary Paragraph" at bounding box center [633, 587] width 714 height 164
type textarea "**********"
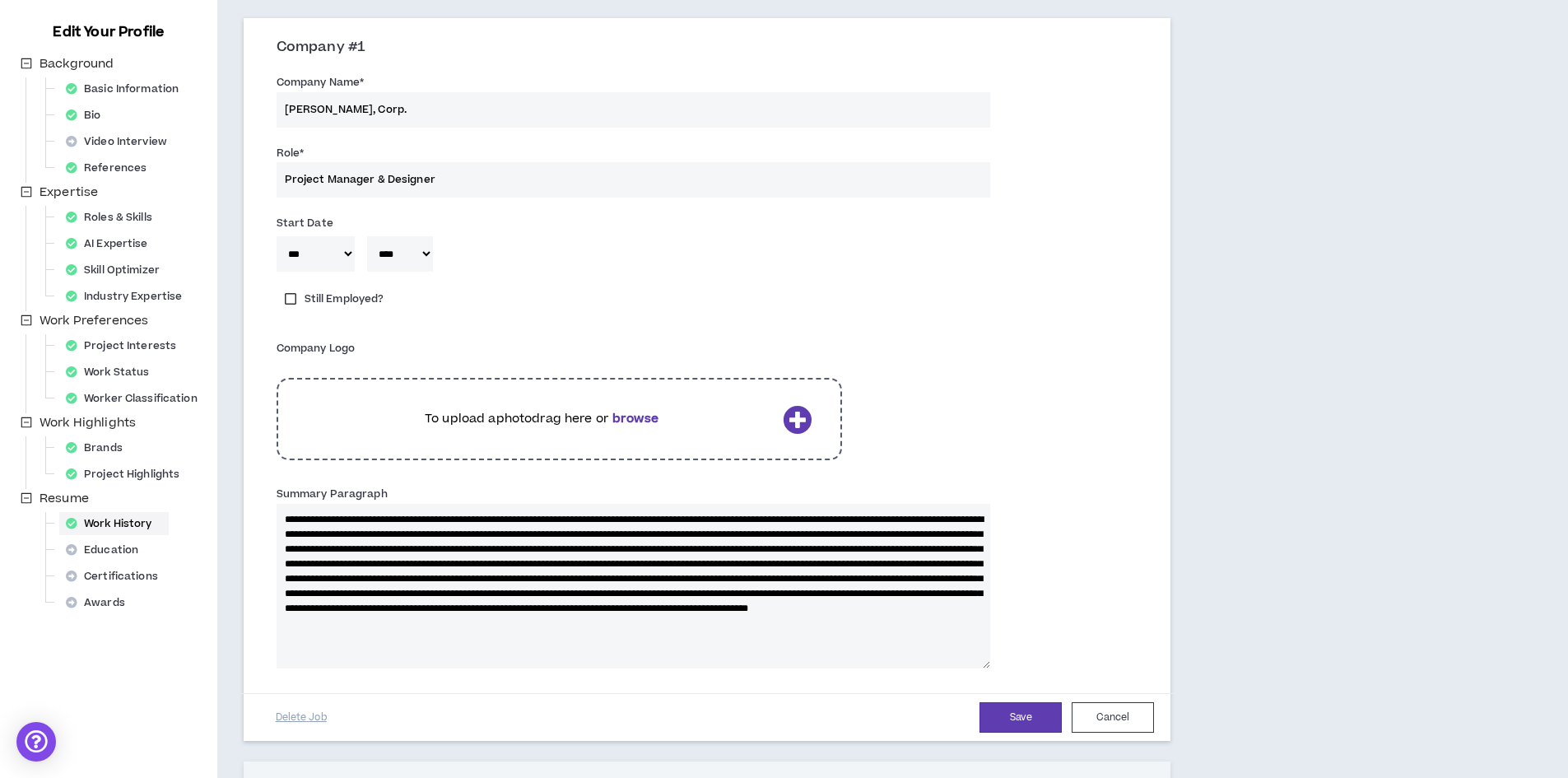
type textarea "**********"
click at [1021, 711] on button "Save" at bounding box center [1020, 717] width 82 height 30
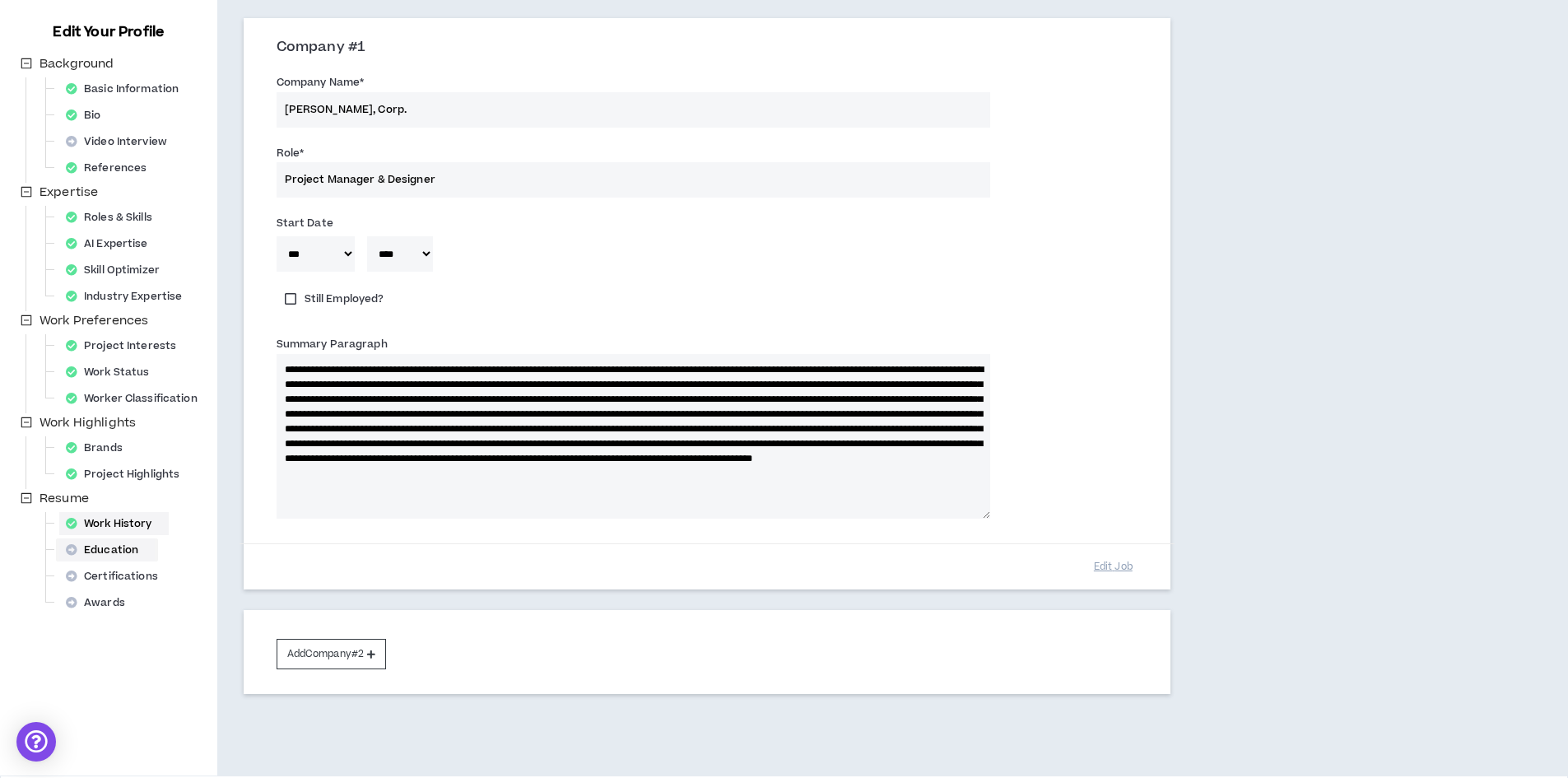
click at [119, 547] on div "Education" at bounding box center [106, 550] width 95 height 23
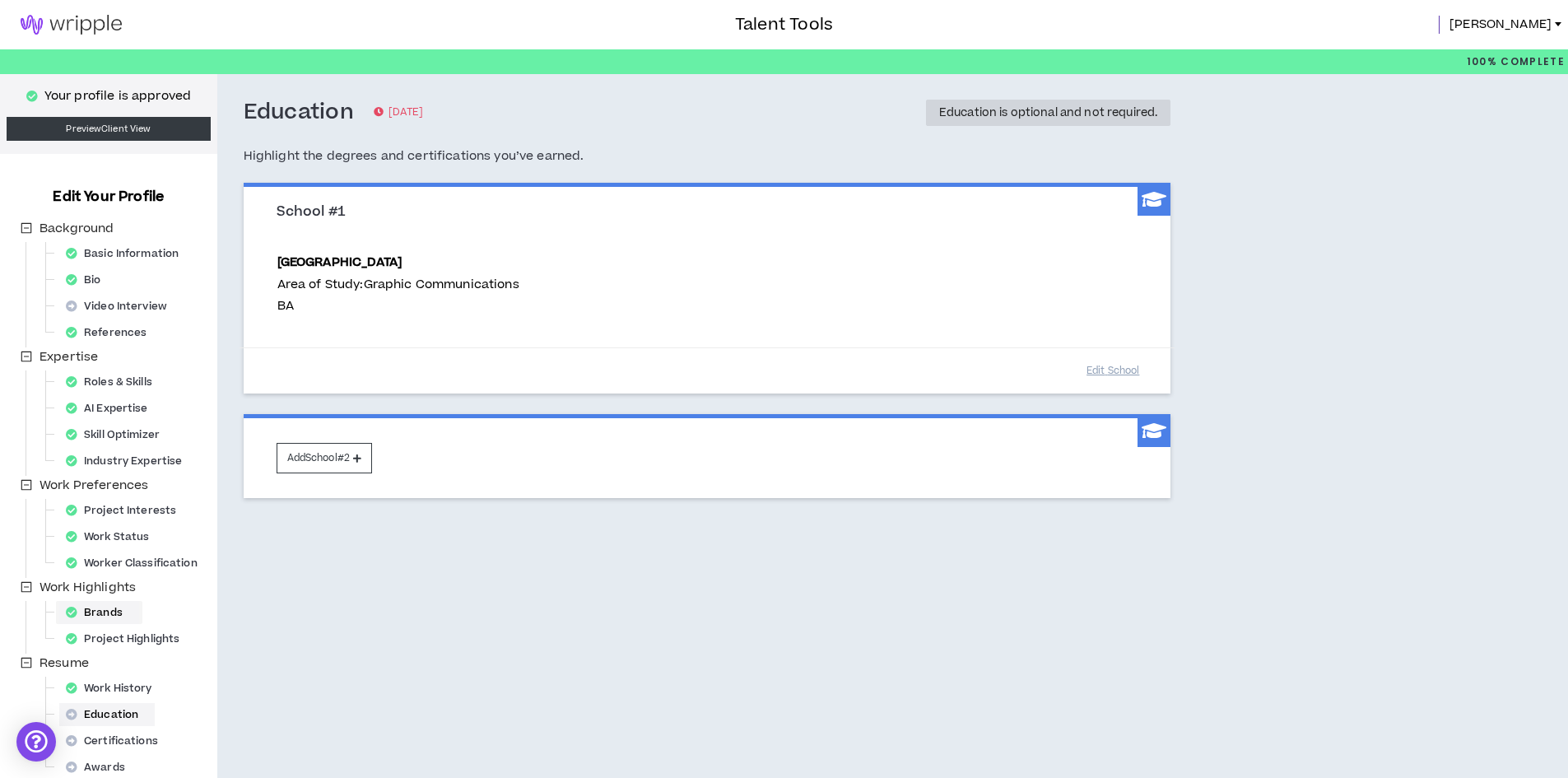
scroll to position [69, 0]
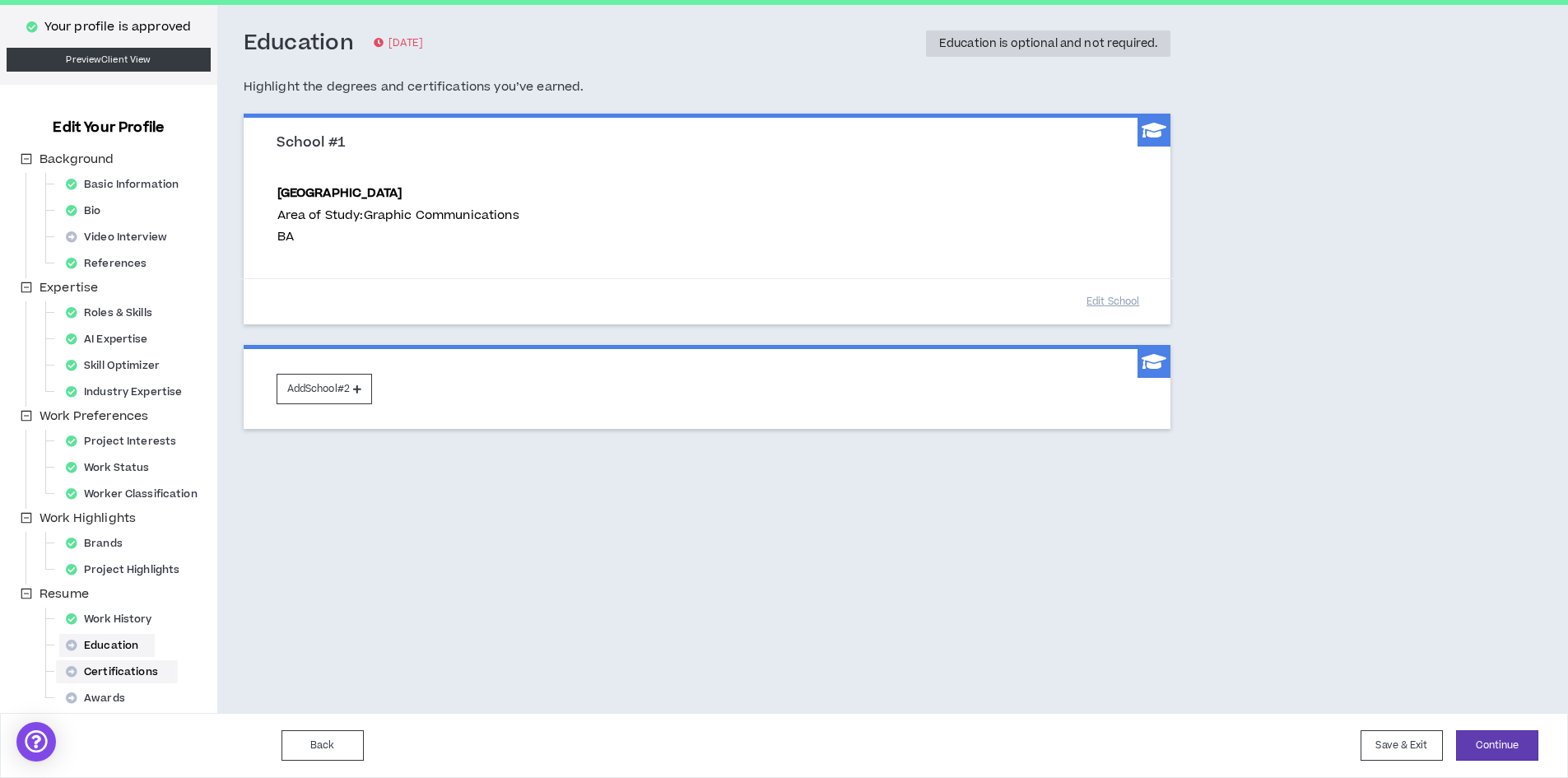
click at [133, 669] on div "Certifications" at bounding box center [116, 672] width 115 height 23
